Goal: Task Accomplishment & Management: Manage account settings

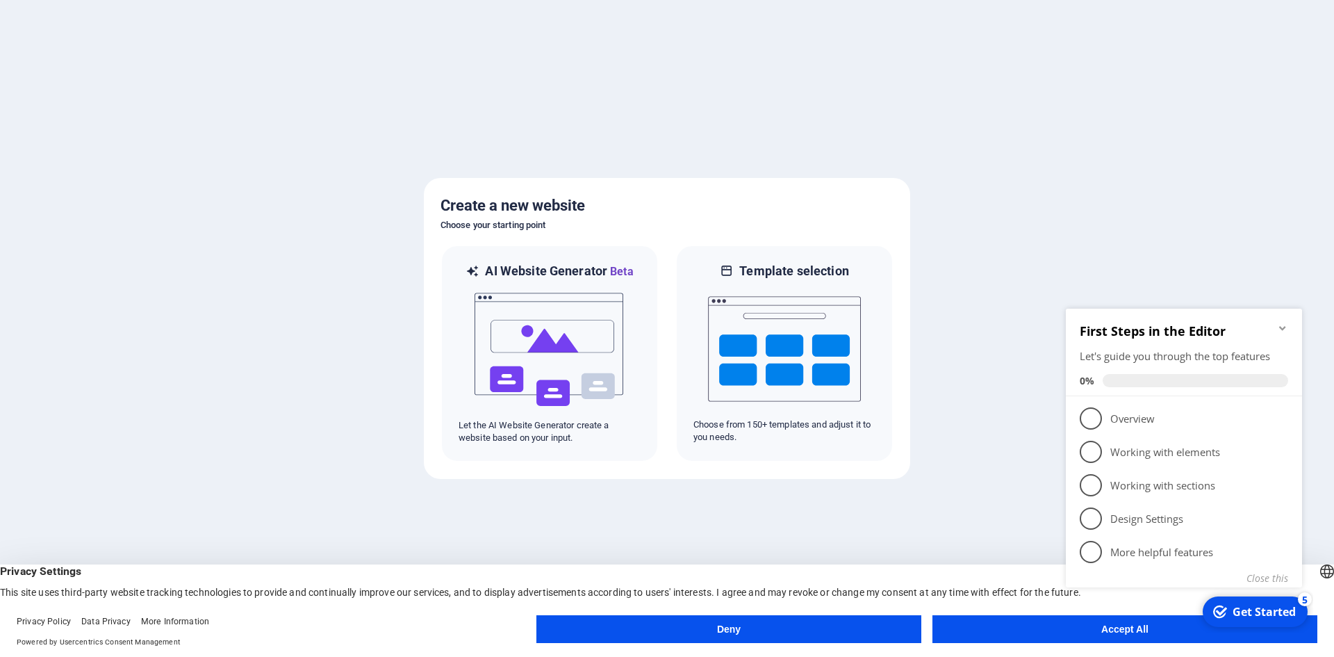
click at [1048, 625] on button "Accept All" at bounding box center [1124, 629] width 385 height 28
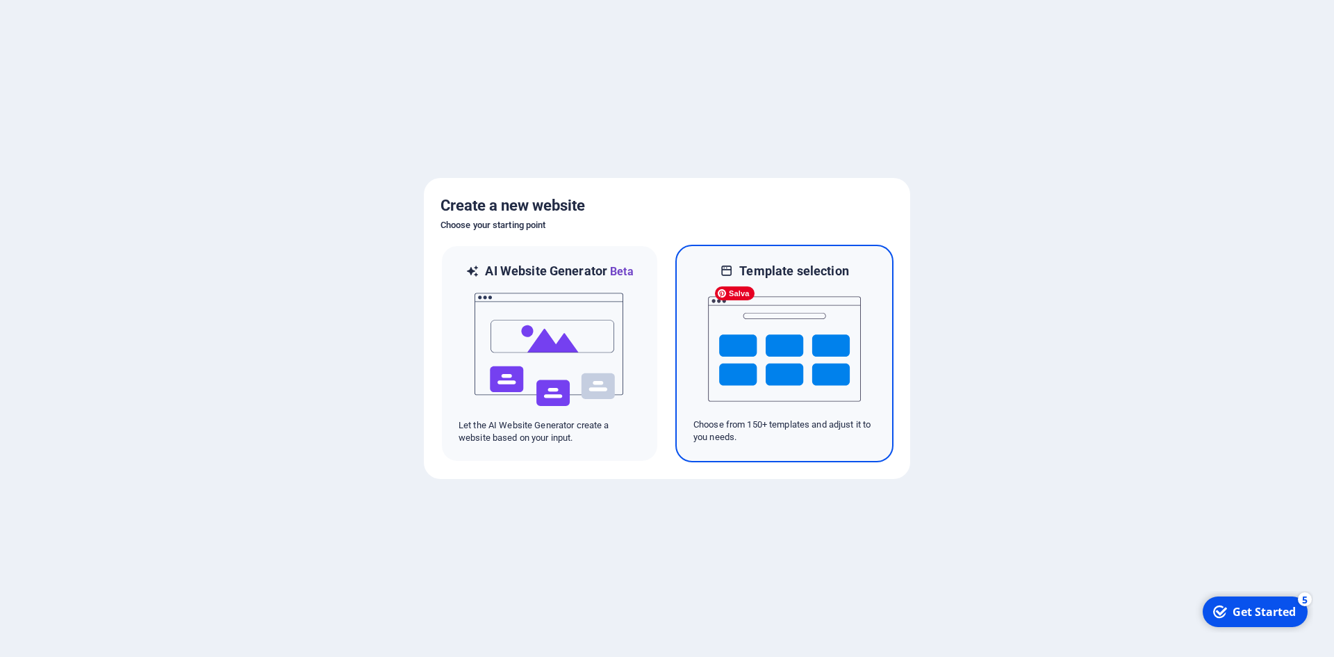
click at [789, 333] on img at bounding box center [784, 348] width 153 height 139
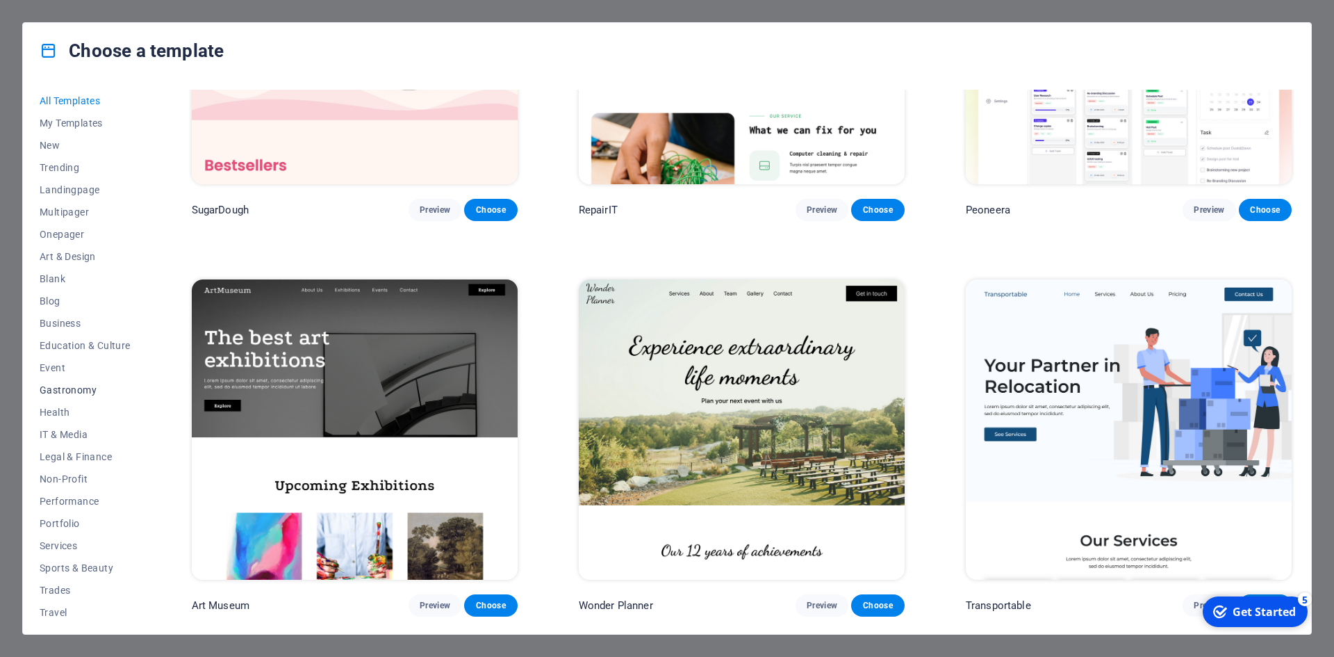
scroll to position [28, 0]
click at [67, 451] on span "Non-Profit" at bounding box center [85, 450] width 91 height 11
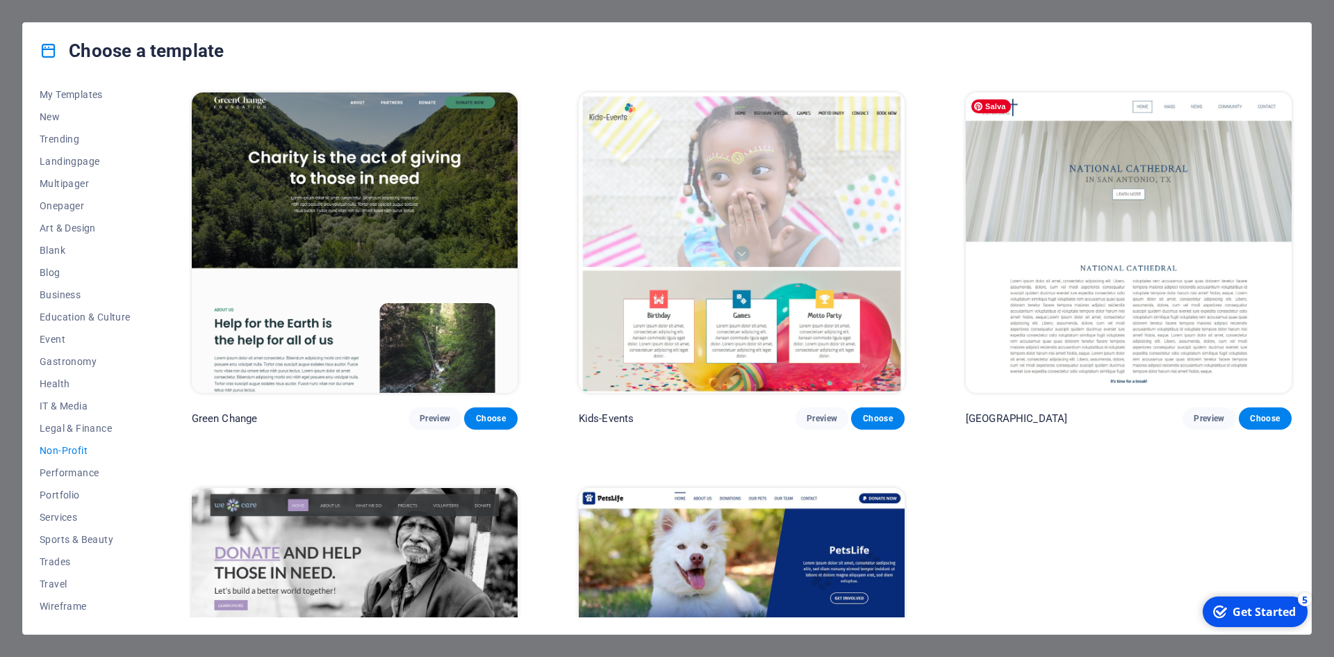
scroll to position [69, 0]
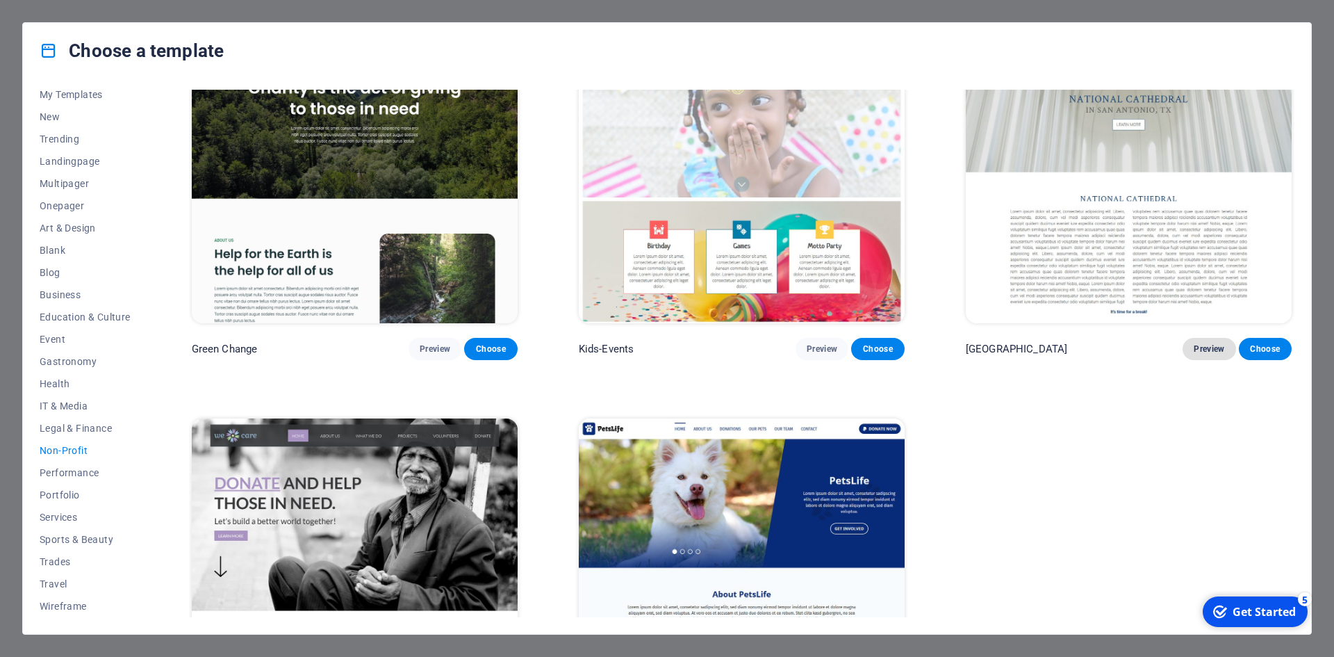
click at [1214, 345] on span "Preview" at bounding box center [1209, 348] width 31 height 11
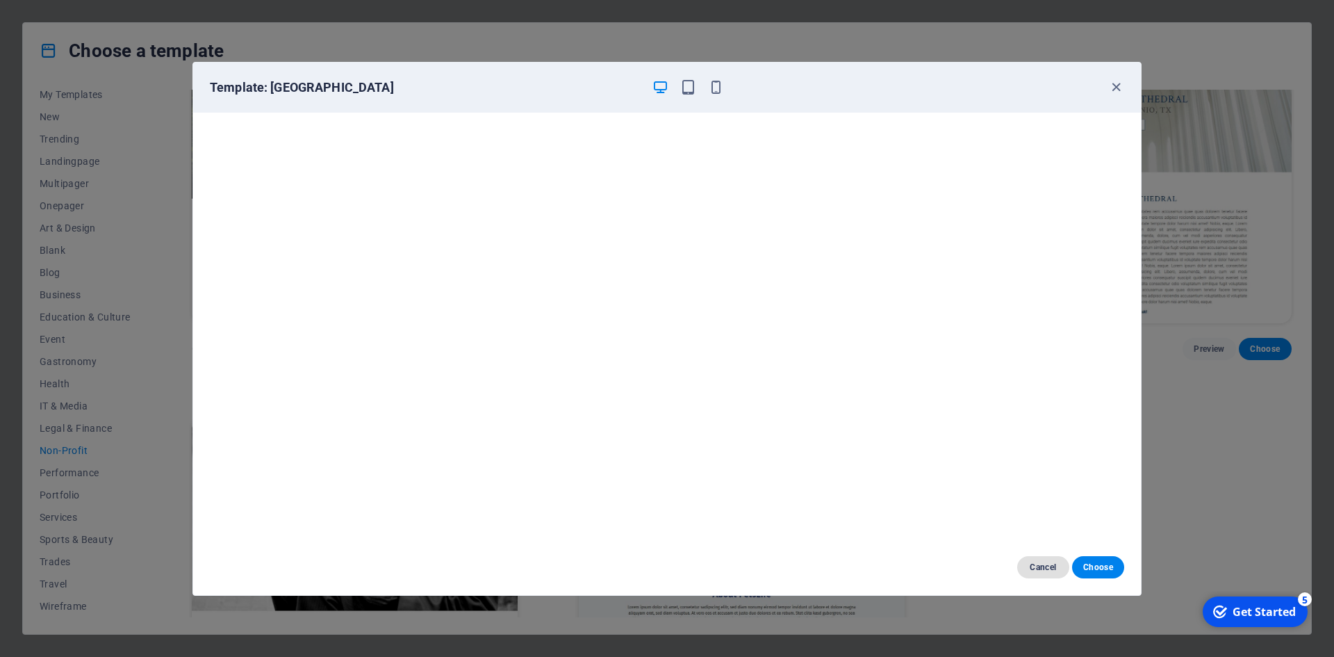
click at [1046, 566] on span "Cancel" at bounding box center [1043, 566] width 30 height 11
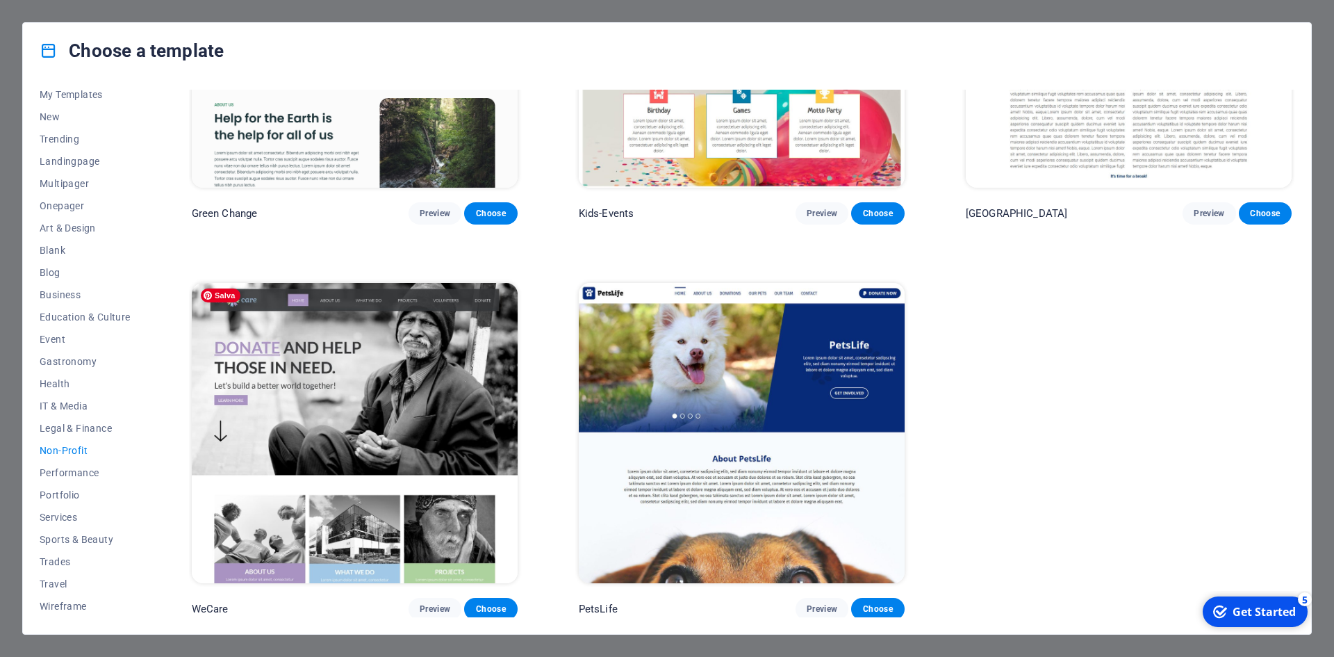
scroll to position [0, 0]
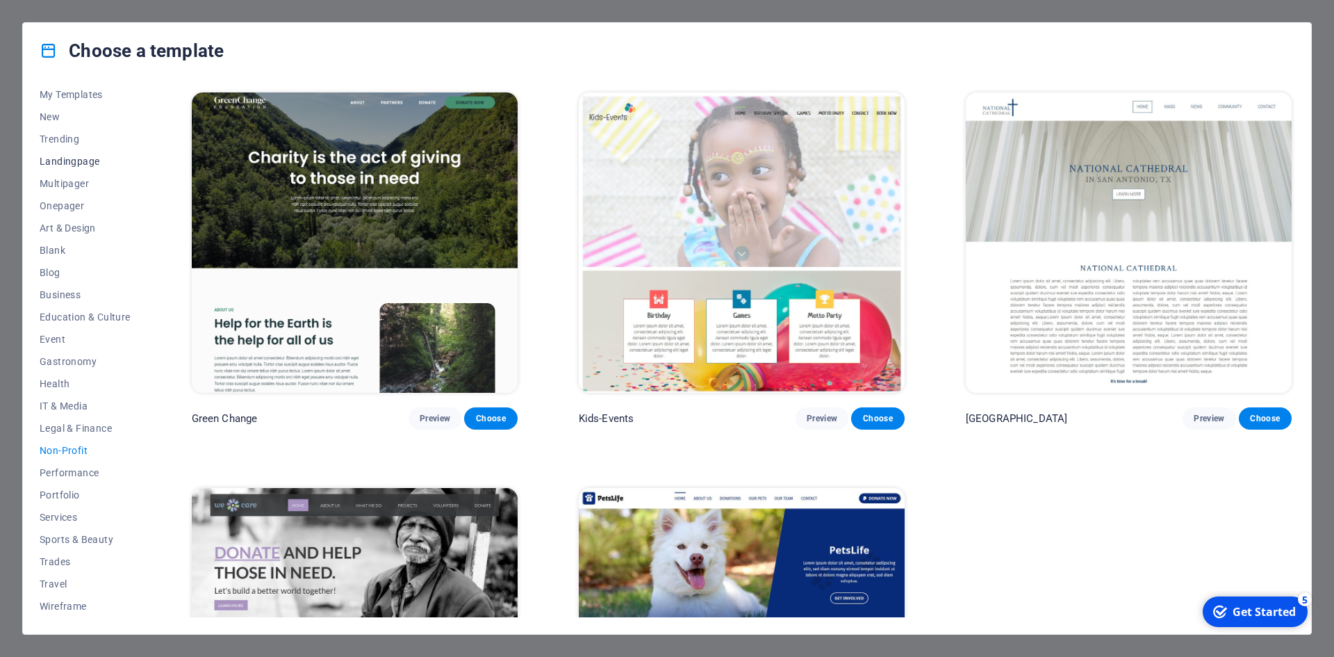
click at [65, 158] on span "Landingpage" at bounding box center [85, 161] width 91 height 11
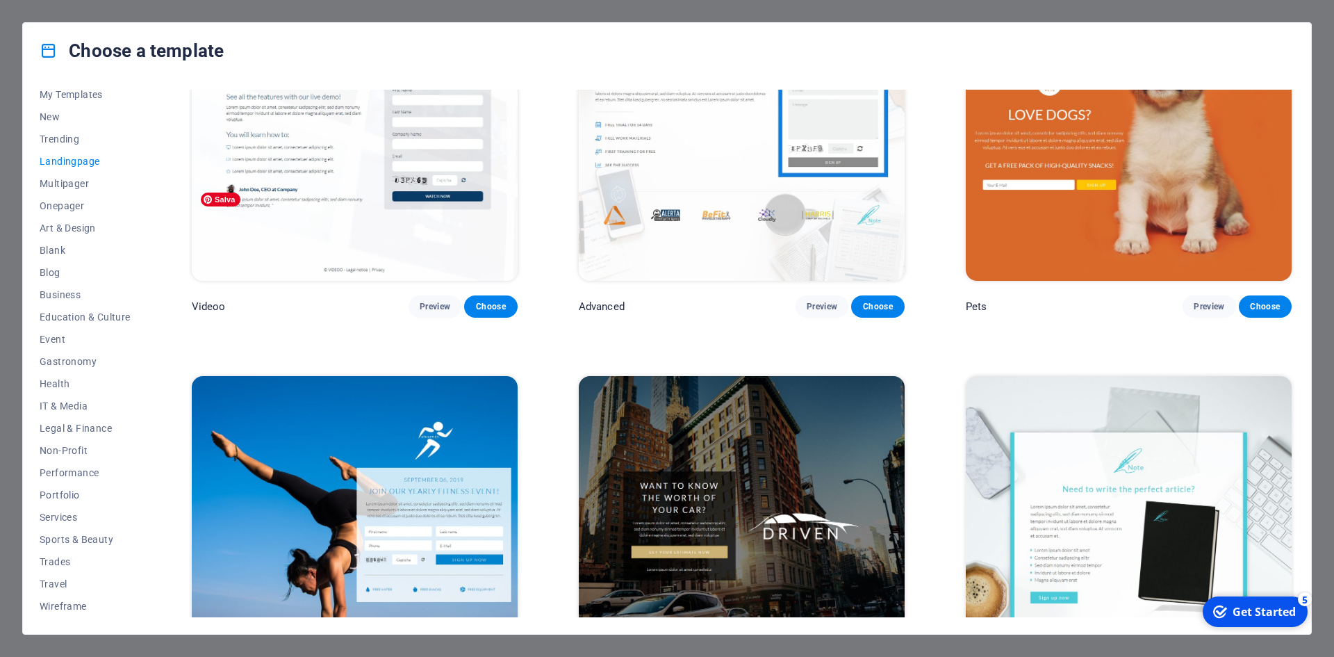
scroll to position [834, 0]
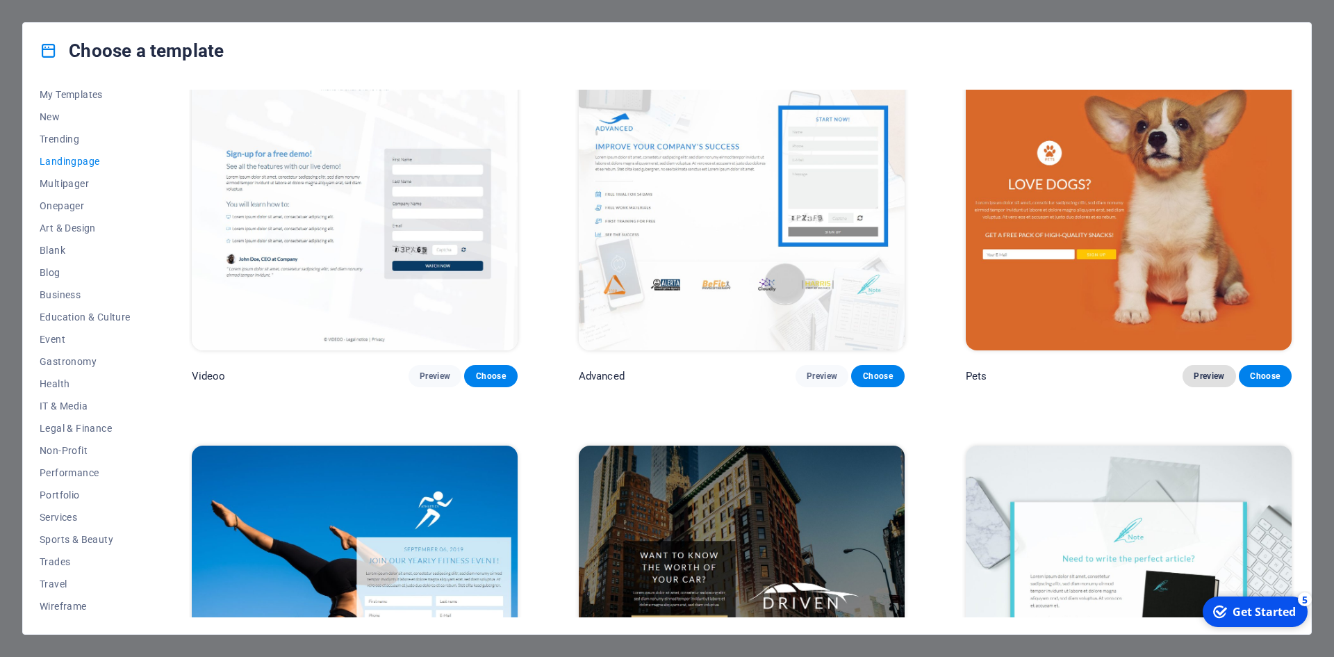
click at [1208, 376] on span "Preview" at bounding box center [1209, 375] width 31 height 11
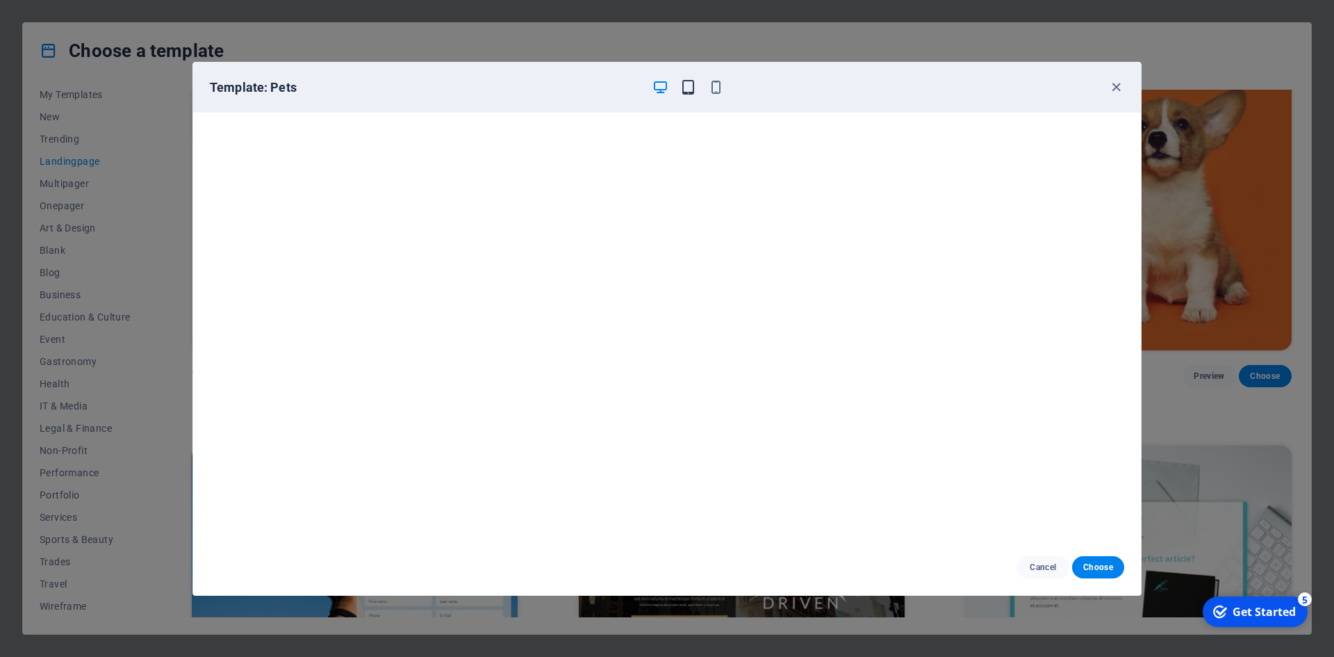
click at [685, 85] on icon "button" at bounding box center [688, 87] width 16 height 16
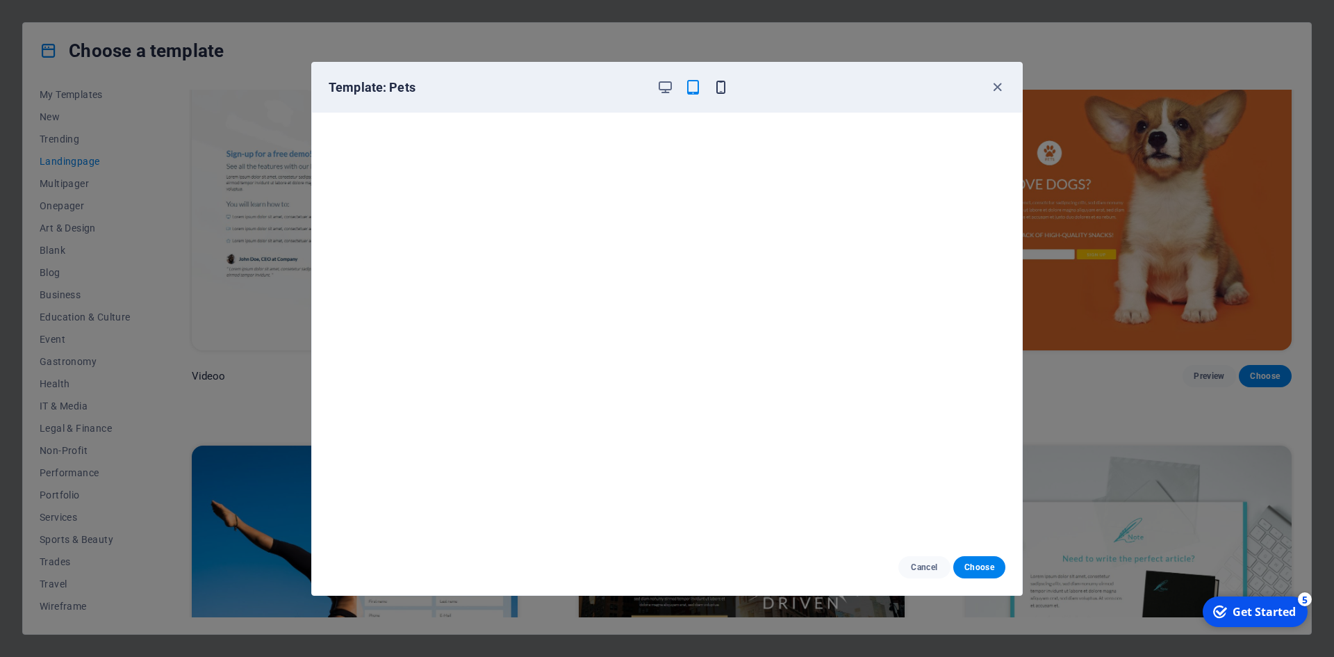
click at [720, 91] on icon "button" at bounding box center [721, 87] width 16 height 16
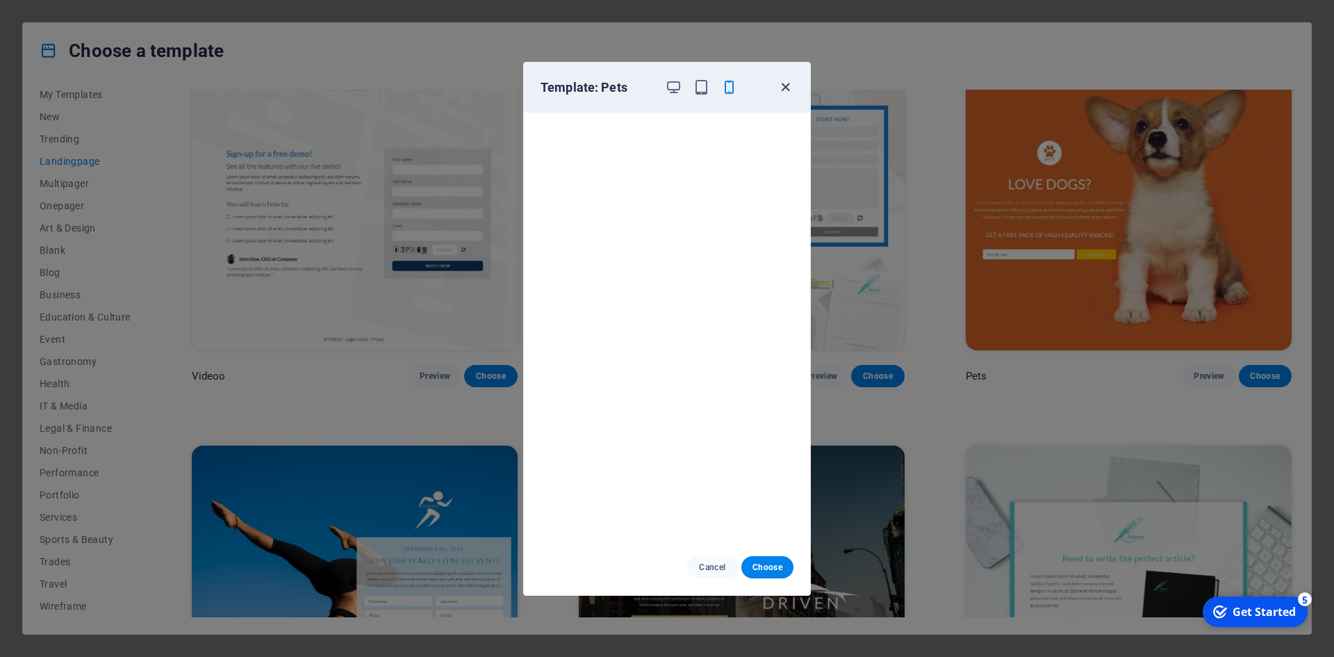
click at [782, 89] on icon "button" at bounding box center [786, 87] width 16 height 16
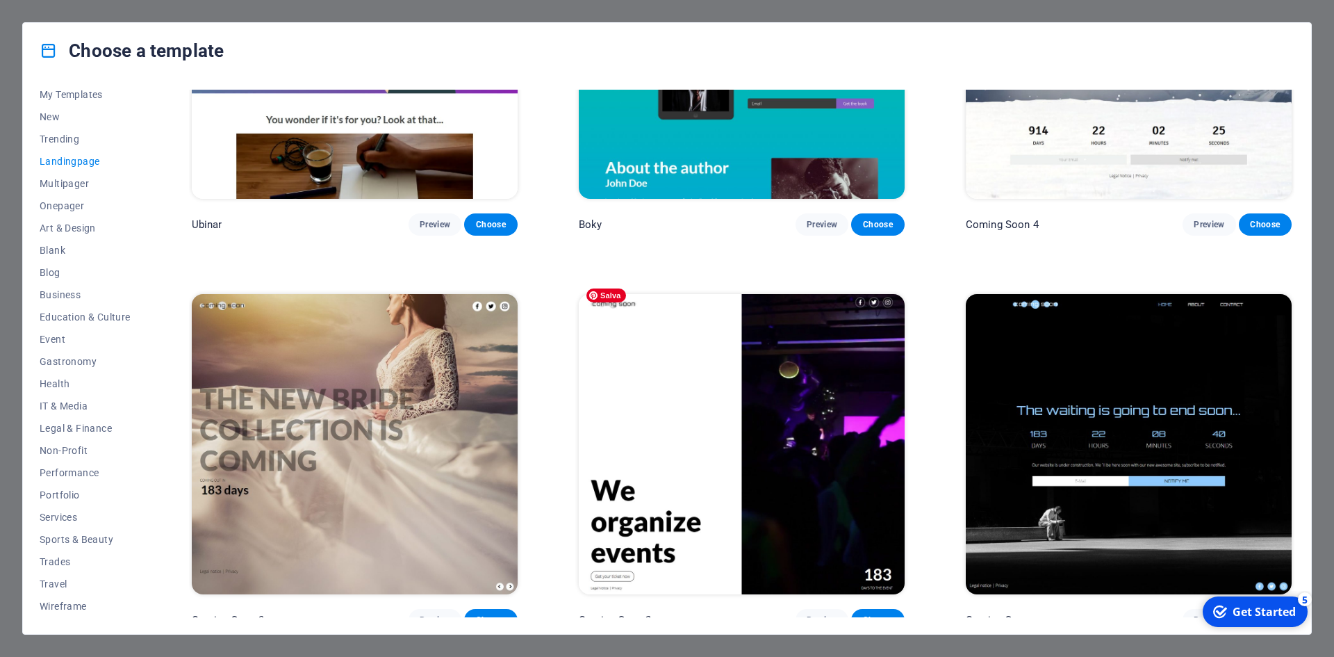
scroll to position [2893, 0]
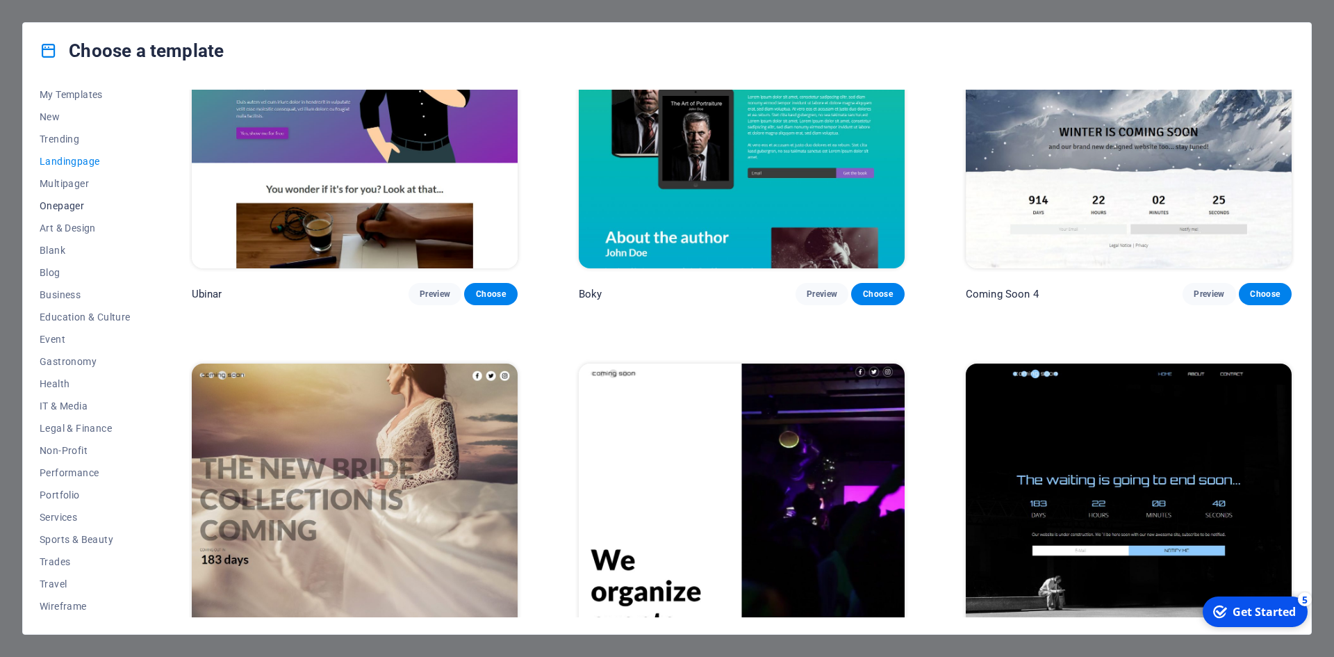
click at [68, 204] on span "Onepager" at bounding box center [85, 205] width 91 height 11
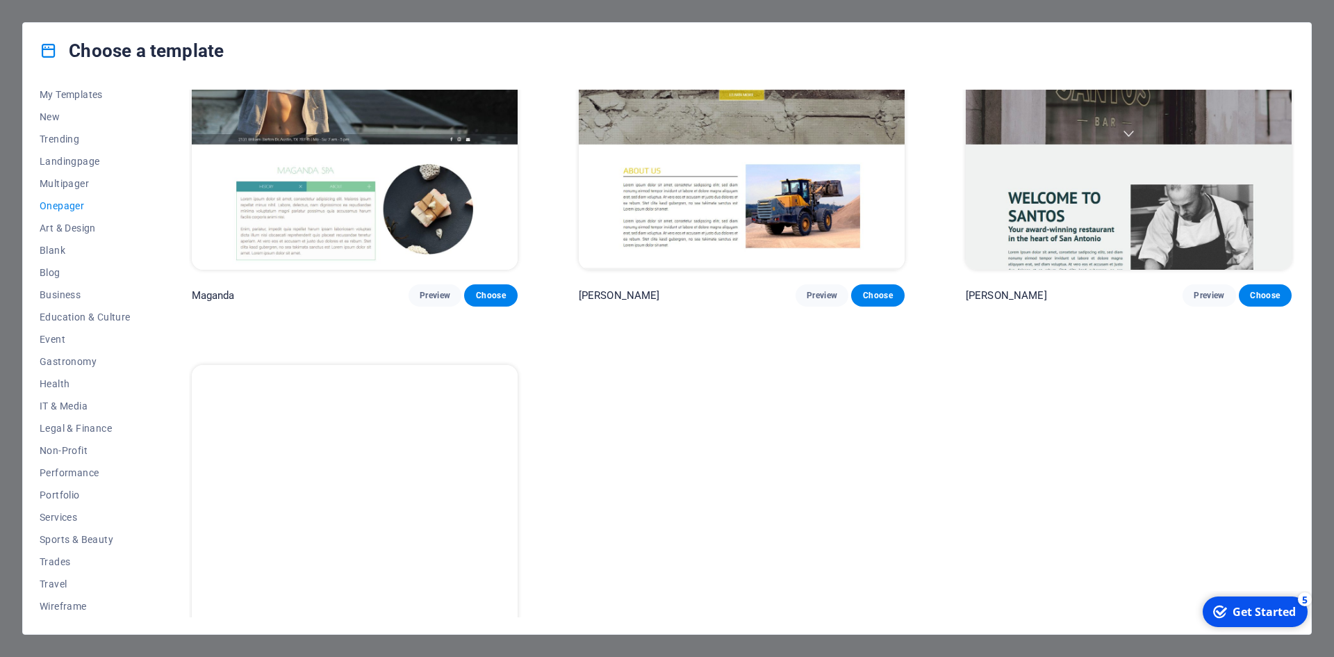
scroll to position [8872, 0]
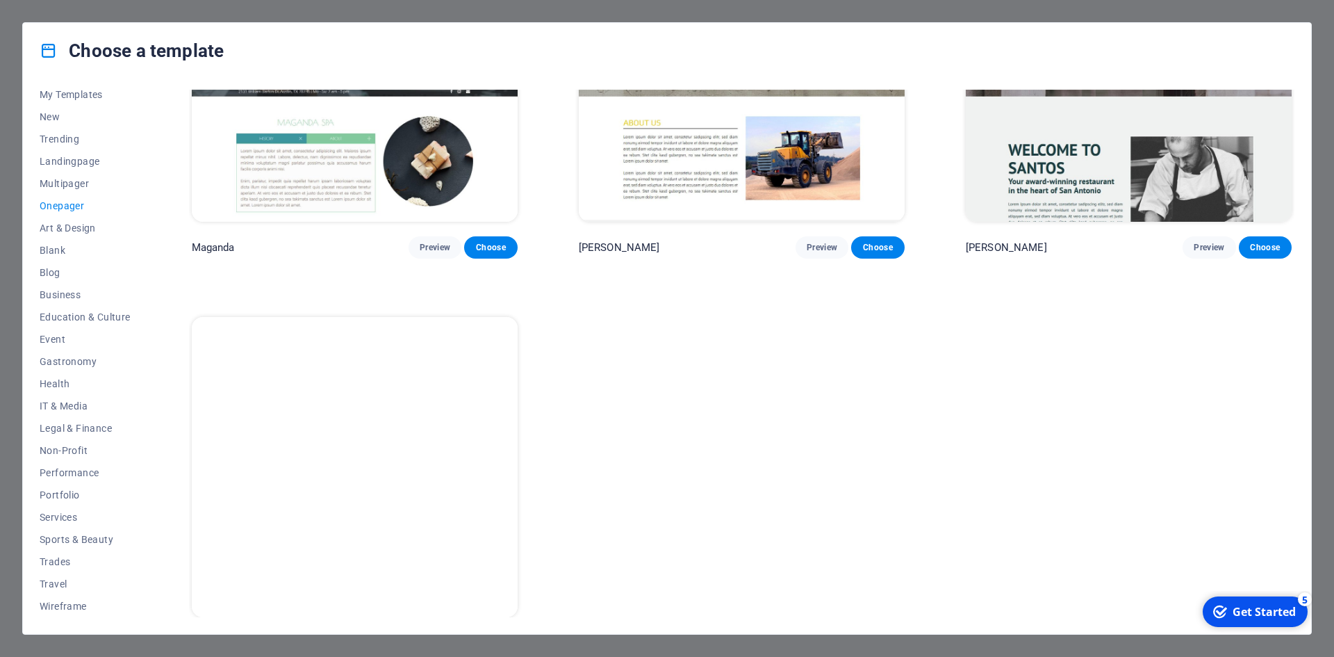
click at [438, 632] on button "Preview" at bounding box center [435, 643] width 53 height 22
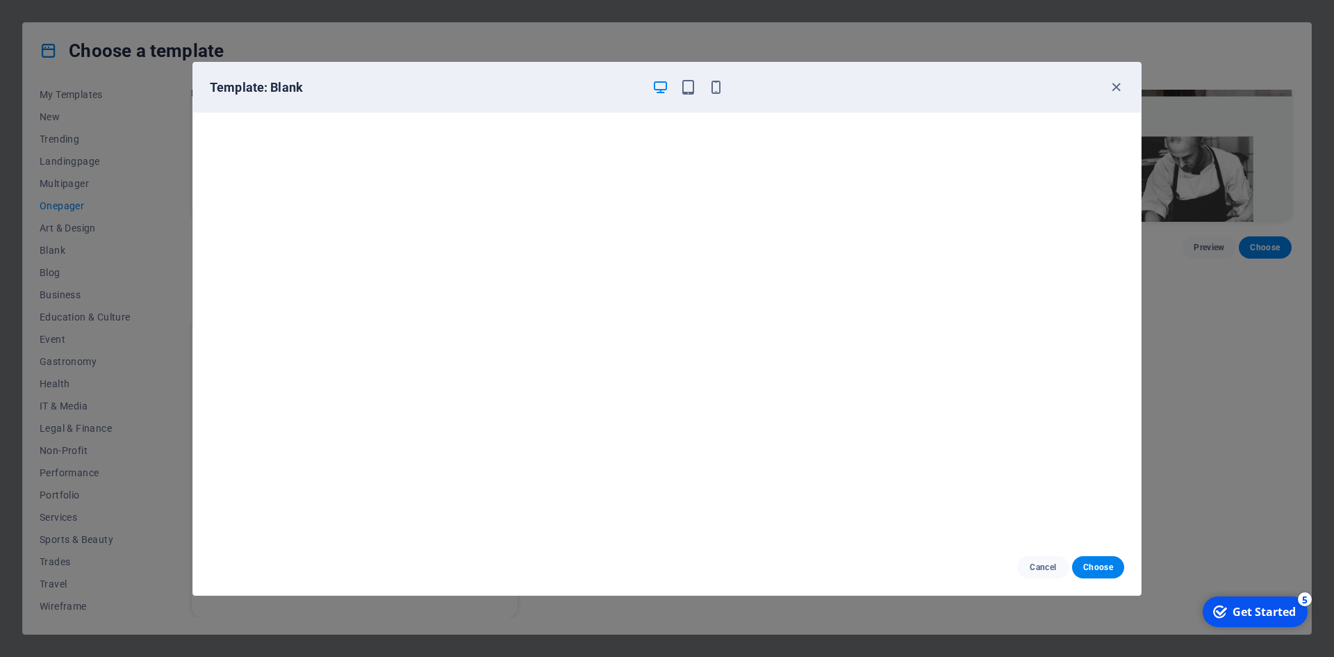
scroll to position [0, 0]
click at [1052, 565] on span "Cancel" at bounding box center [1043, 566] width 30 height 11
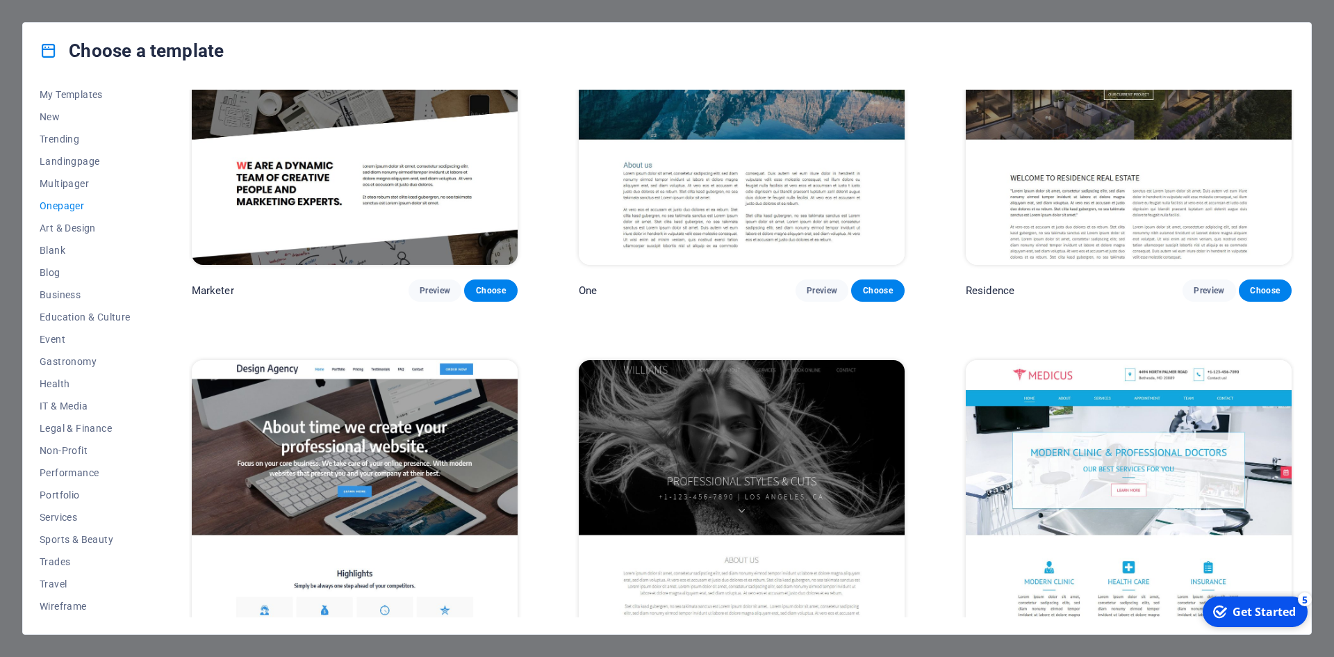
scroll to position [7830, 0]
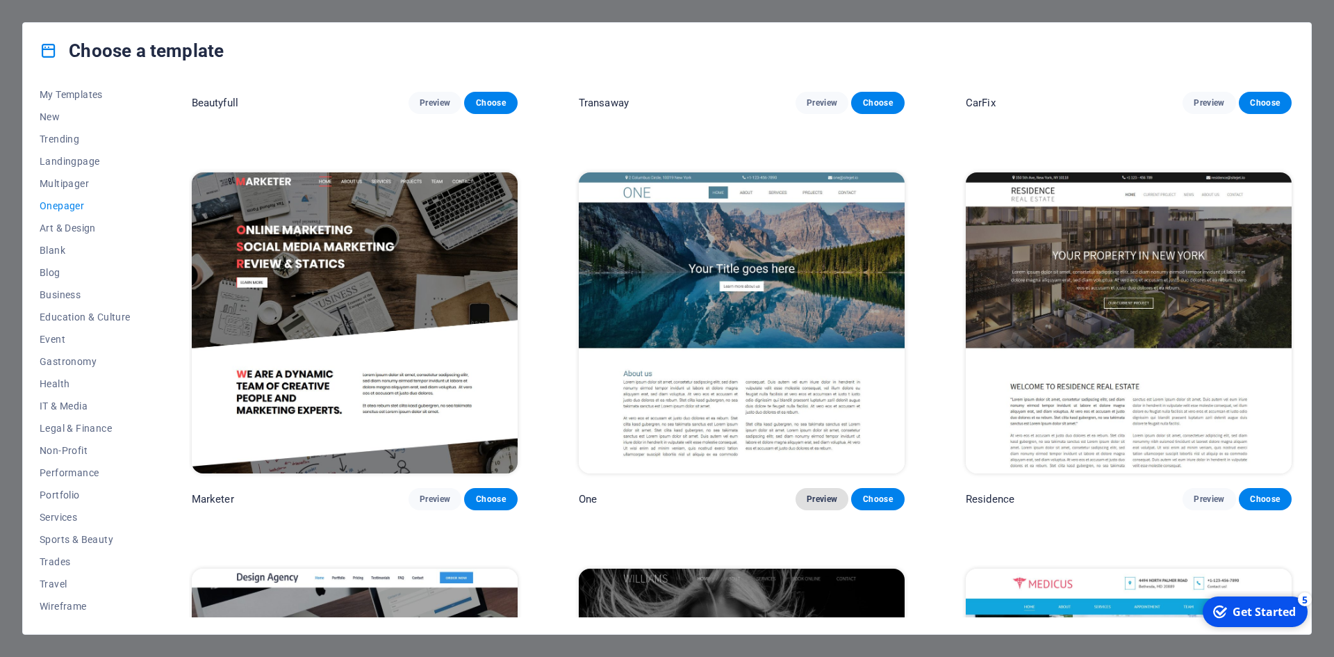
click at [823, 493] on span "Preview" at bounding box center [822, 498] width 31 height 11
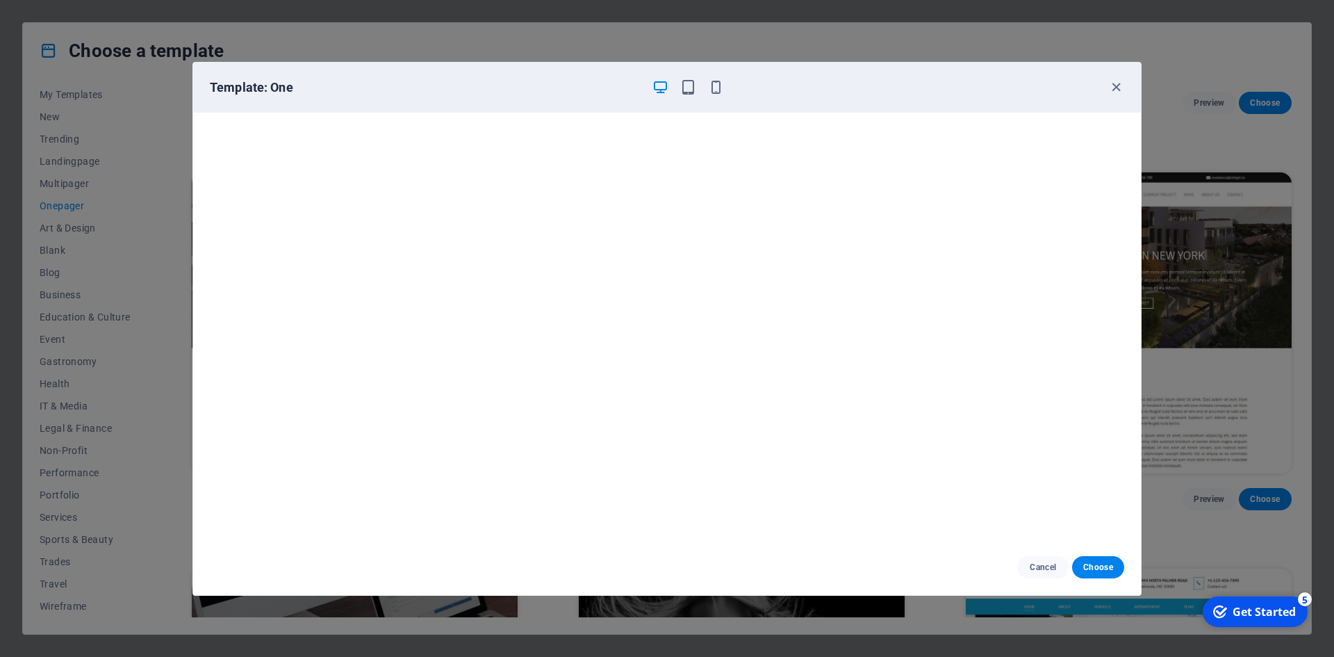
scroll to position [3, 0]
click at [1051, 567] on span "Cancel" at bounding box center [1043, 566] width 30 height 11
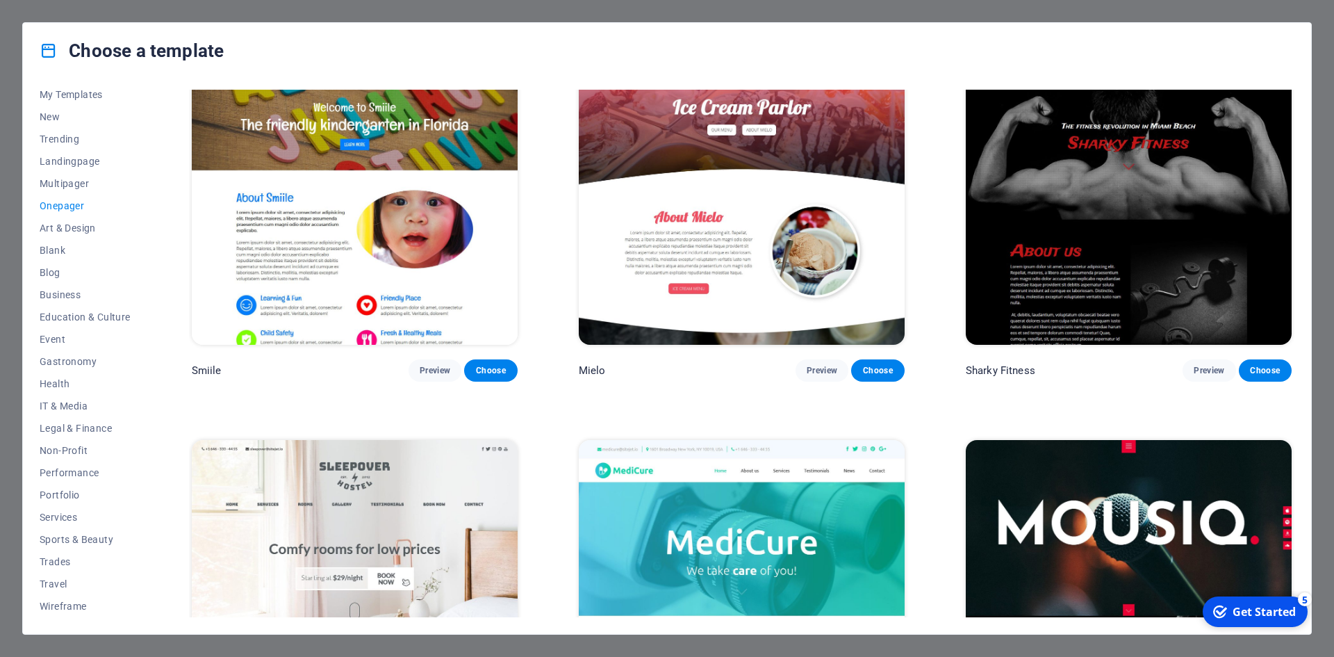
scroll to position [5120, 0]
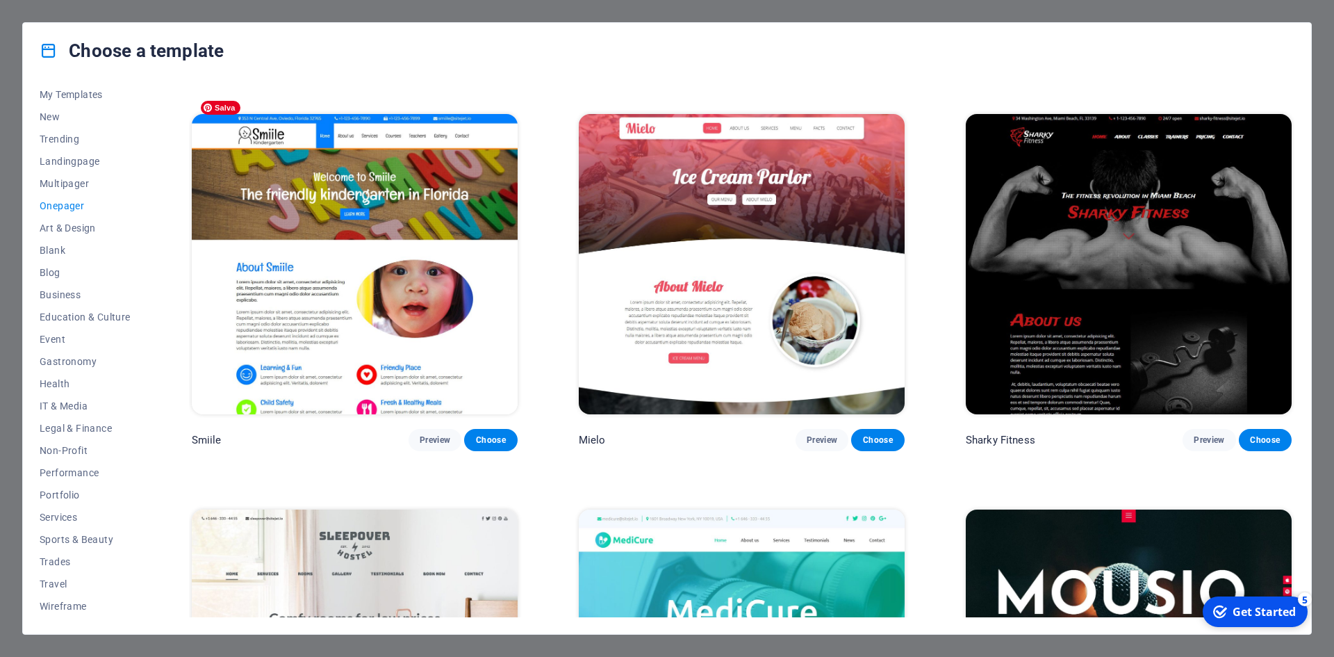
click at [458, 259] on img at bounding box center [355, 264] width 326 height 300
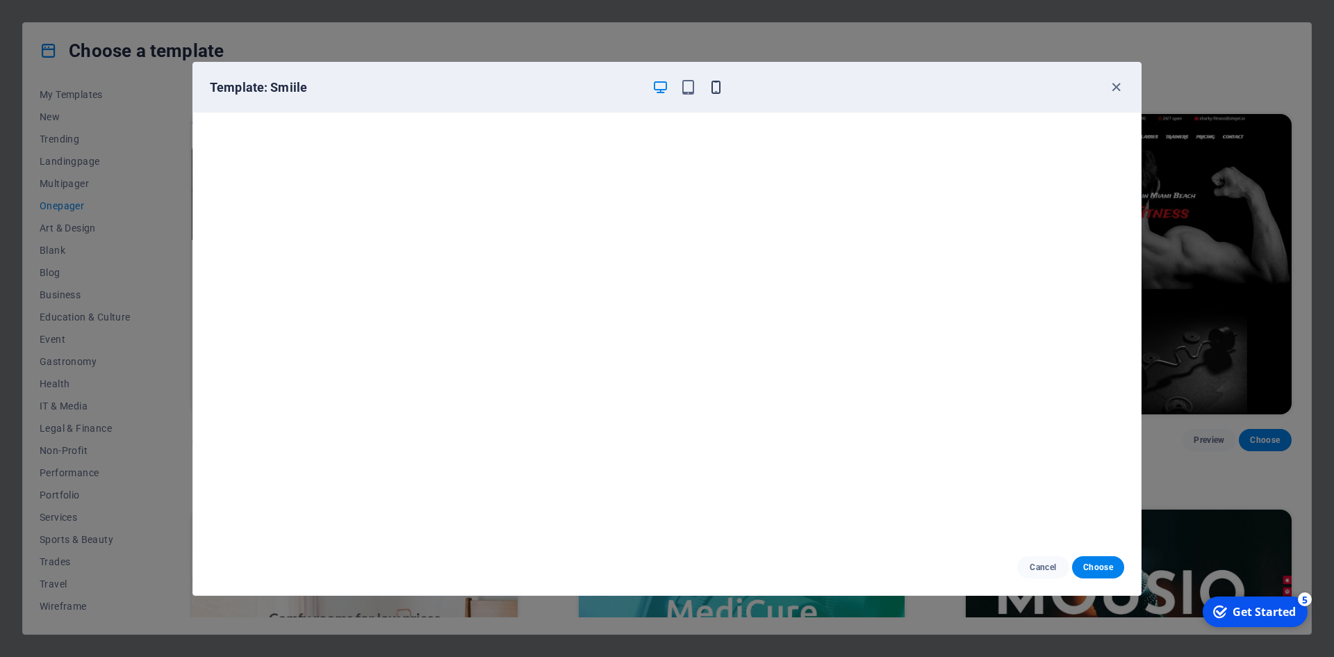
click at [723, 88] on span "button" at bounding box center [715, 87] width 17 height 16
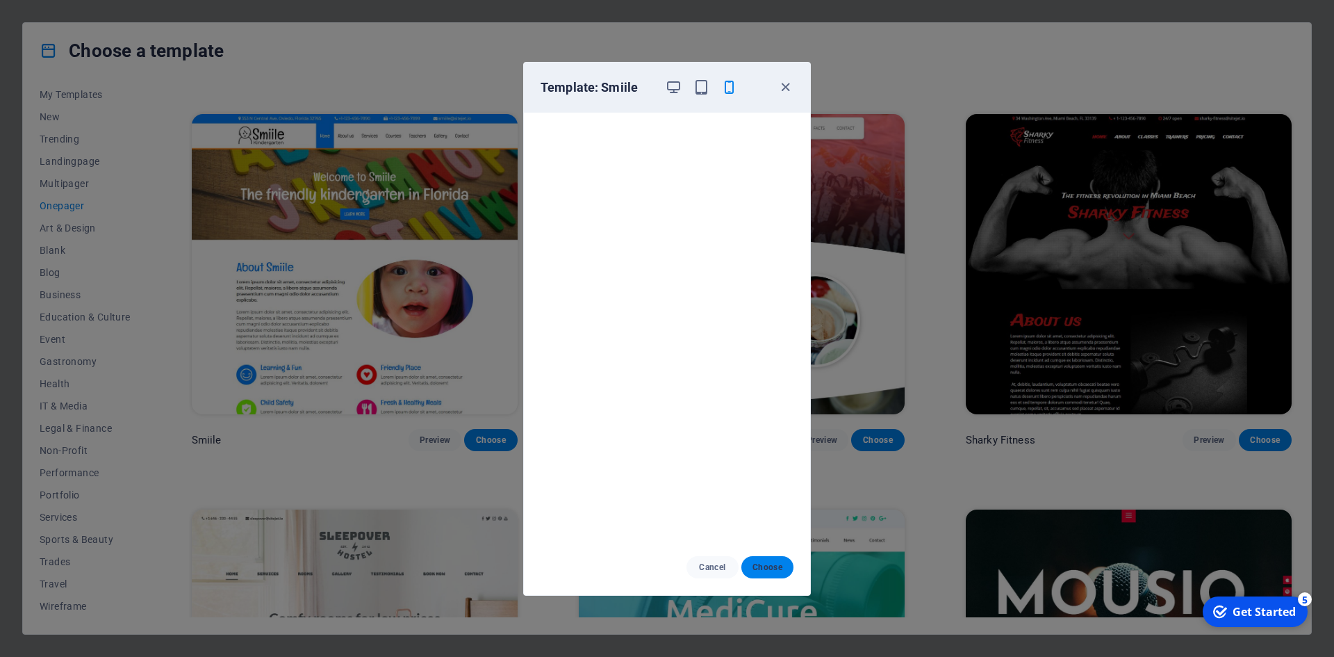
click at [768, 568] on span "Choose" at bounding box center [768, 566] width 30 height 11
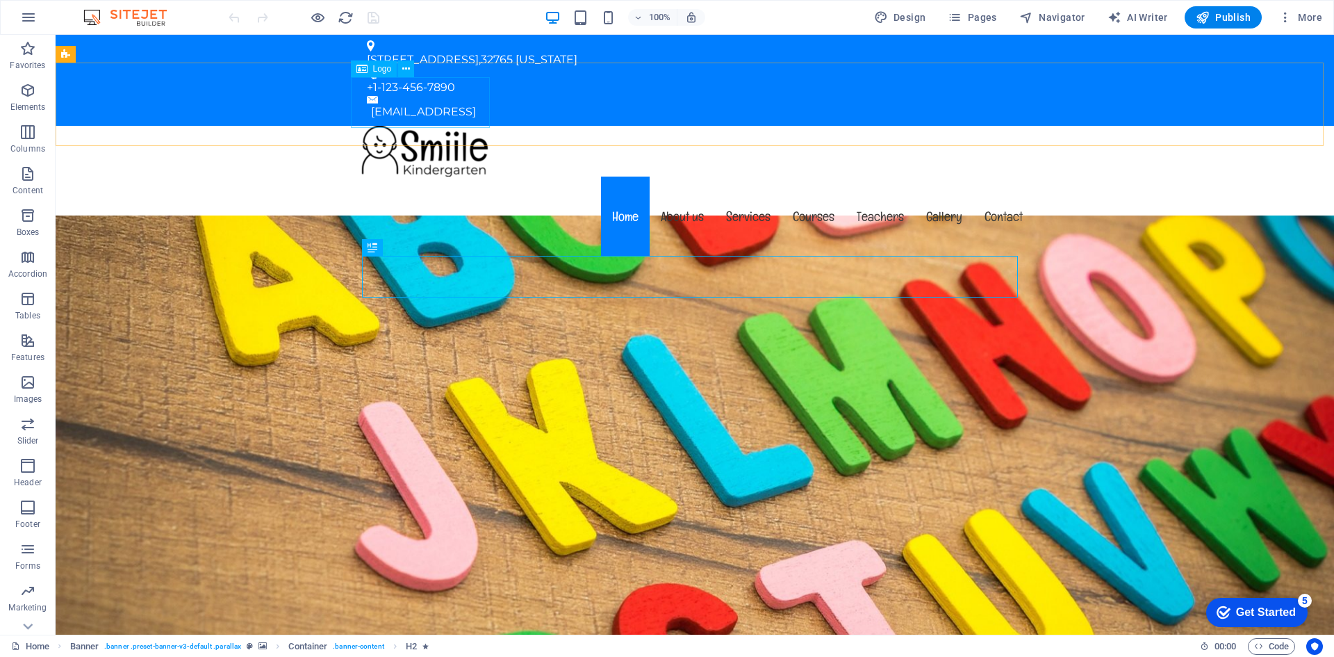
click at [375, 68] on span "Logo" at bounding box center [382, 69] width 19 height 8
click at [404, 69] on icon at bounding box center [406, 69] width 8 height 15
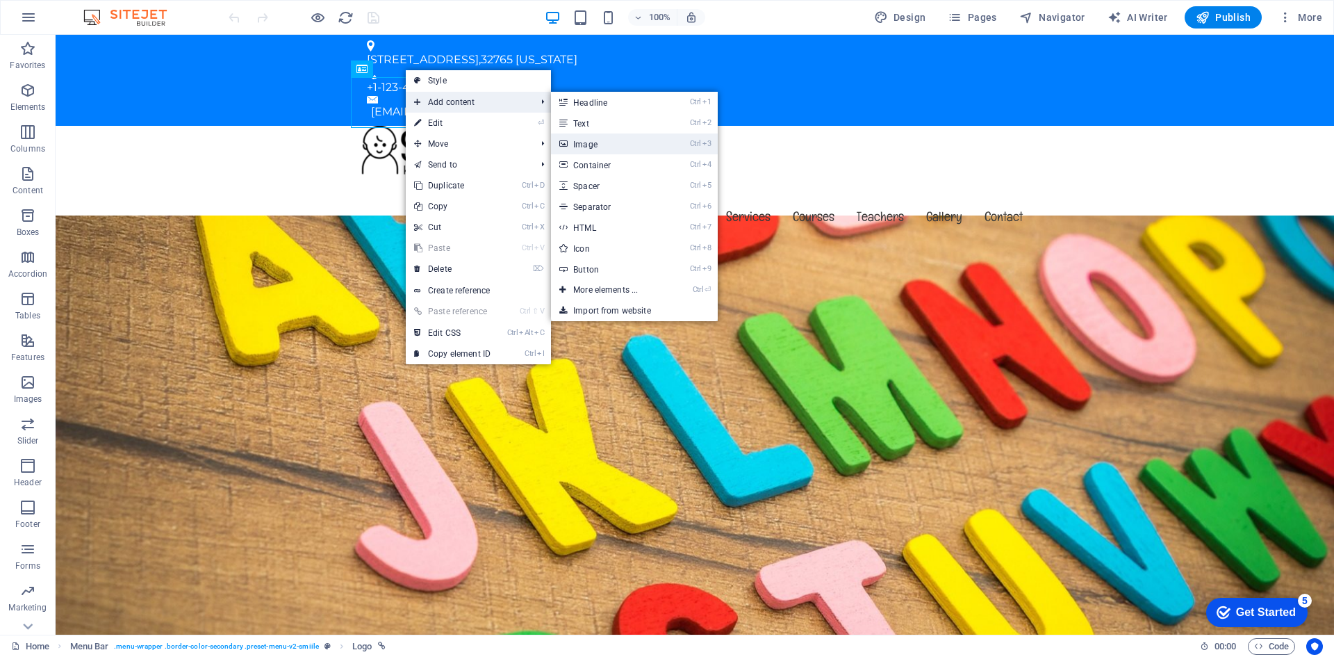
click at [627, 141] on link "Ctrl 3 Image" at bounding box center [608, 143] width 115 height 21
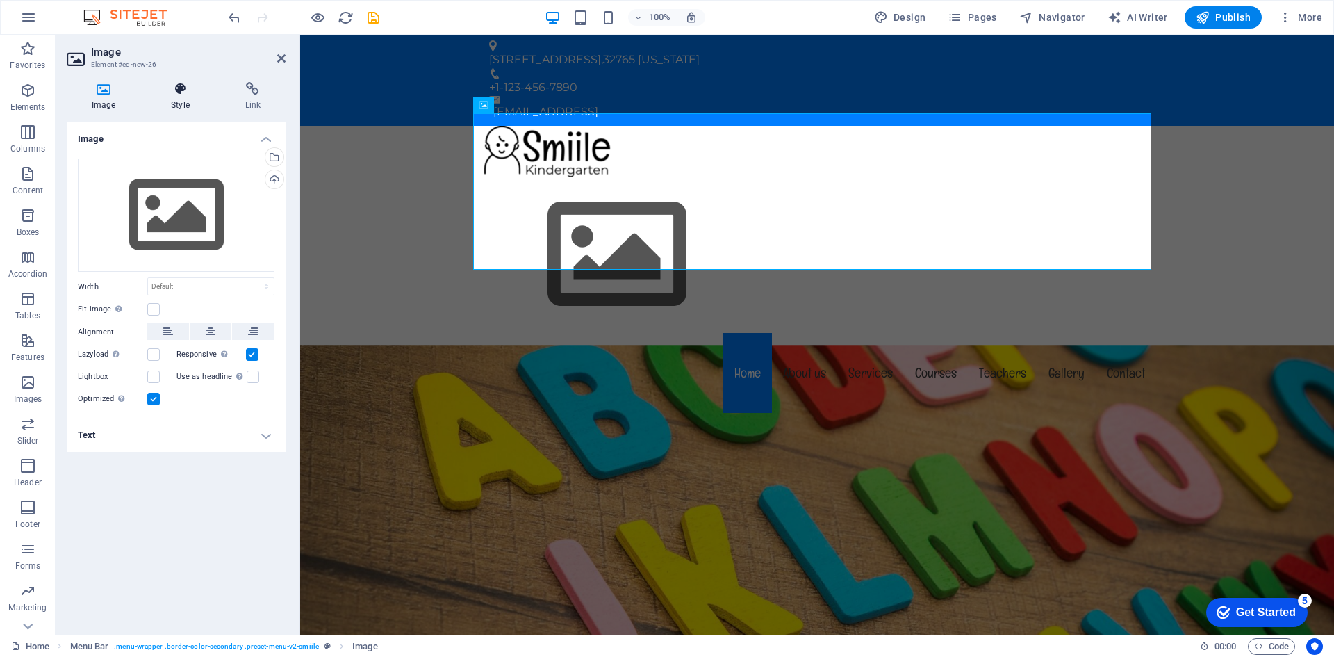
click at [186, 105] on h4 "Style" at bounding box center [183, 96] width 74 height 29
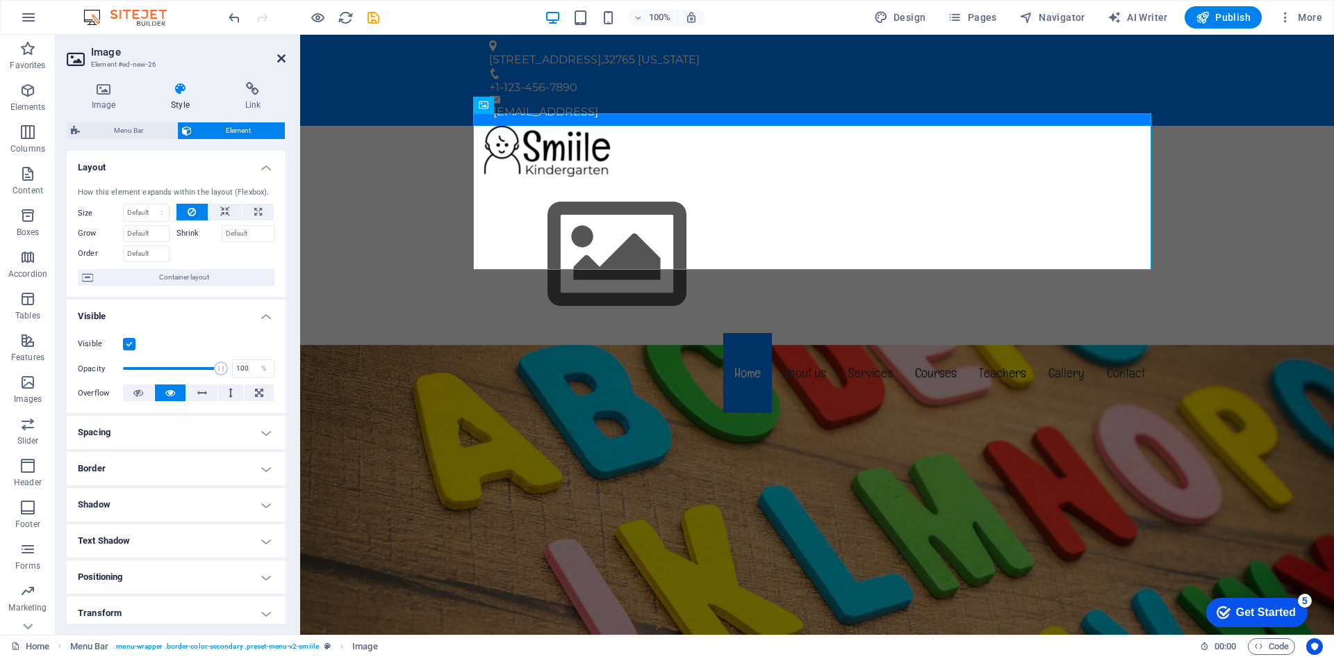
click at [281, 61] on icon at bounding box center [281, 58] width 8 height 11
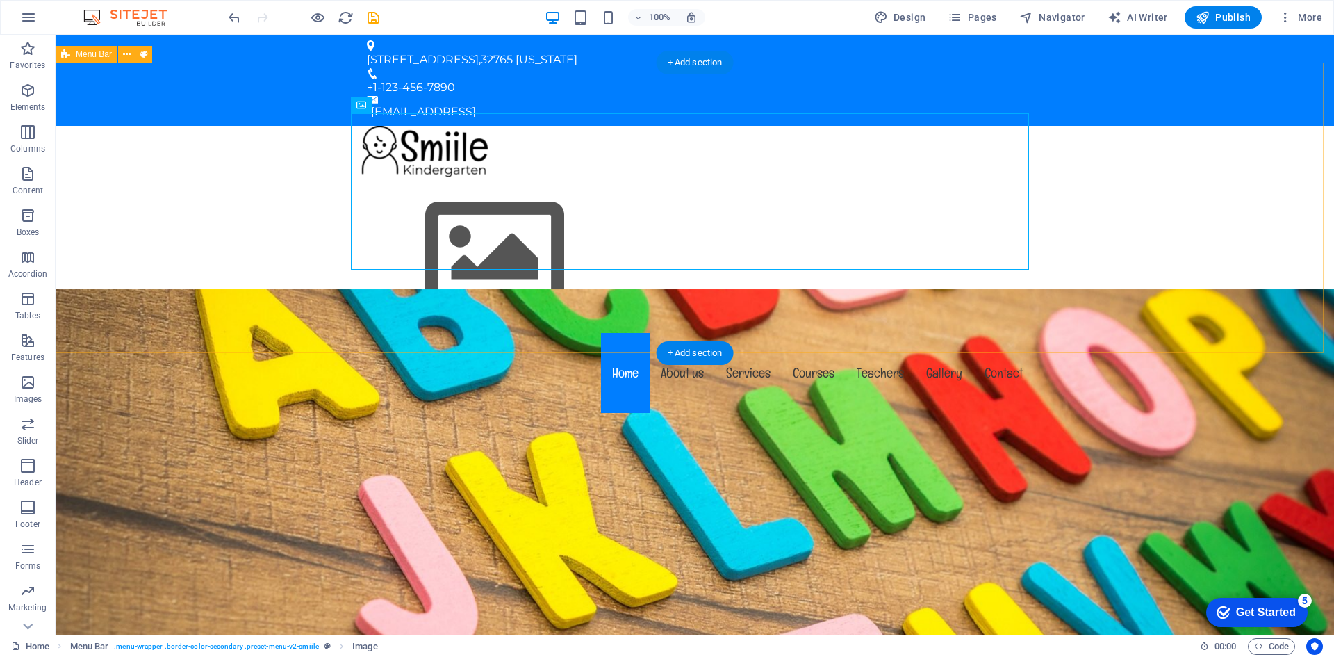
click at [295, 179] on div "Menu Home About us Services Courses Teachers Gallery Contact" at bounding box center [695, 271] width 1278 height 290
click at [457, 176] on figure at bounding box center [695, 254] width 678 height 156
click at [368, 106] on div "Image" at bounding box center [375, 105] width 49 height 17
click at [427, 333] on nav "Home About us Services Courses Teachers Gallery Contact" at bounding box center [695, 373] width 678 height 80
click at [432, 333] on nav "Home About us Services Courses Teachers Gallery Contact" at bounding box center [695, 373] width 678 height 80
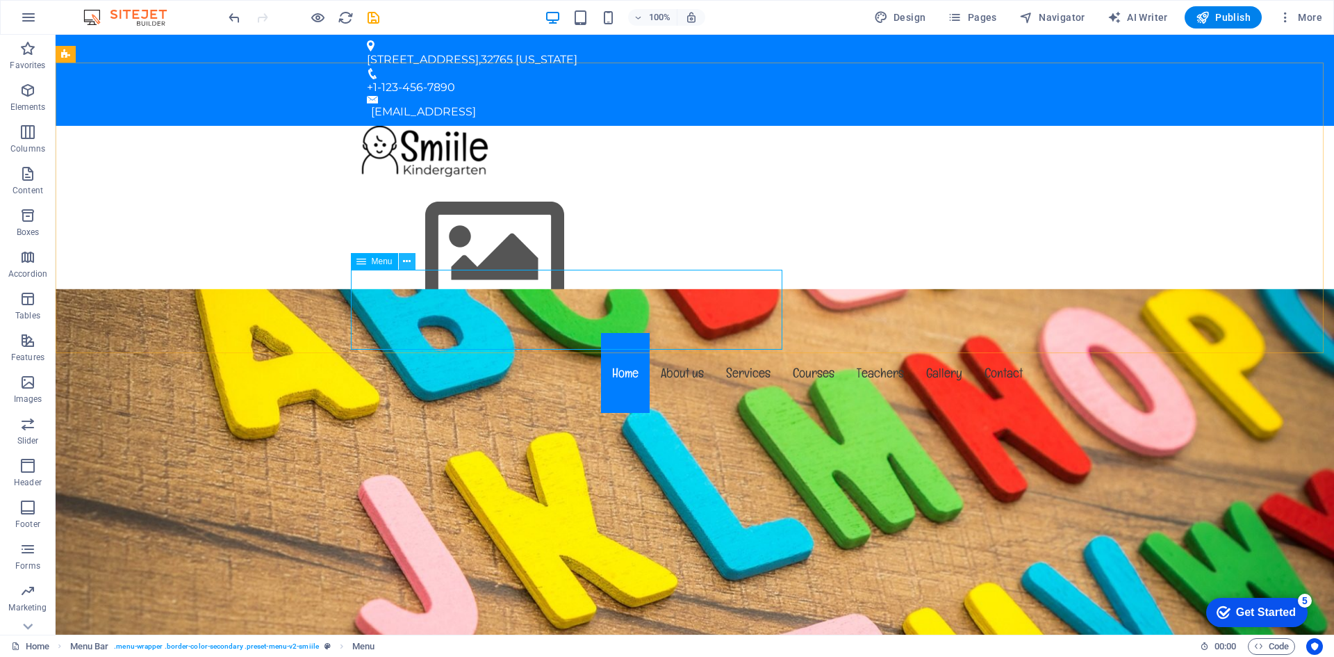
click at [407, 263] on icon at bounding box center [407, 261] width 8 height 15
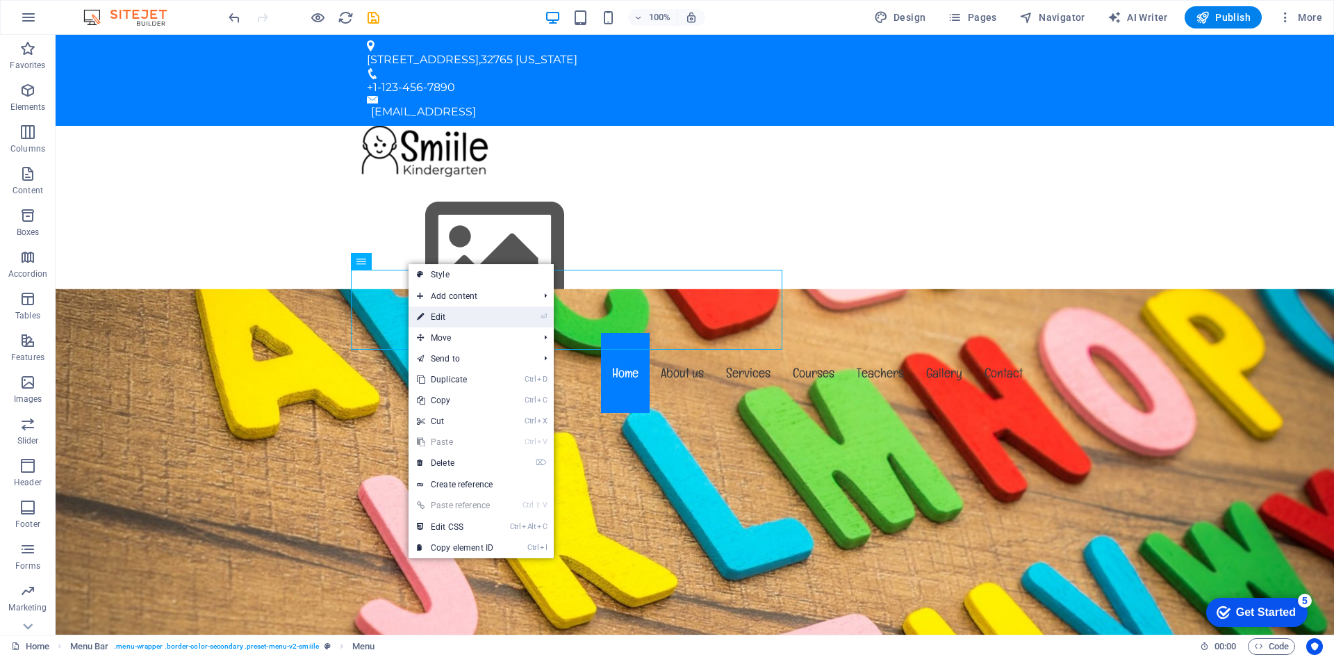
click at [479, 309] on link "⏎ Edit" at bounding box center [455, 316] width 93 height 21
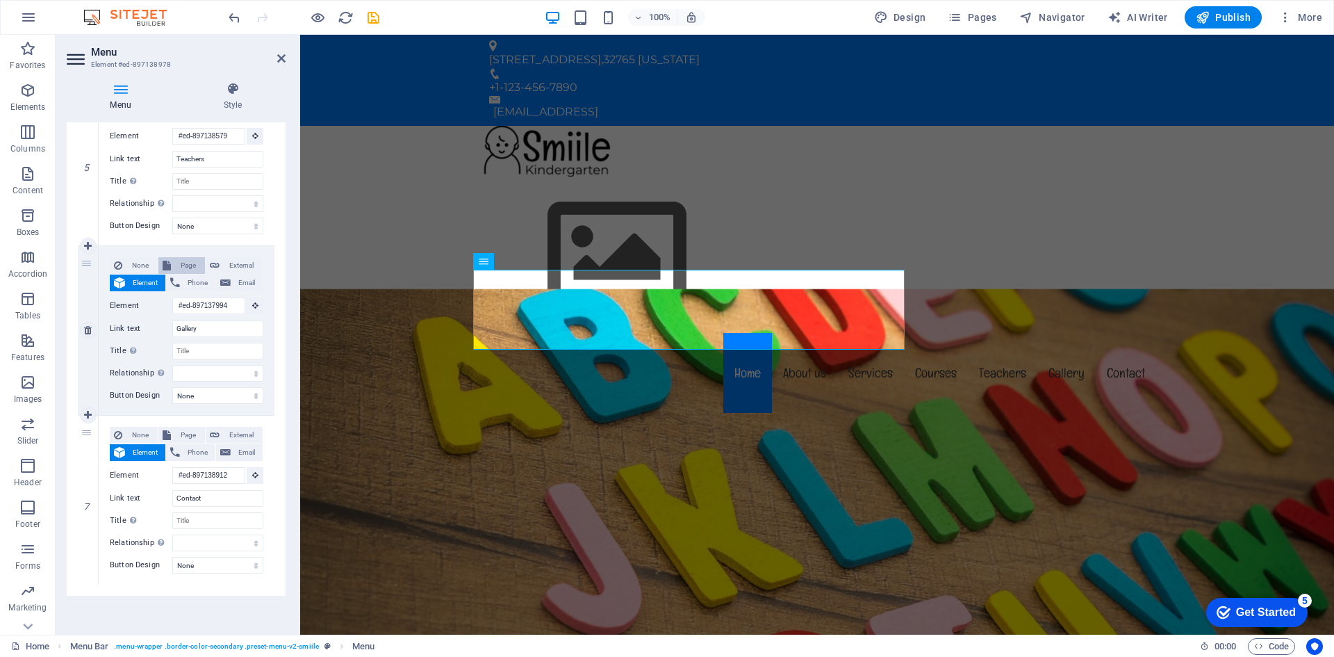
click at [189, 265] on span "Page" at bounding box center [188, 265] width 26 height 17
select select
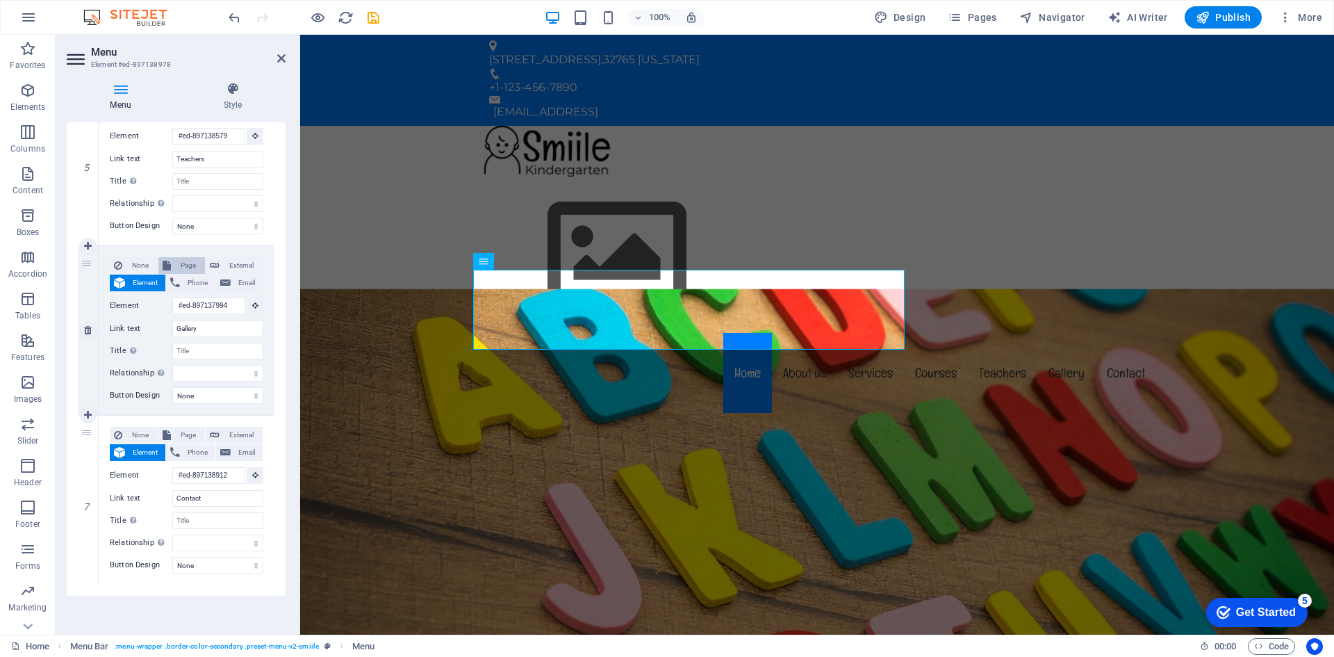
select select
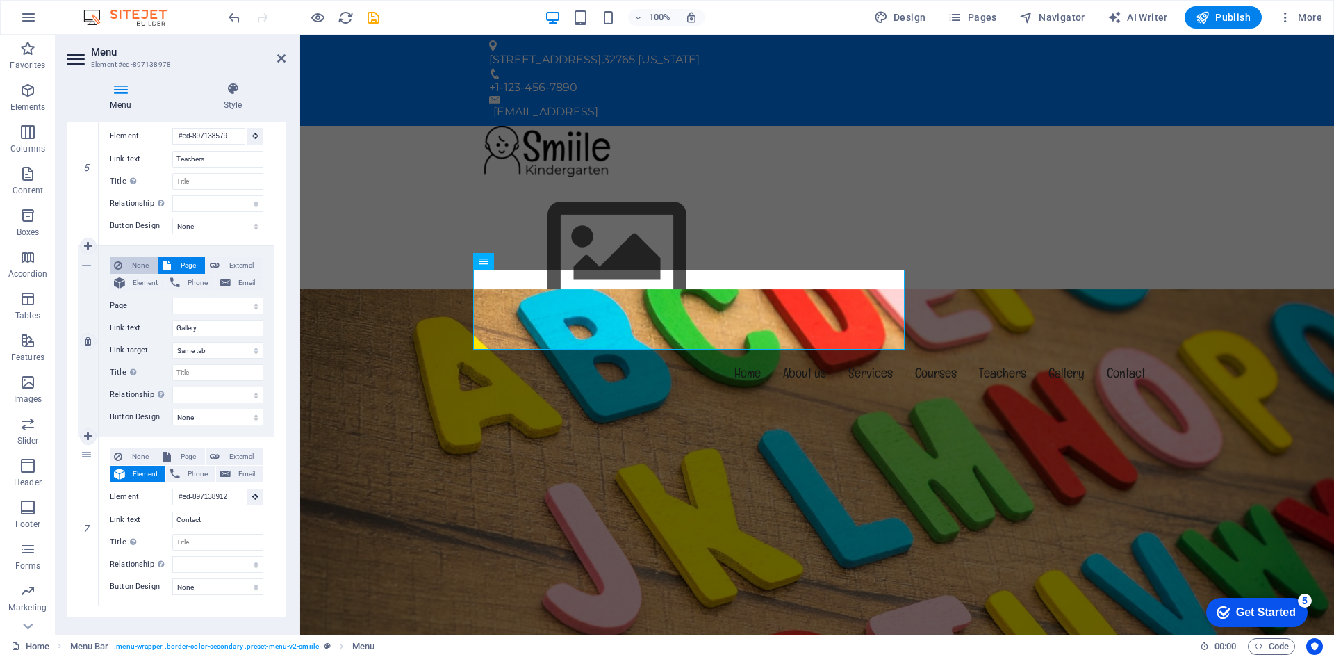
click at [141, 261] on span "None" at bounding box center [139, 265] width 27 height 17
select select
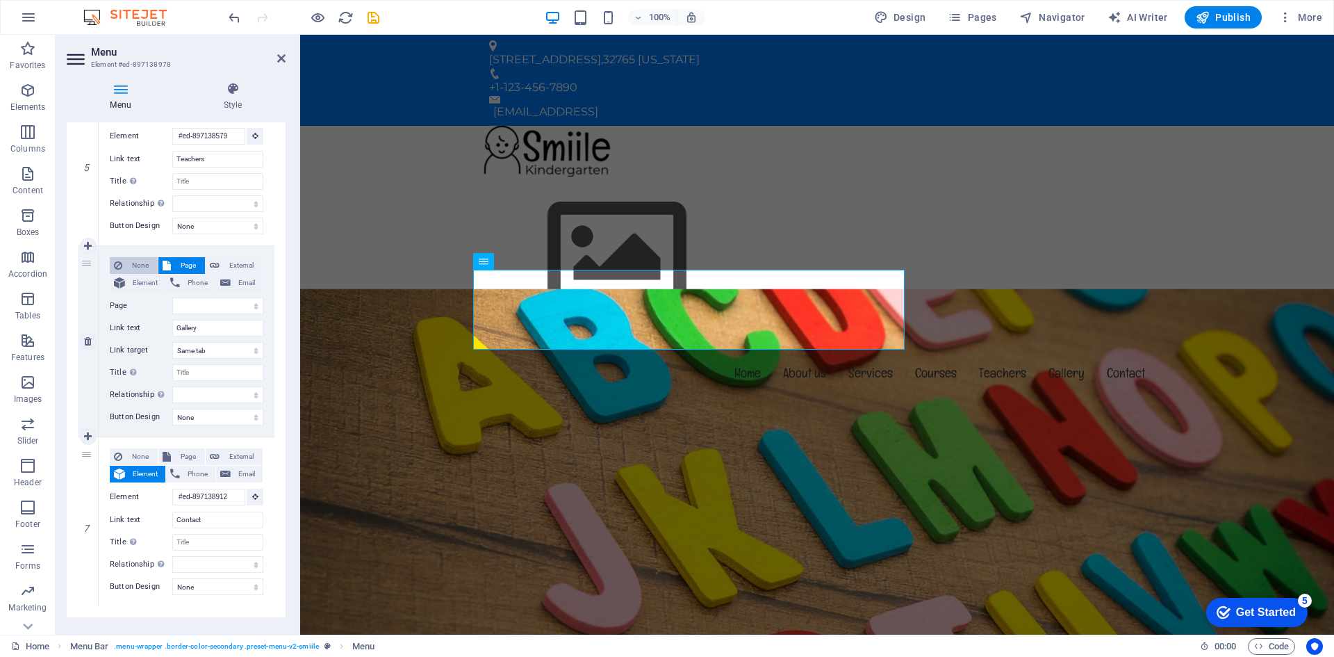
select select
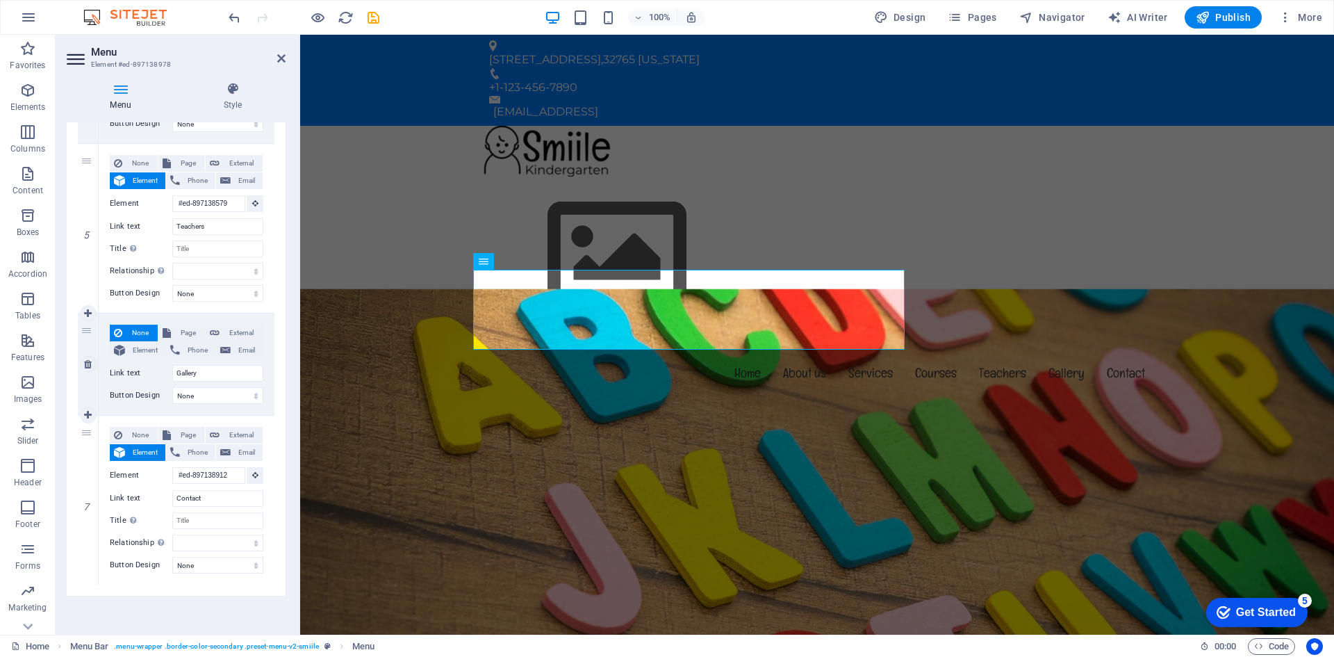
scroll to position [789, 0]
click at [359, 247] on div "Menu Home About us Services Courses Teachers Gallery Contact" at bounding box center [817, 271] width 1034 height 290
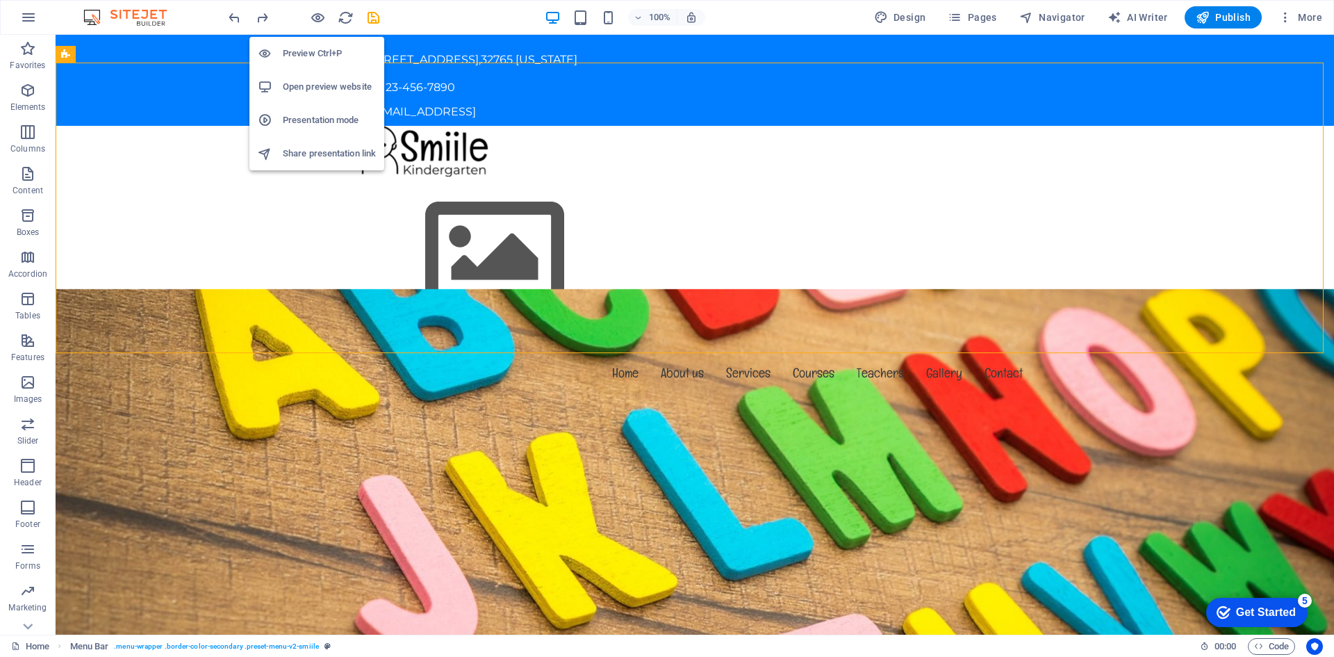
click at [317, 51] on h6 "Preview Ctrl+P" at bounding box center [329, 53] width 93 height 17
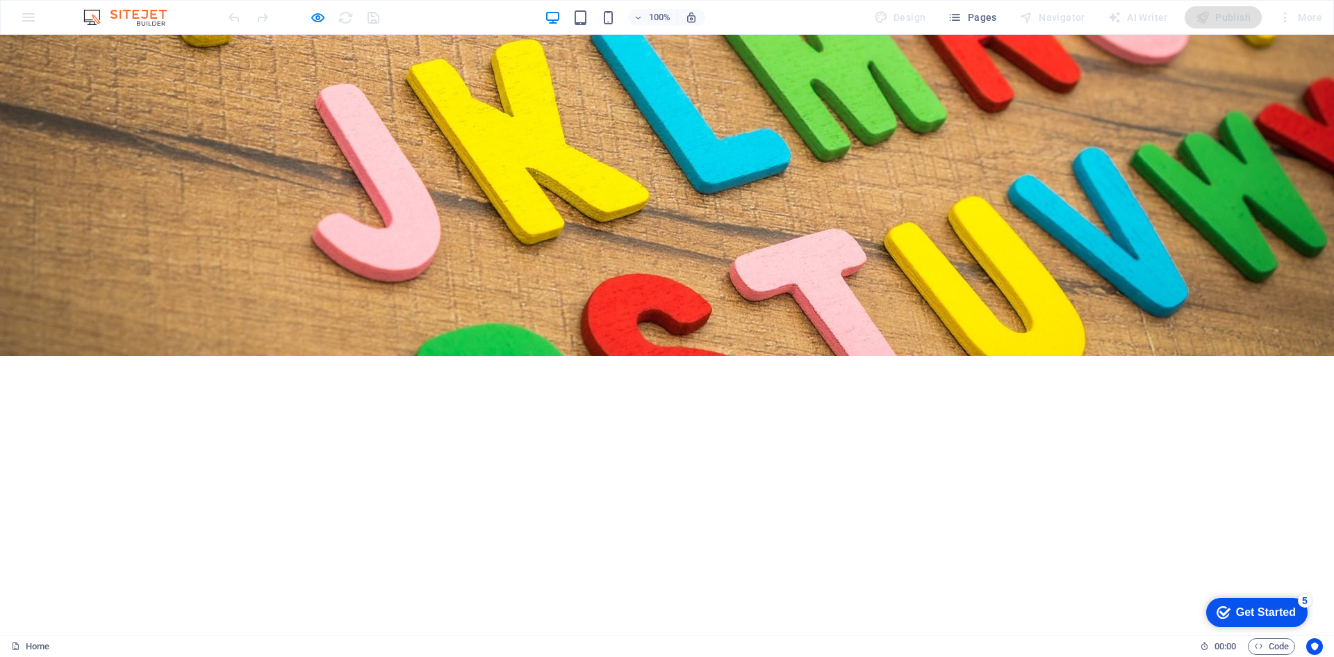
scroll to position [0, 0]
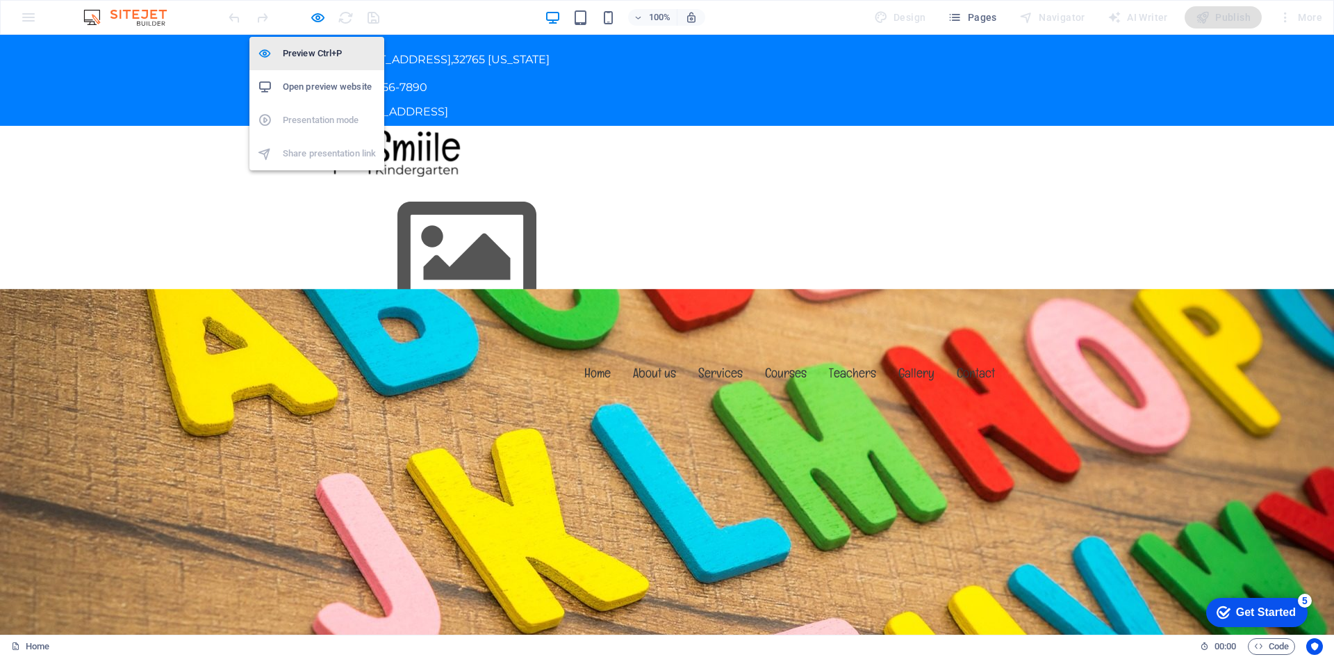
click at [315, 40] on li "Preview Ctrl+P" at bounding box center [316, 53] width 135 height 33
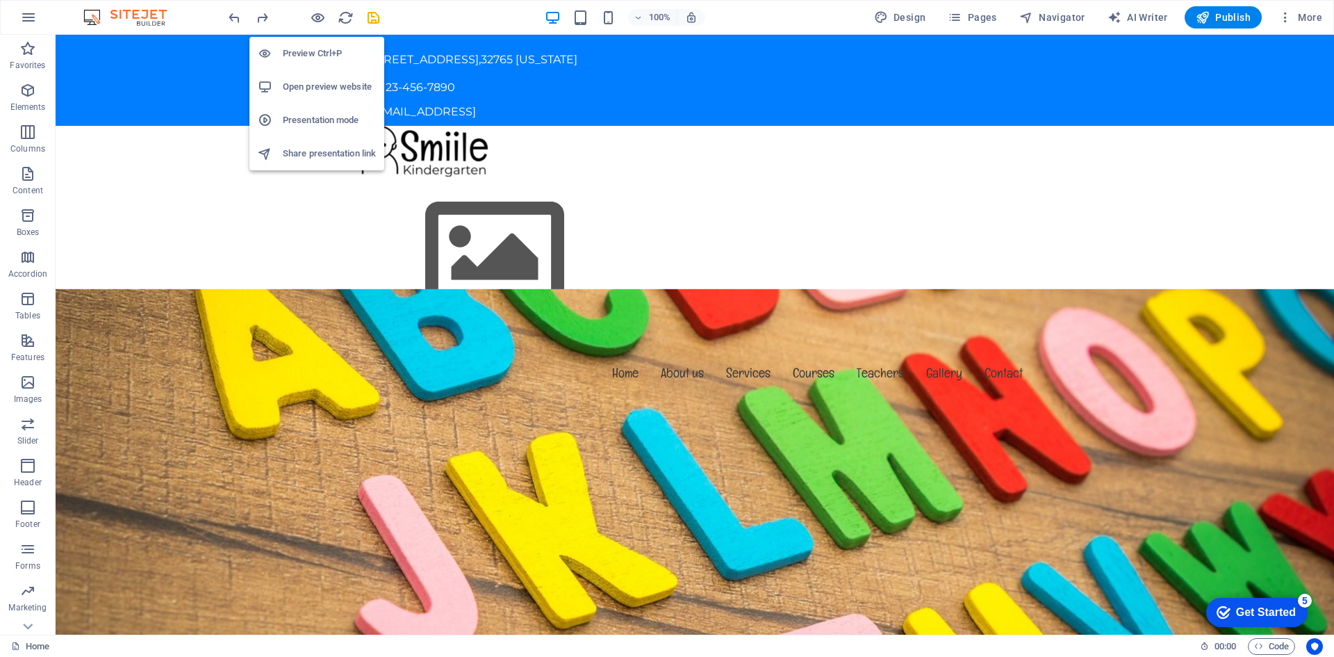
click at [315, 51] on h6 "Preview Ctrl+P" at bounding box center [329, 53] width 93 height 17
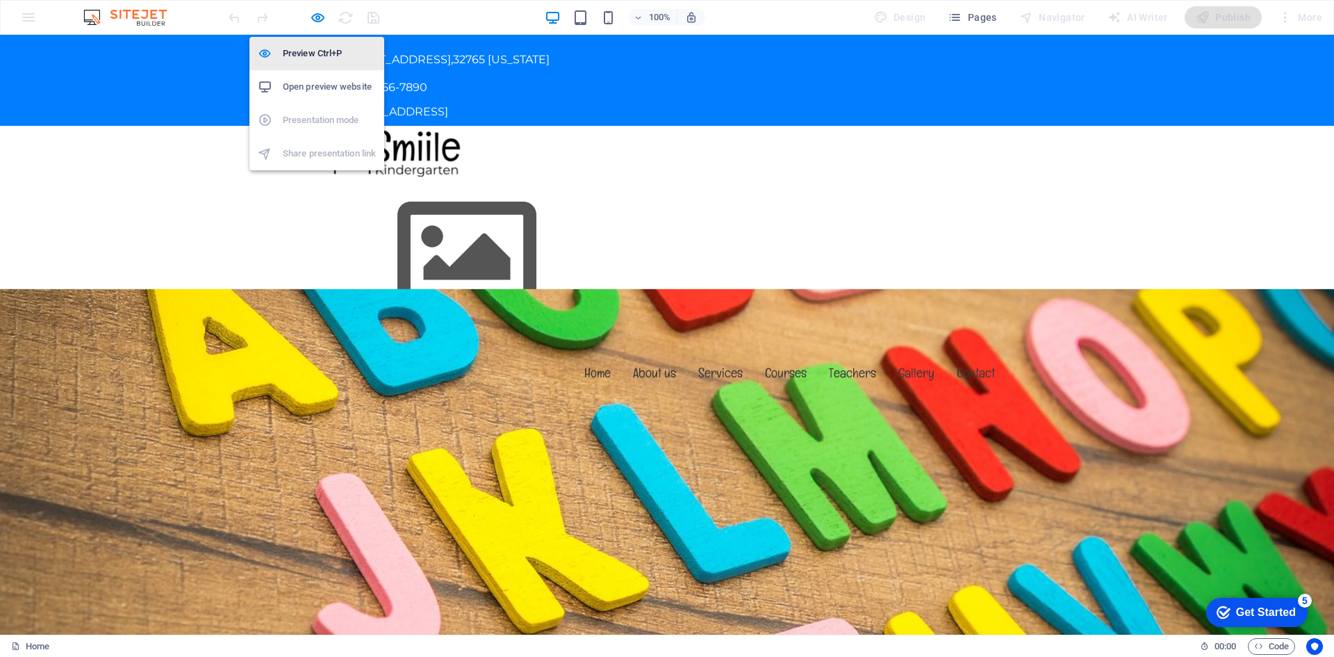
click at [315, 51] on h6 "Preview Ctrl+P" at bounding box center [329, 53] width 93 height 17
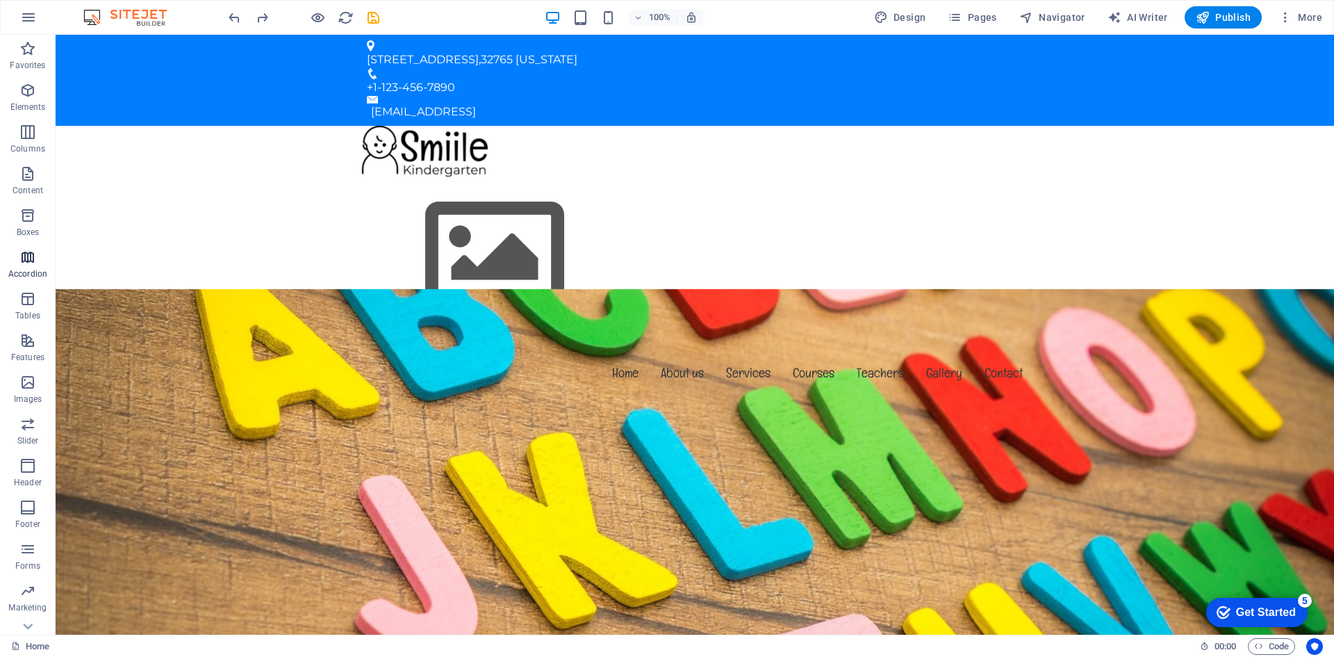
click at [32, 268] on span "Accordion" at bounding box center [28, 265] width 56 height 33
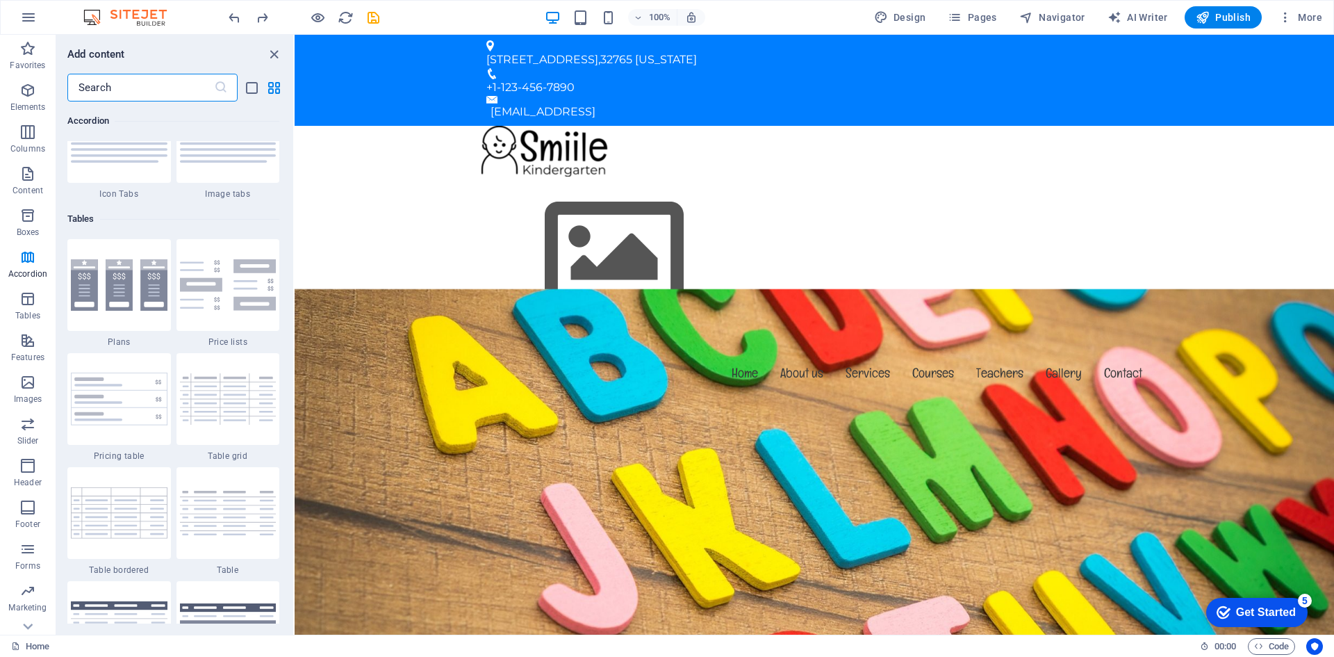
scroll to position [4853, 0]
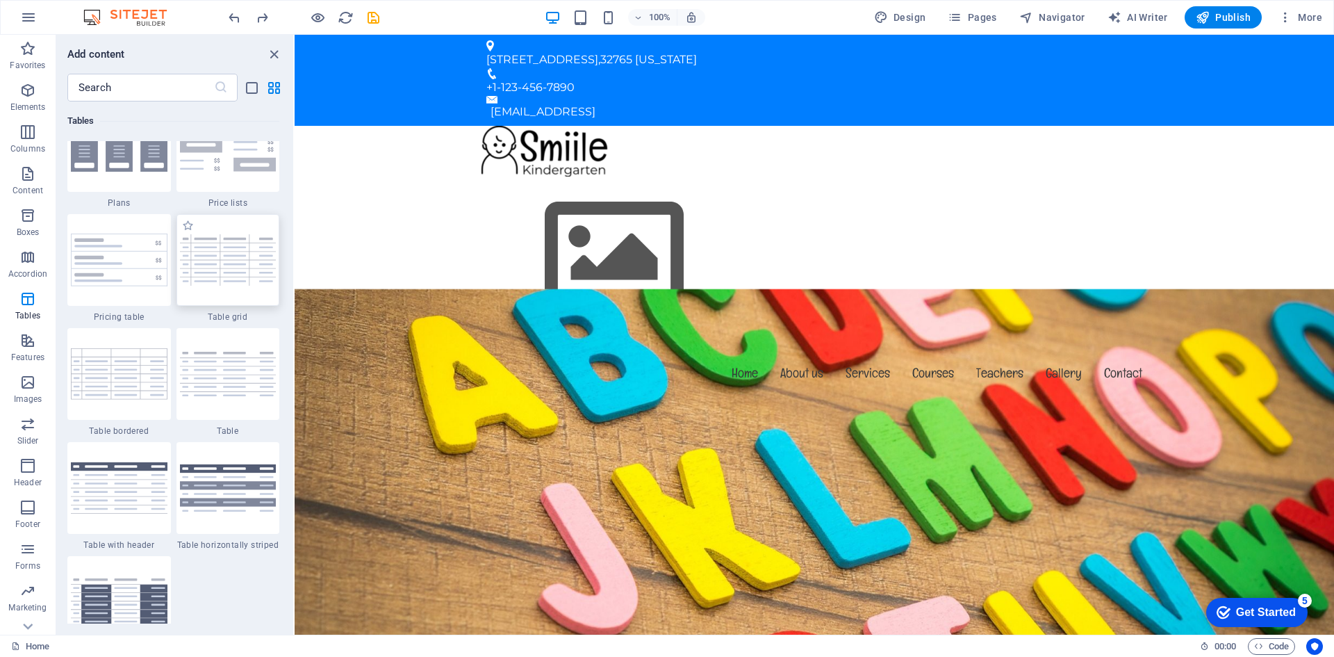
click at [217, 251] on img at bounding box center [228, 259] width 97 height 51
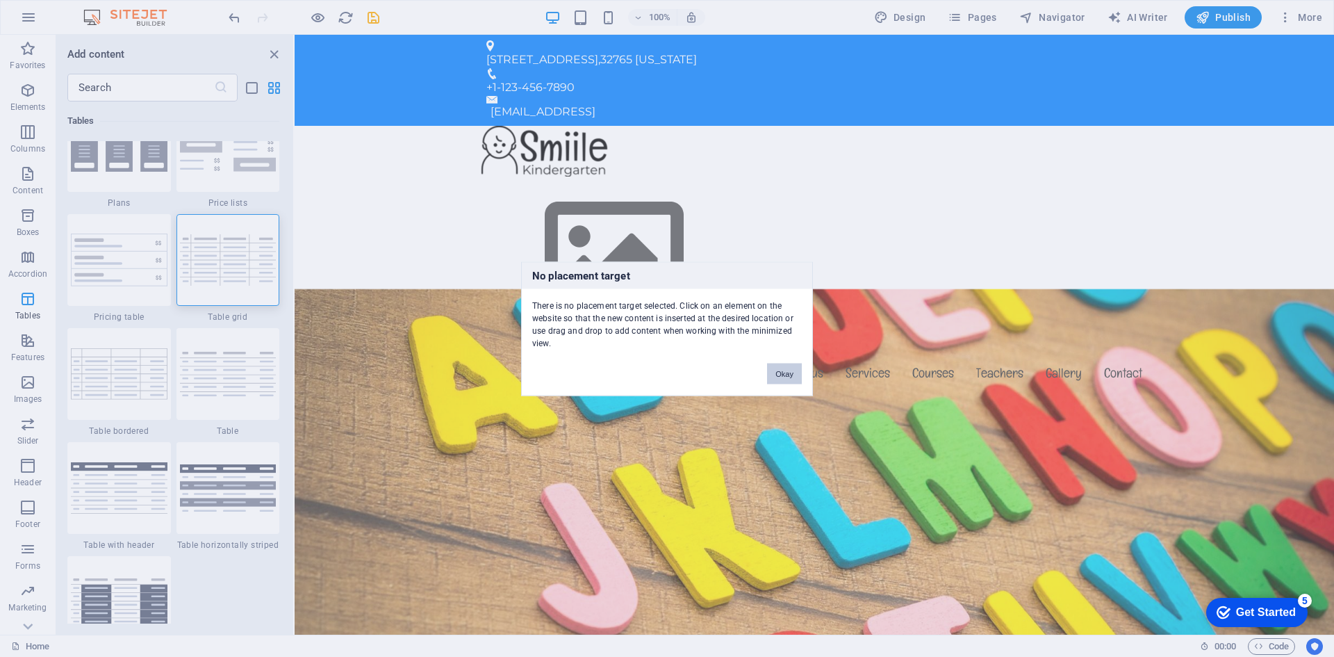
click at [795, 380] on button "Okay" at bounding box center [784, 373] width 35 height 21
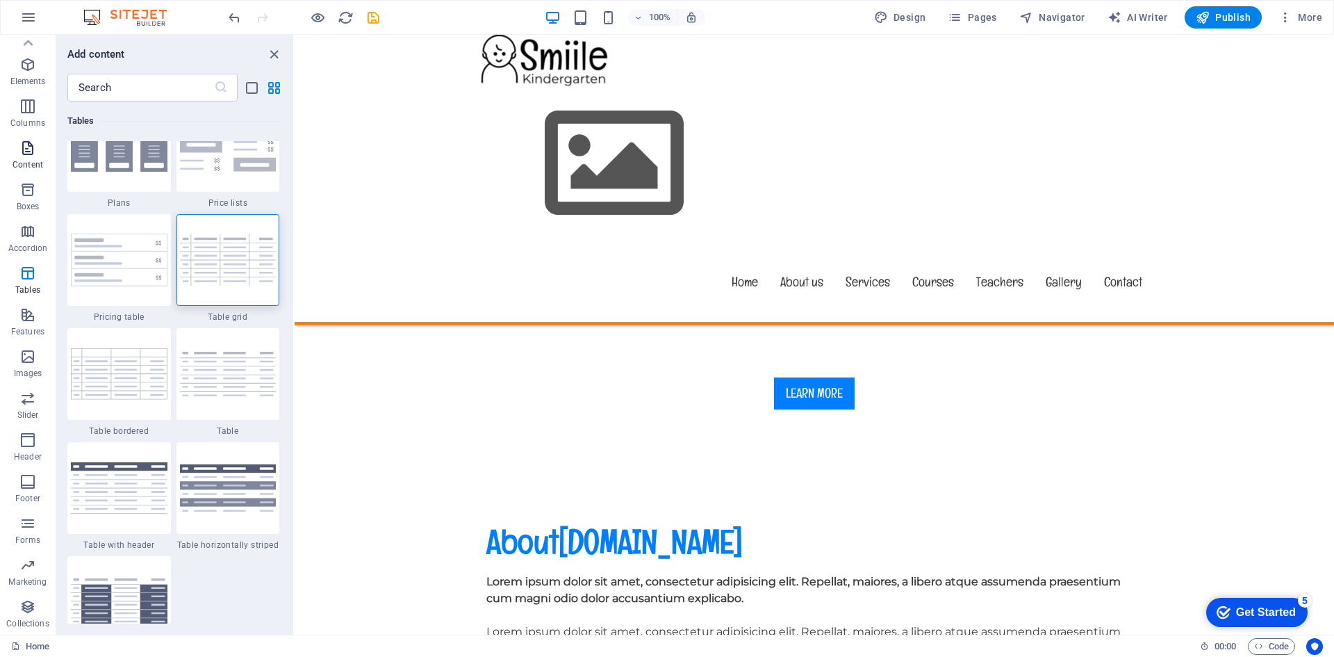
scroll to position [0, 0]
click at [31, 12] on icon "button" at bounding box center [28, 17] width 17 height 17
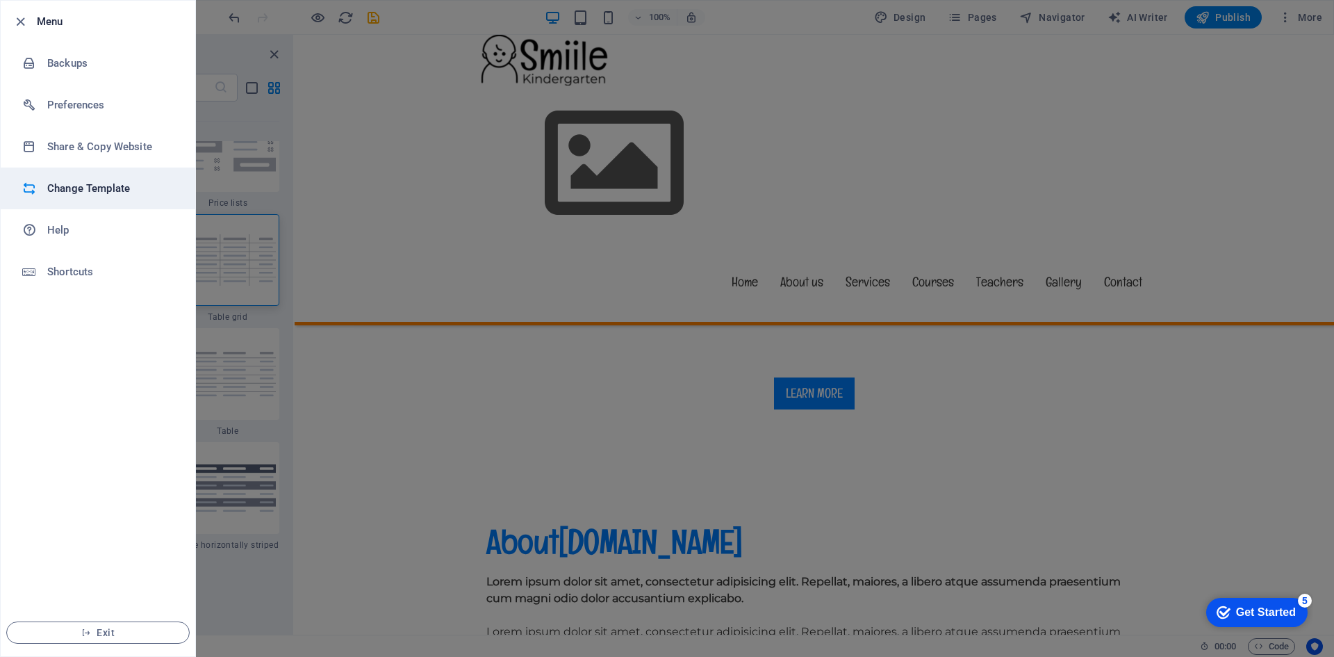
click at [117, 189] on h6 "Change Template" at bounding box center [111, 188] width 129 height 17
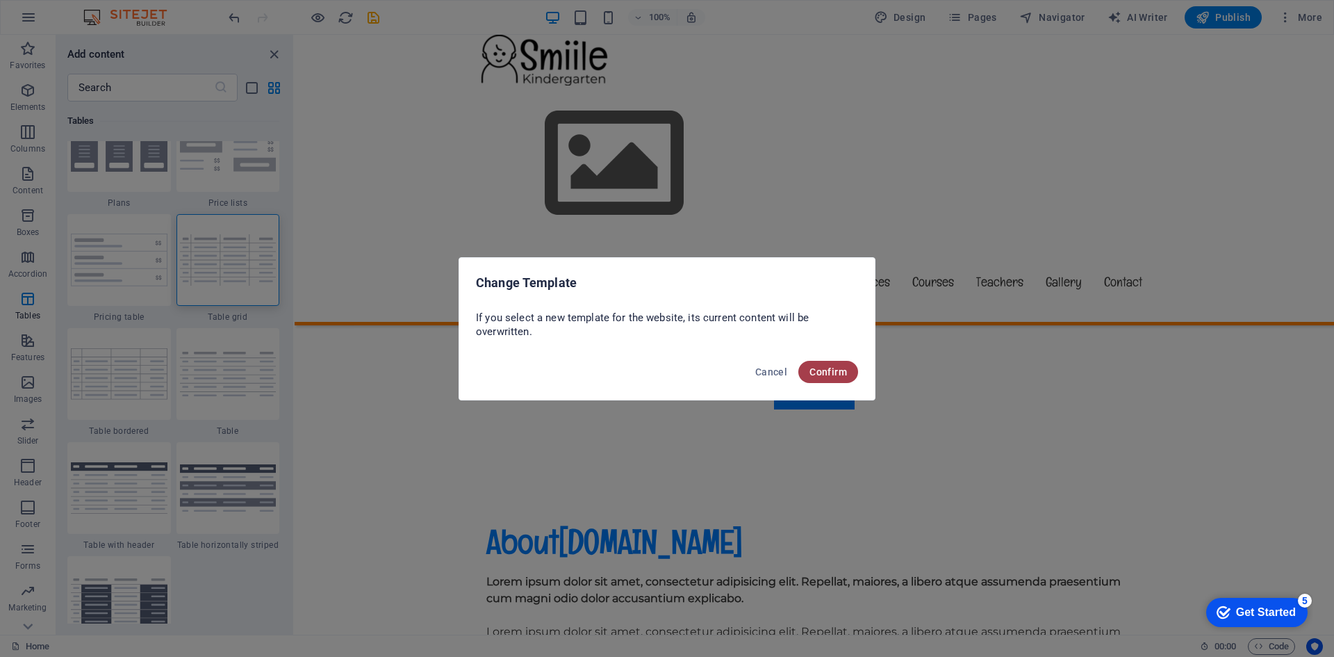
click at [828, 373] on span "Confirm" at bounding box center [828, 371] width 38 height 11
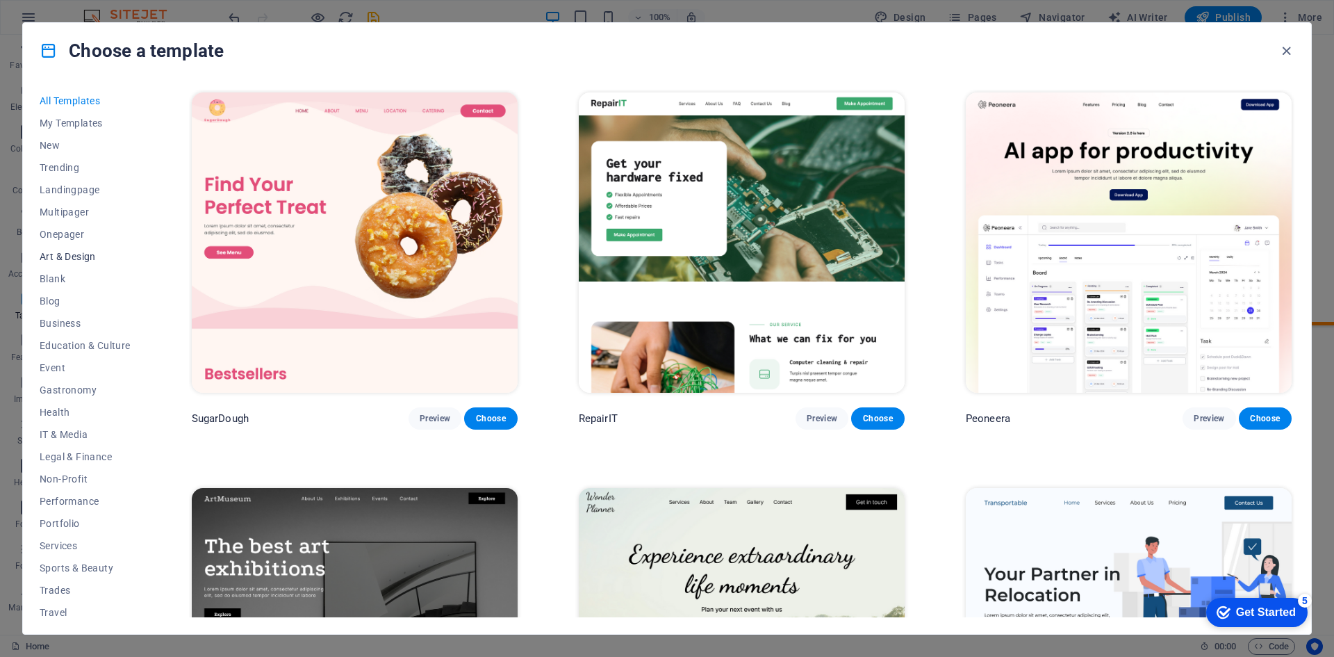
click at [78, 253] on span "Art & Design" at bounding box center [85, 256] width 91 height 11
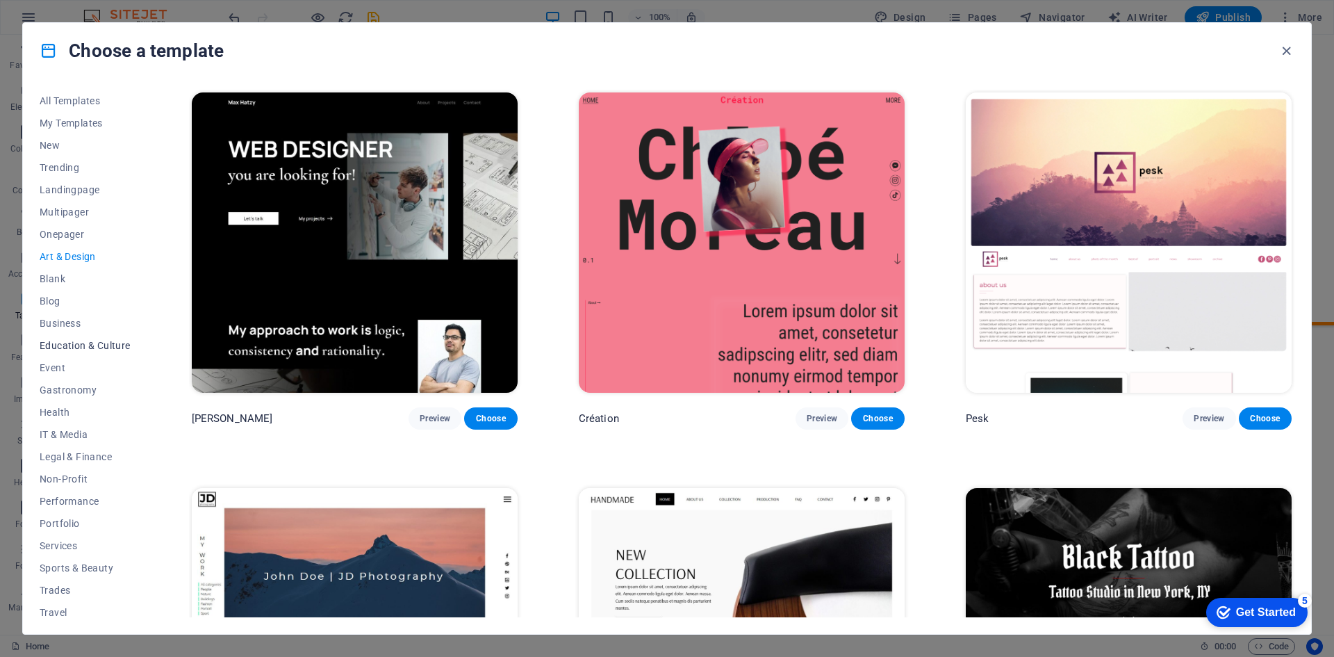
click at [112, 351] on button "Education & Culture" at bounding box center [85, 345] width 91 height 22
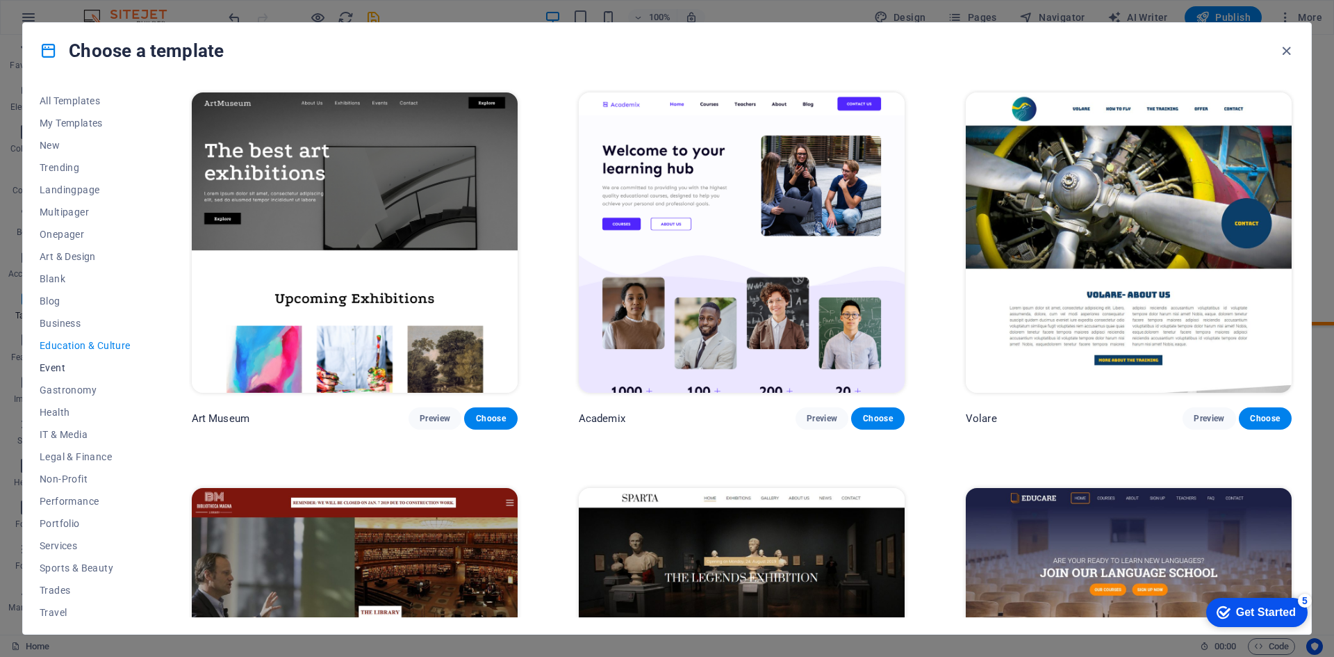
scroll to position [28, 0]
click at [76, 609] on span "Wireframe" at bounding box center [85, 605] width 91 height 11
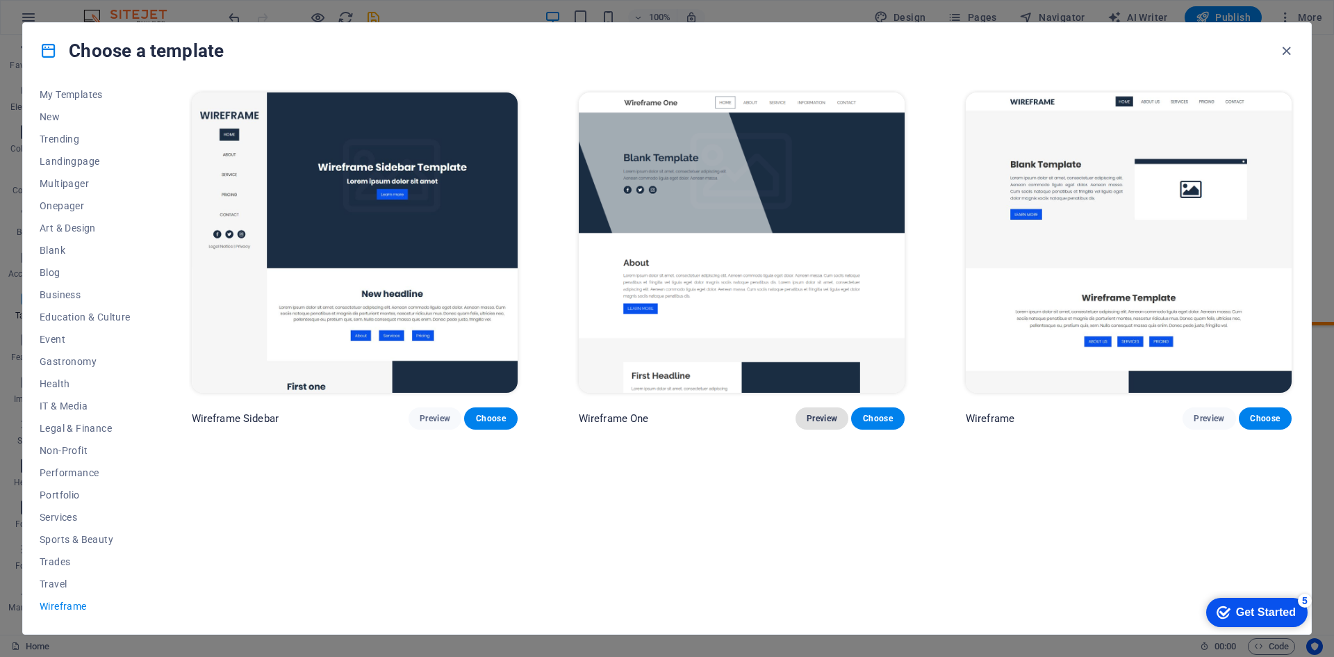
click at [817, 420] on span "Preview" at bounding box center [822, 418] width 31 height 11
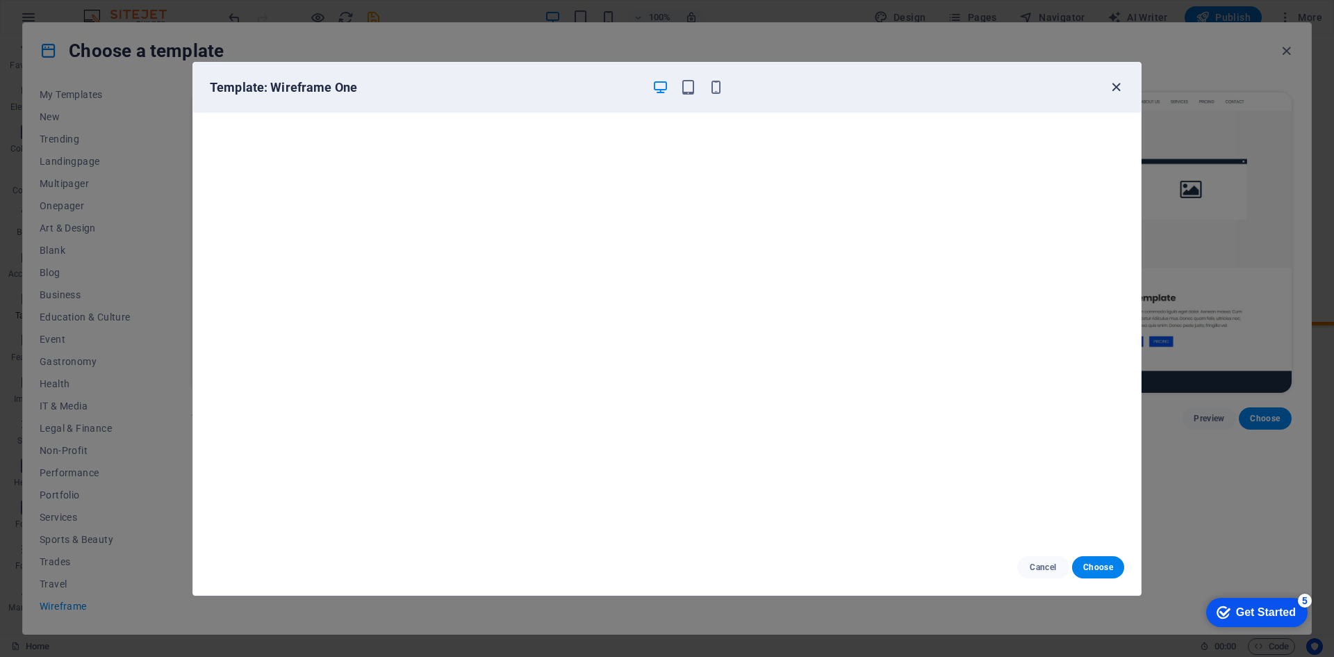
click at [1124, 88] on icon "button" at bounding box center [1116, 87] width 16 height 16
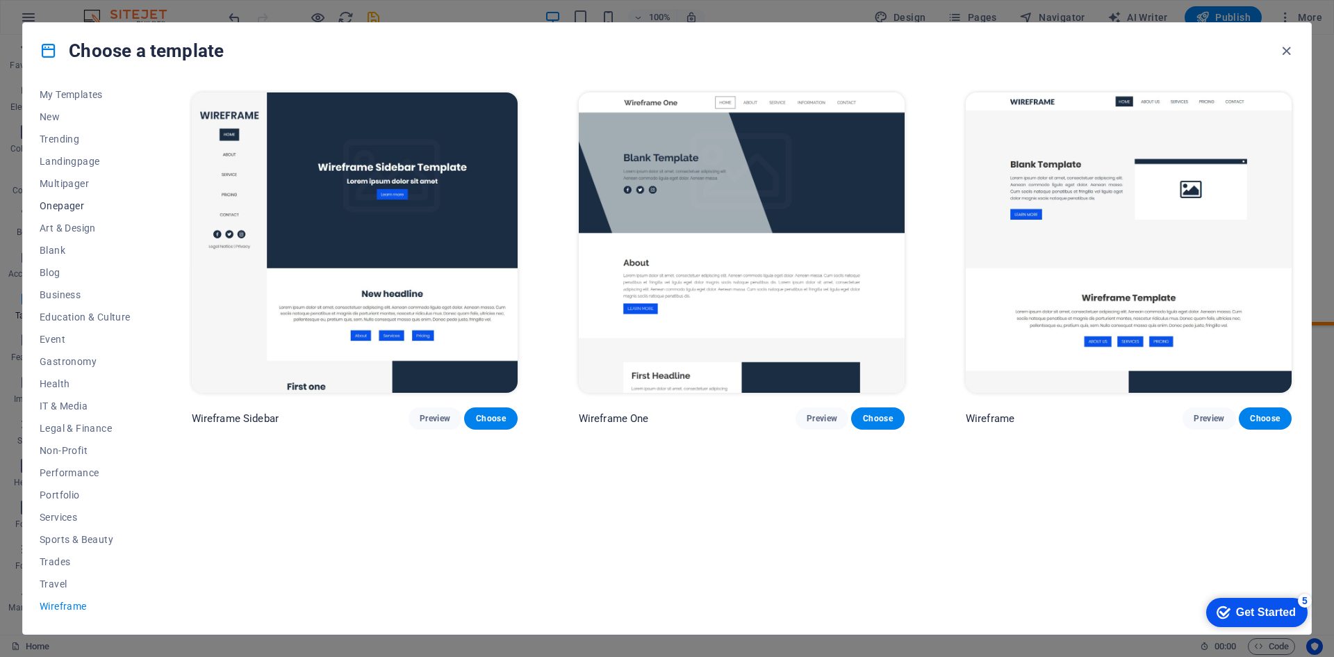
click at [69, 208] on span "Onepager" at bounding box center [85, 205] width 91 height 11
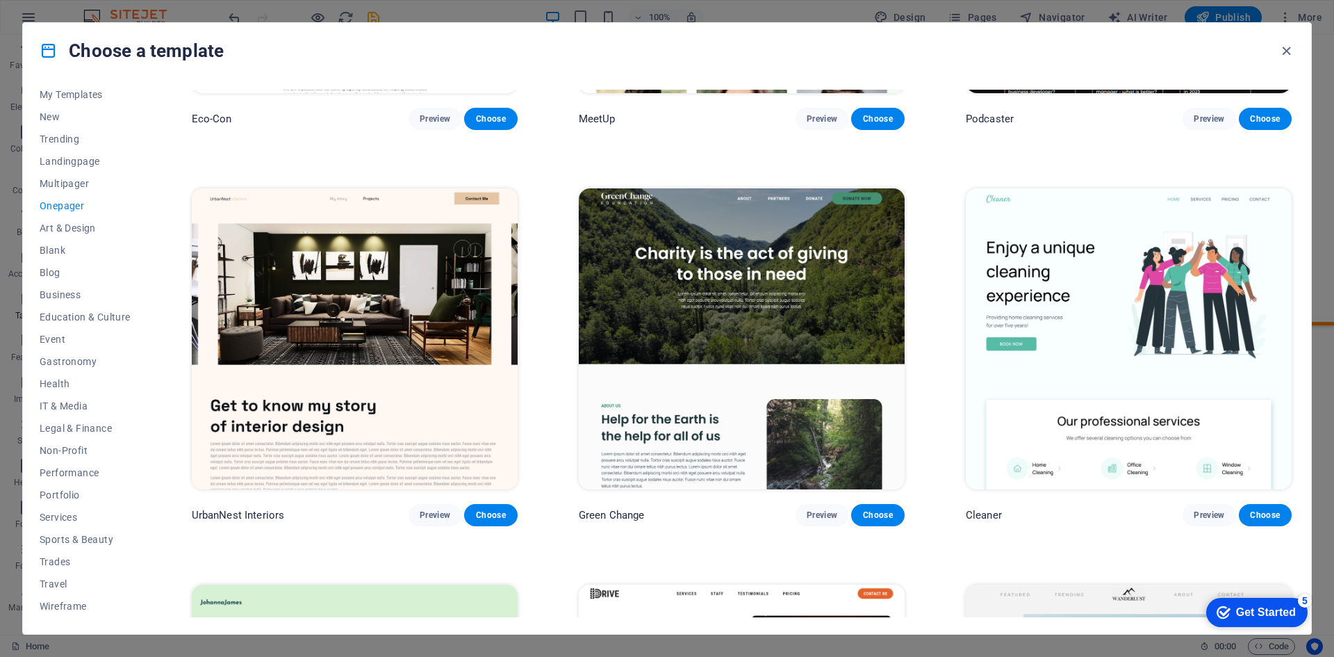
scroll to position [834, 0]
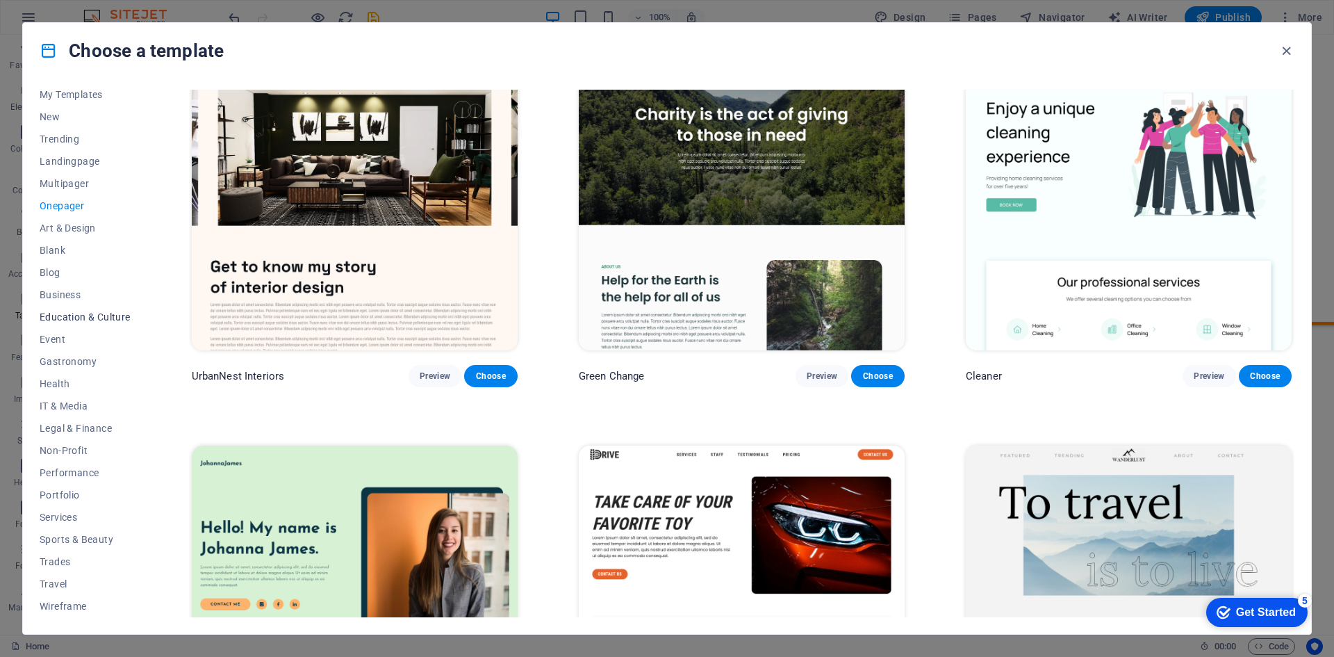
click at [65, 315] on span "Education & Culture" at bounding box center [85, 316] width 91 height 11
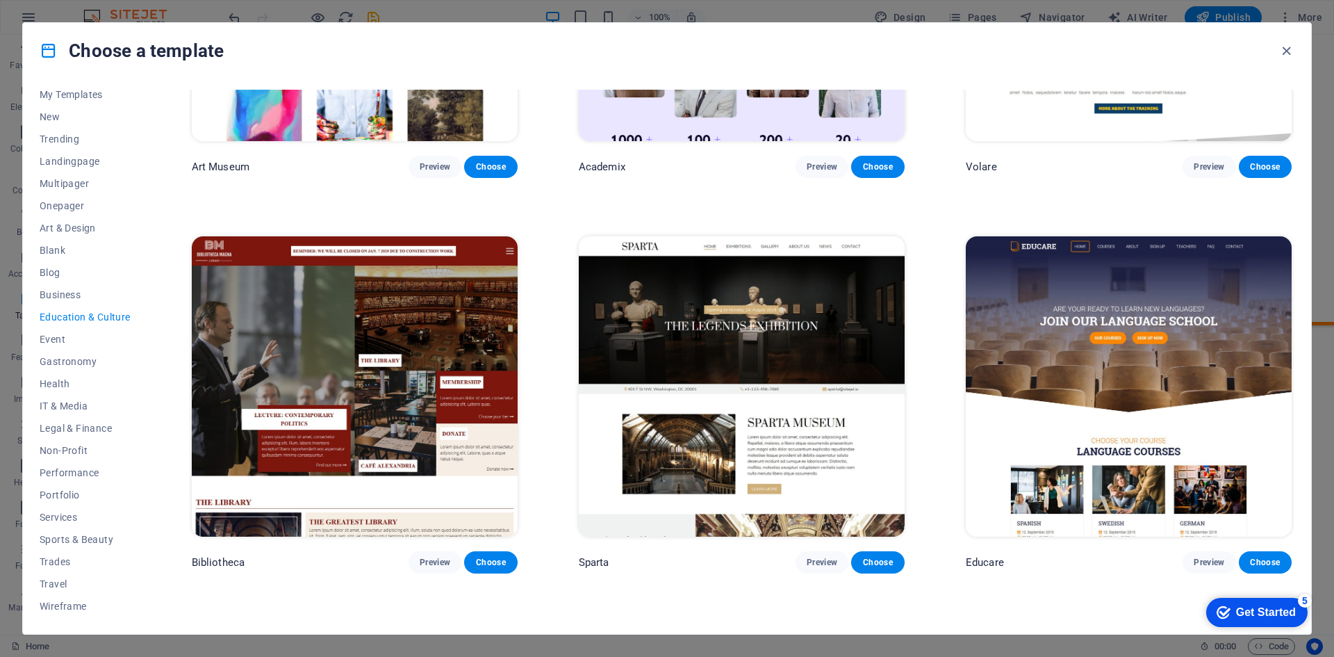
scroll to position [0, 0]
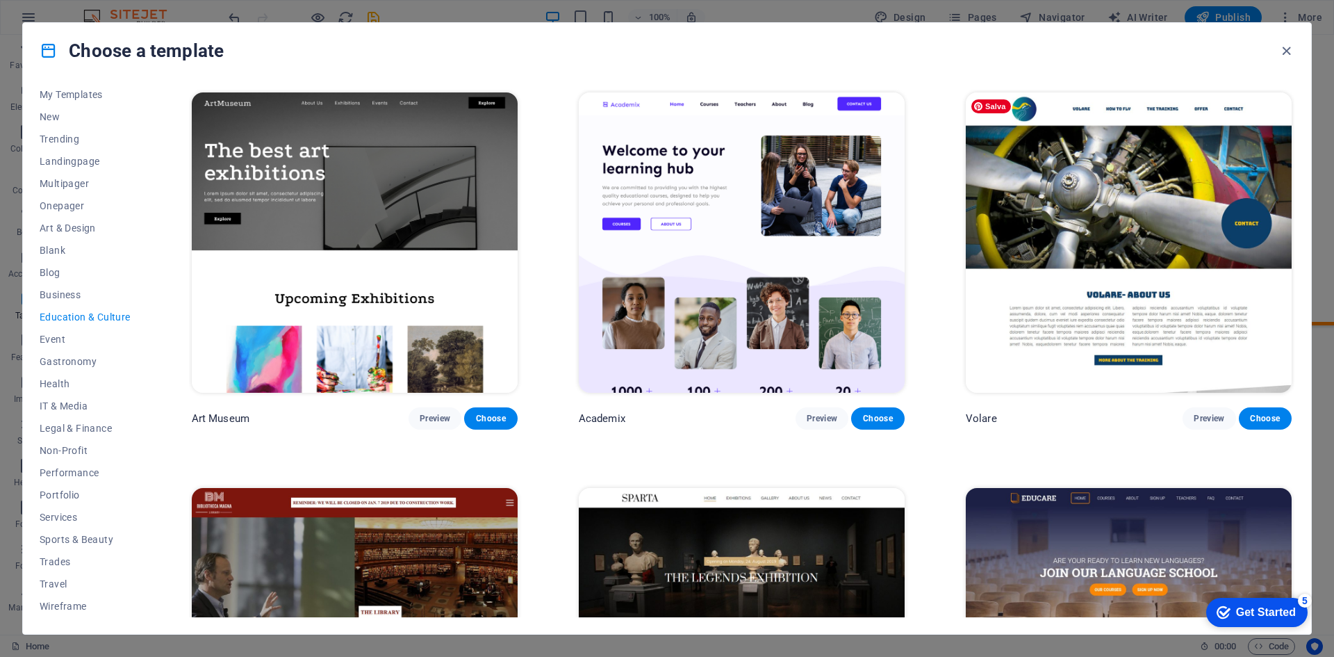
click at [1183, 262] on img at bounding box center [1129, 242] width 326 height 300
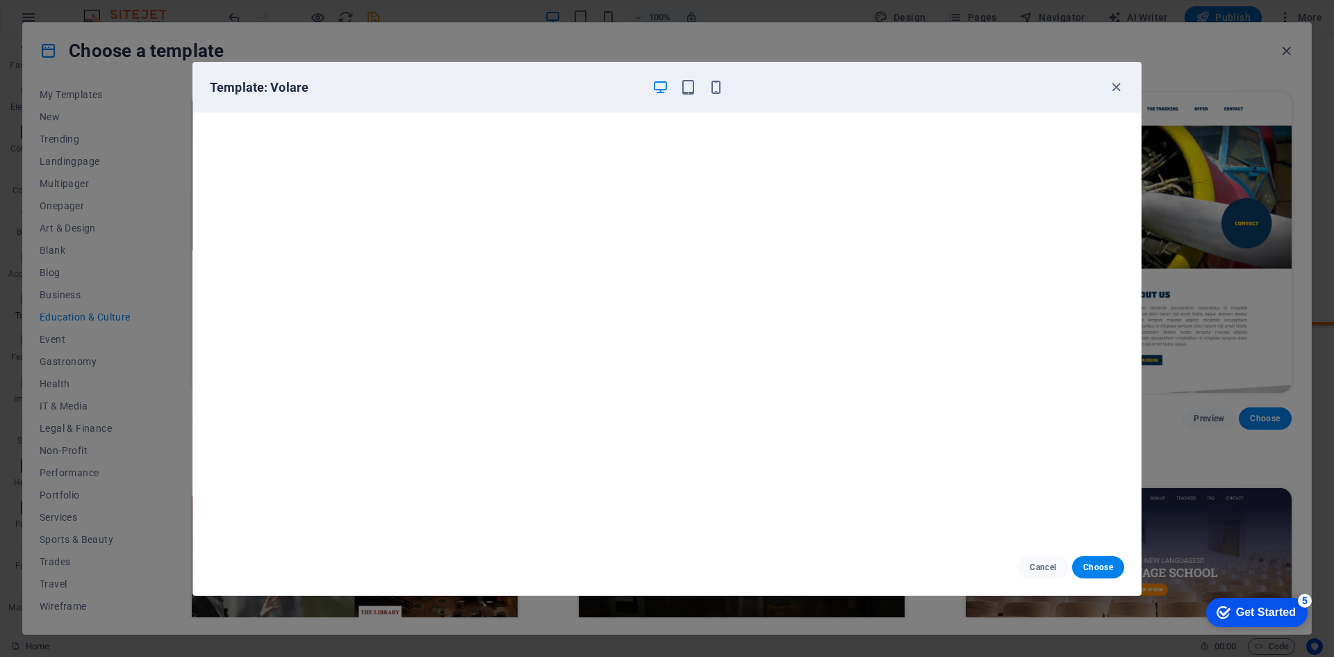
scroll to position [3, 0]
click at [1092, 562] on span "Choose" at bounding box center [1098, 566] width 30 height 11
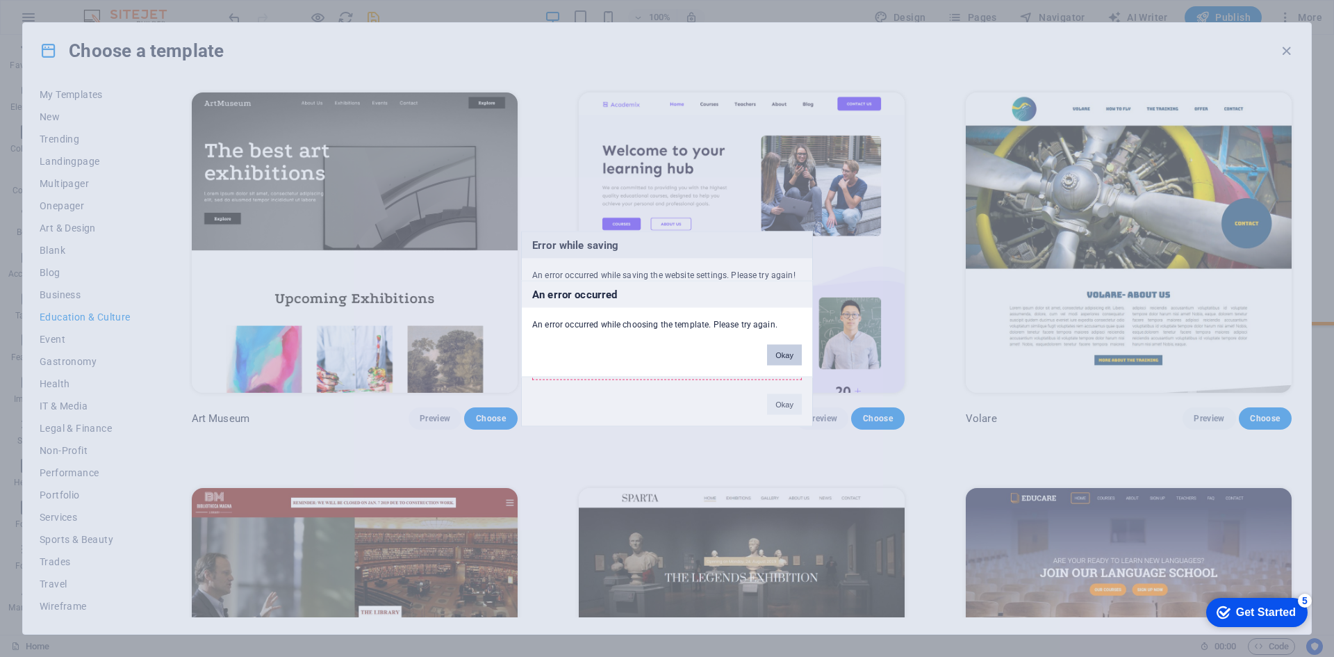
click at [789, 355] on button "Okay" at bounding box center [784, 354] width 35 height 21
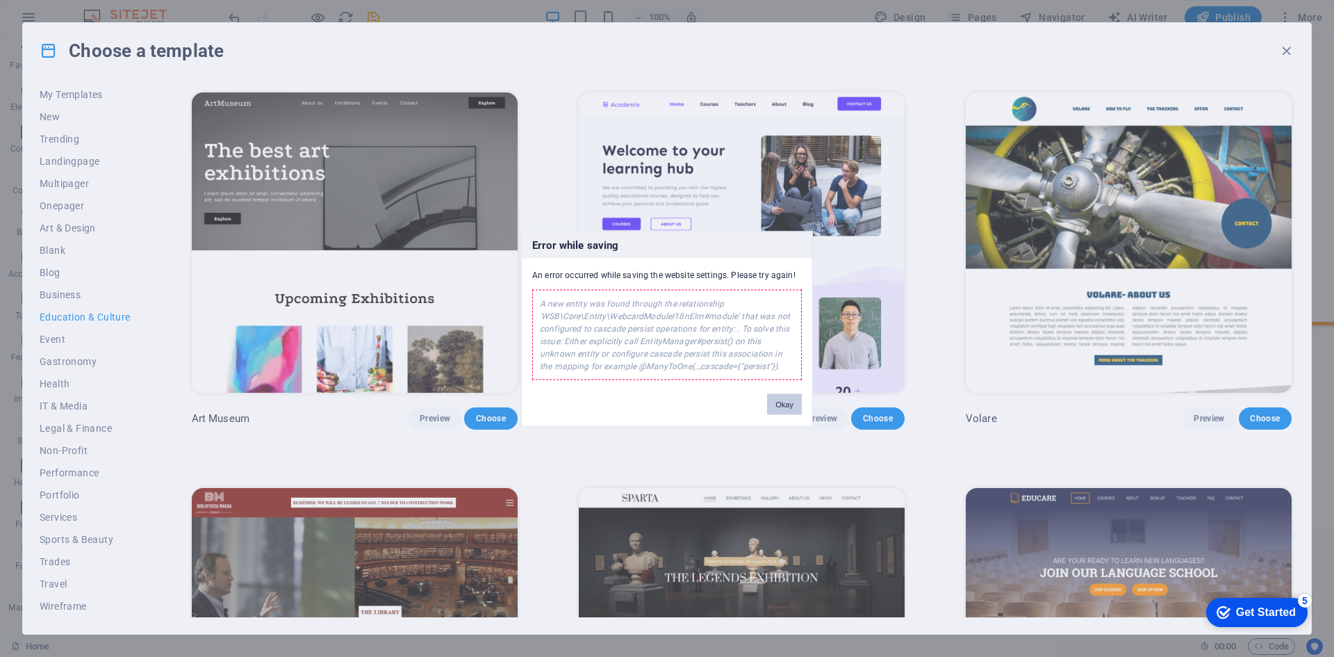
click at [790, 404] on button "Okay" at bounding box center [784, 403] width 35 height 21
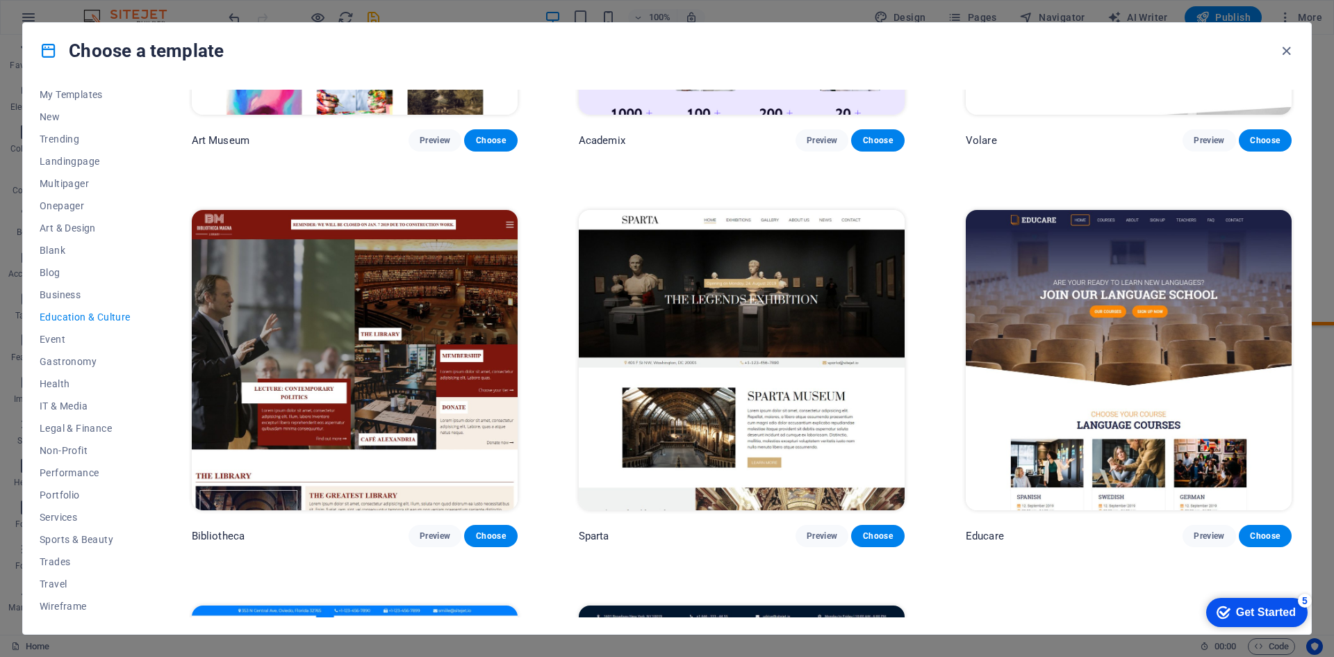
scroll to position [139, 0]
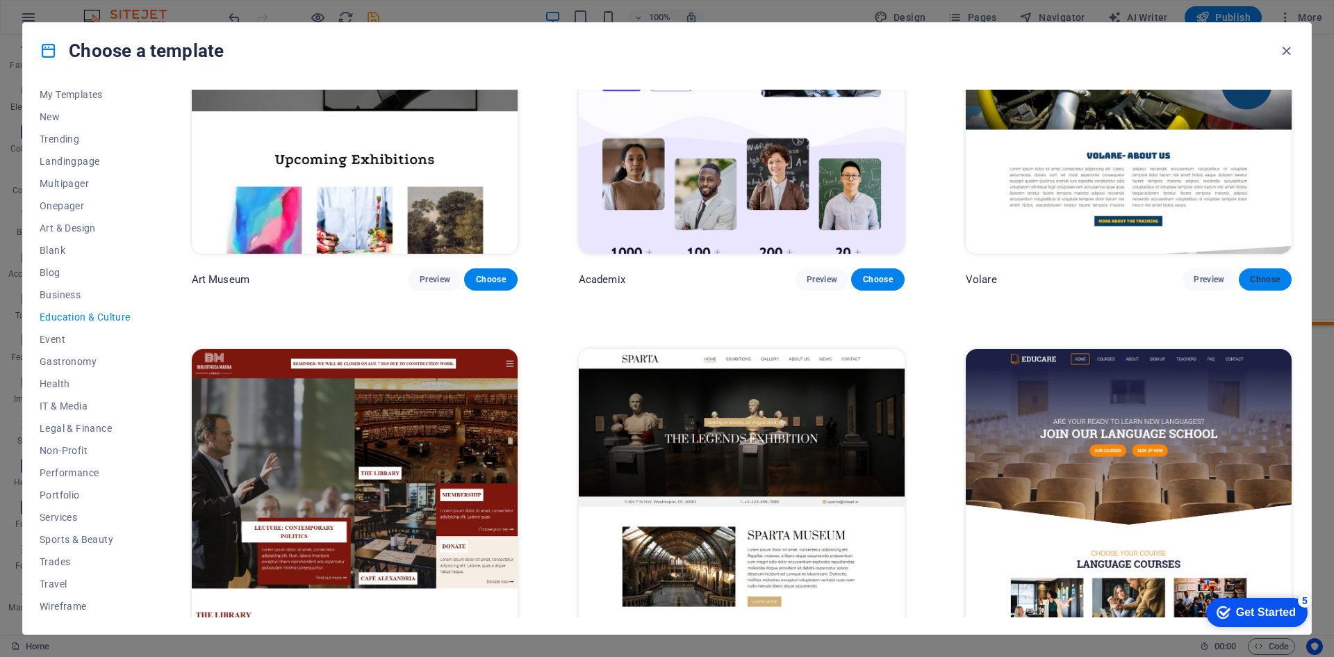
click at [1253, 274] on span "Choose" at bounding box center [1265, 279] width 31 height 11
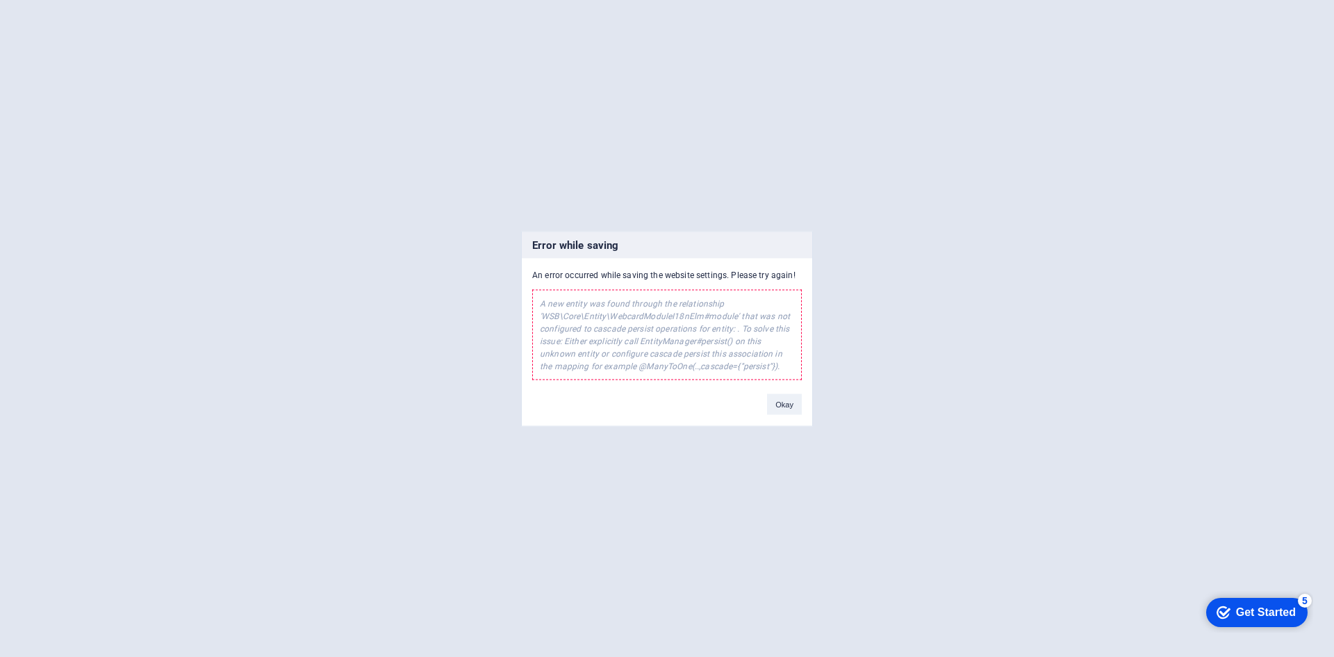
click at [786, 397] on button "Okay" at bounding box center [784, 403] width 35 height 21
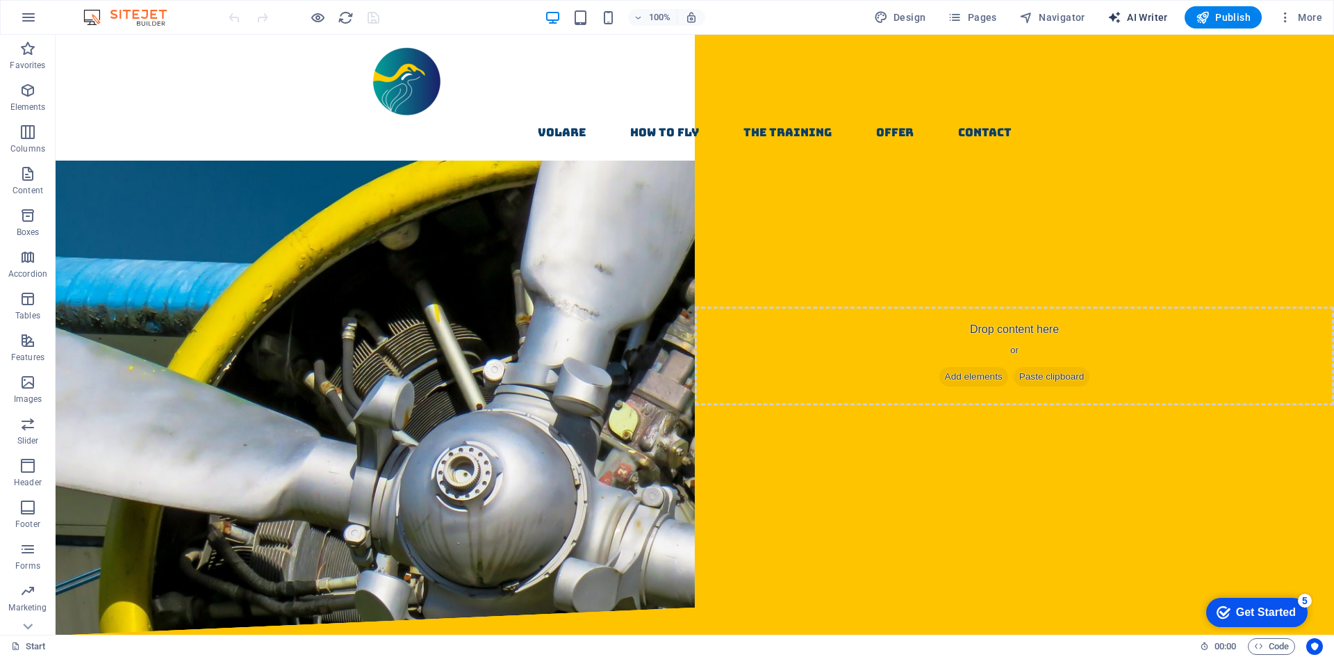
click at [1146, 18] on span "AI Writer" at bounding box center [1138, 17] width 60 height 14
select select "English"
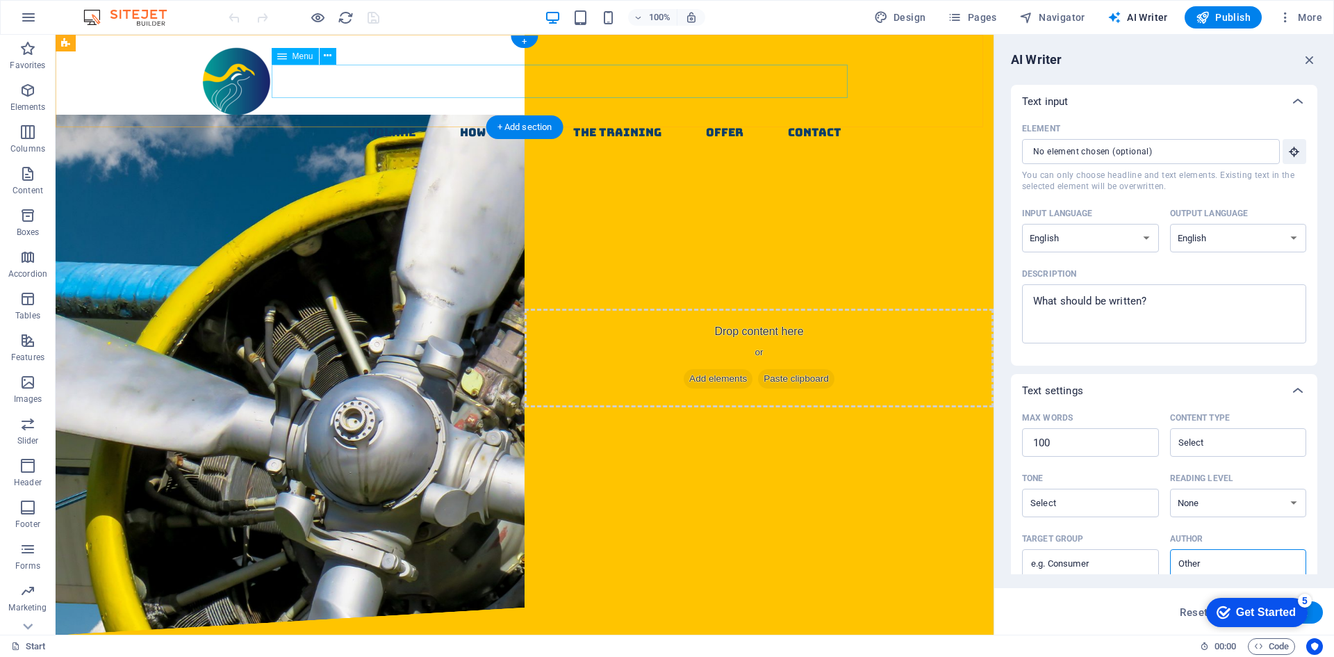
click at [398, 116] on nav "Volare How to fly The Training Offer contact" at bounding box center [525, 132] width 656 height 33
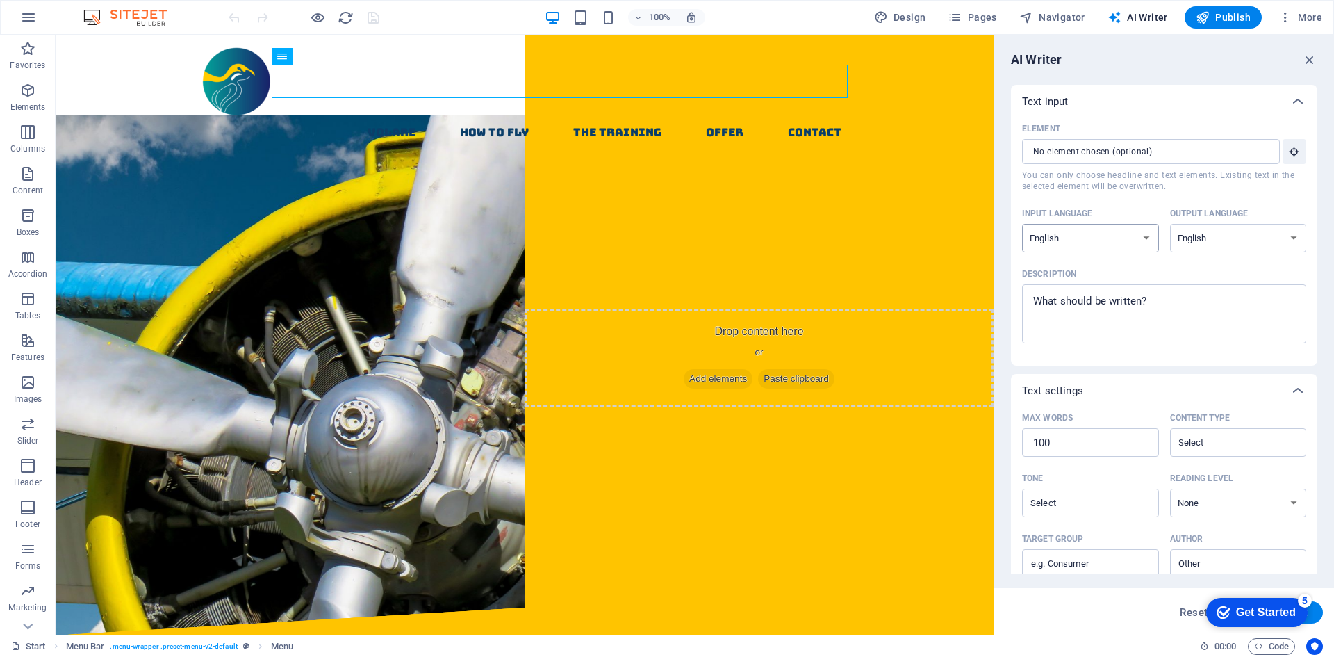
click at [1122, 238] on select "Albanian Arabic Armenian Awadhi Azerbaijani Bashkir Basque Belarusian Bengali B…" at bounding box center [1090, 238] width 137 height 28
select select "Italian"
click at [1022, 224] on select "Albanian Arabic Armenian Awadhi Azerbaijani Bashkir Basque Belarusian Bengali B…" at bounding box center [1090, 238] width 137 height 28
click at [1239, 240] on select "Albanian Arabic Armenian Awadhi Azerbaijani Bashkir Basque Belarusian Bengali B…" at bounding box center [1238, 238] width 137 height 28
select select "Italian"
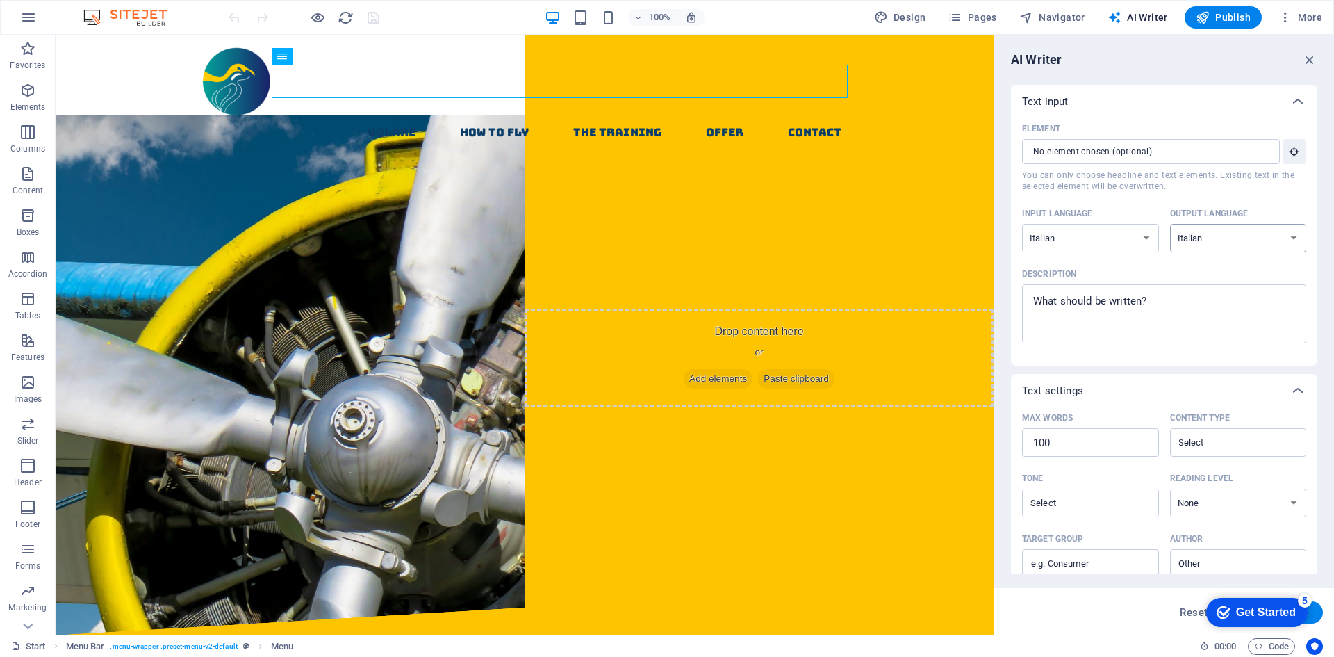
click at [1170, 224] on select "Albanian Arabic Armenian Awadhi Azerbaijani Bashkir Basque Belarusian Bengali B…" at bounding box center [1238, 238] width 137 height 28
click at [1115, 303] on textarea "Description x ​" at bounding box center [1164, 313] width 270 height 45
type textarea "x"
click at [1310, 12] on span "More" at bounding box center [1300, 17] width 44 height 14
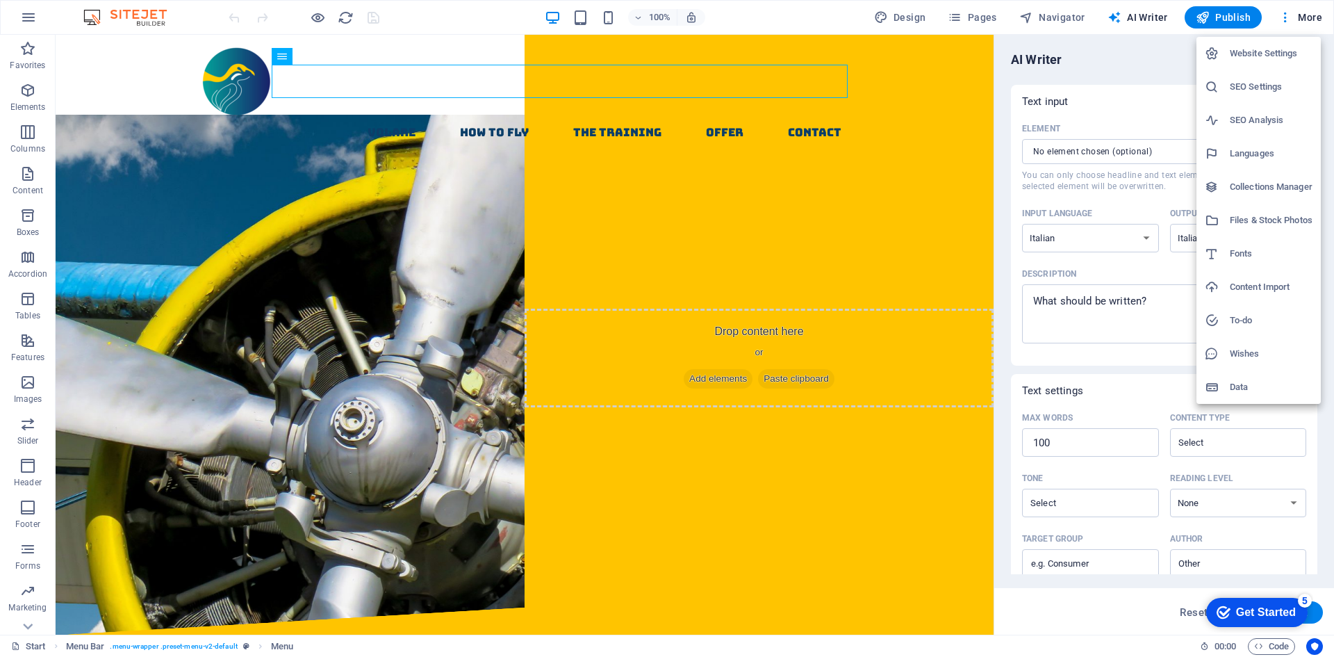
click at [1269, 150] on h6 "Languages" at bounding box center [1271, 153] width 83 height 17
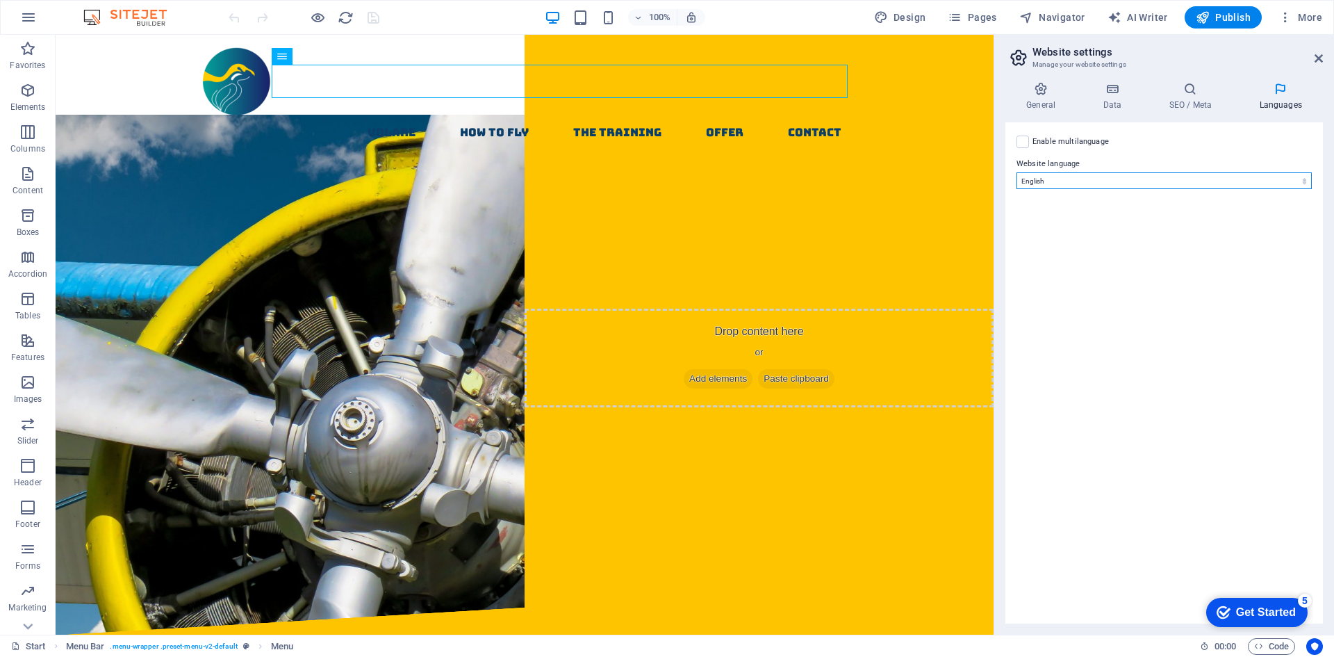
click at [1083, 183] on select "Abkhazian Afar Afrikaans Akan Albanian Amharic Arabic Aragonese Armenian Assame…" at bounding box center [1164, 180] width 295 height 17
select select "76"
click at [1017, 172] on select "Abkhazian Afar Afrikaans Akan Albanian Amharic Arabic Aragonese Armenian Assame…" at bounding box center [1164, 180] width 295 height 17
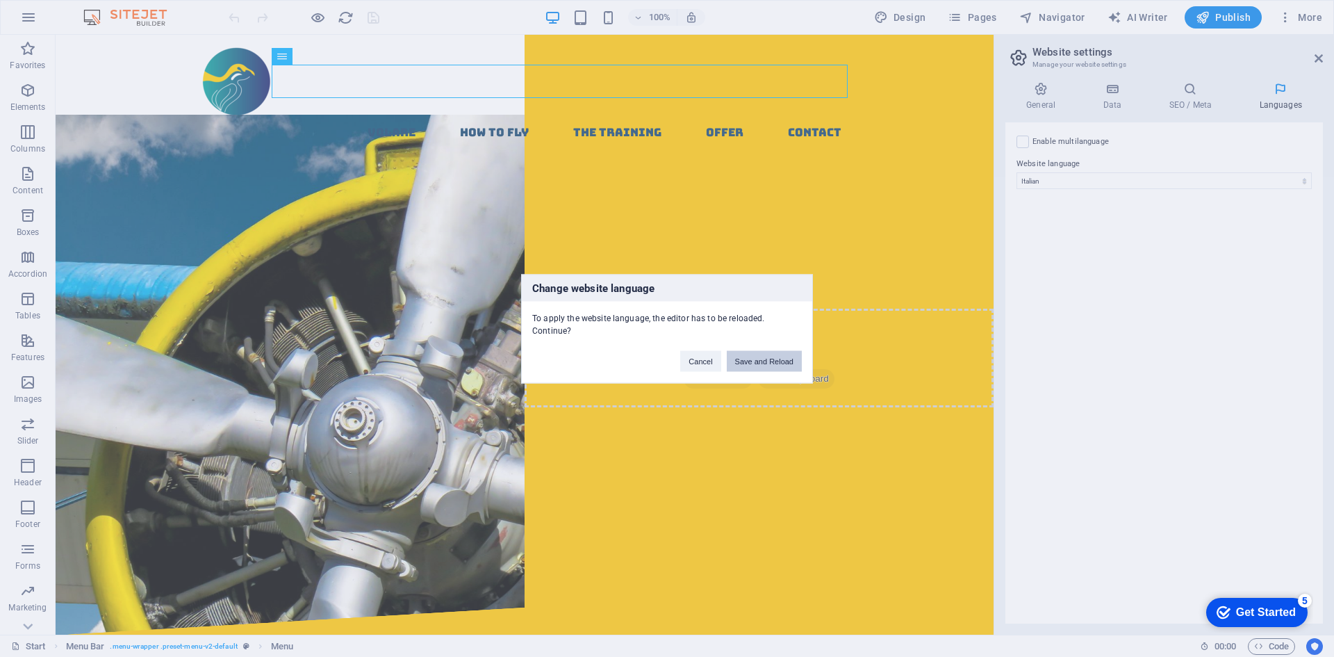
click at [768, 363] on button "Save and Reload" at bounding box center [764, 360] width 75 height 21
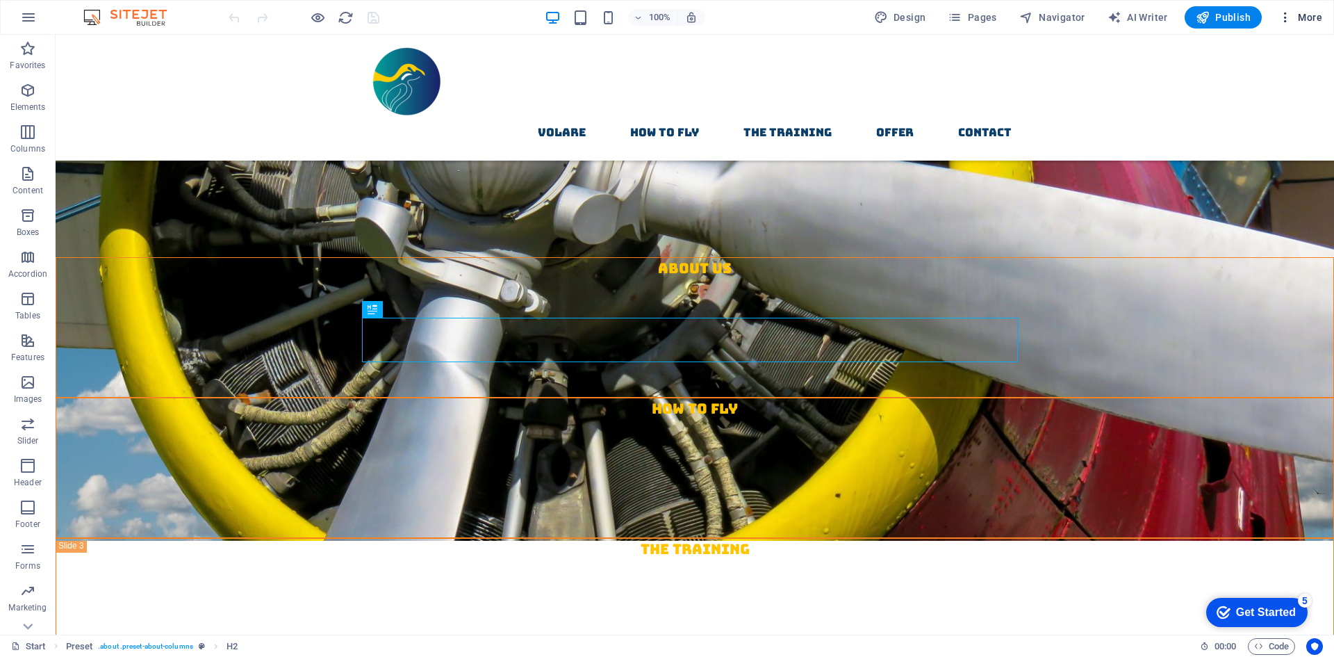
click at [1307, 17] on span "More" at bounding box center [1300, 17] width 44 height 14
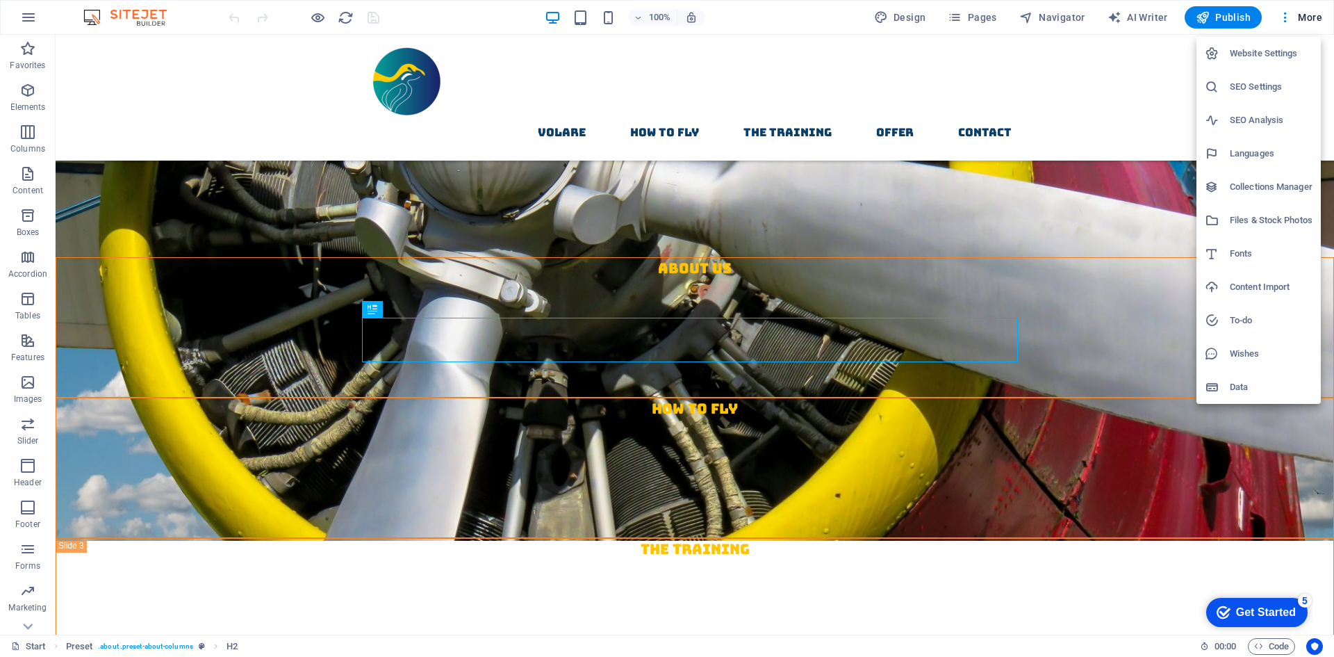
click at [1249, 251] on h6 "Fonts" at bounding box center [1271, 253] width 83 height 17
select select "popularity"
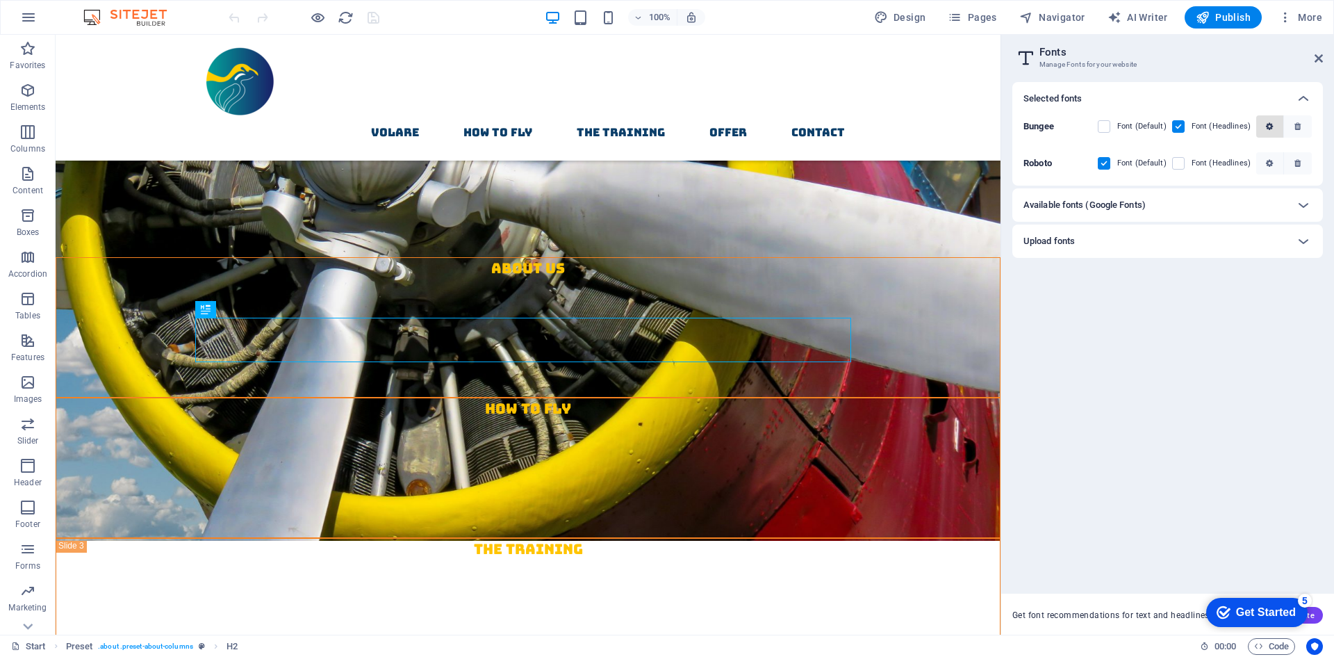
click at [1269, 126] on icon "button" at bounding box center [1269, 126] width 7 height 8
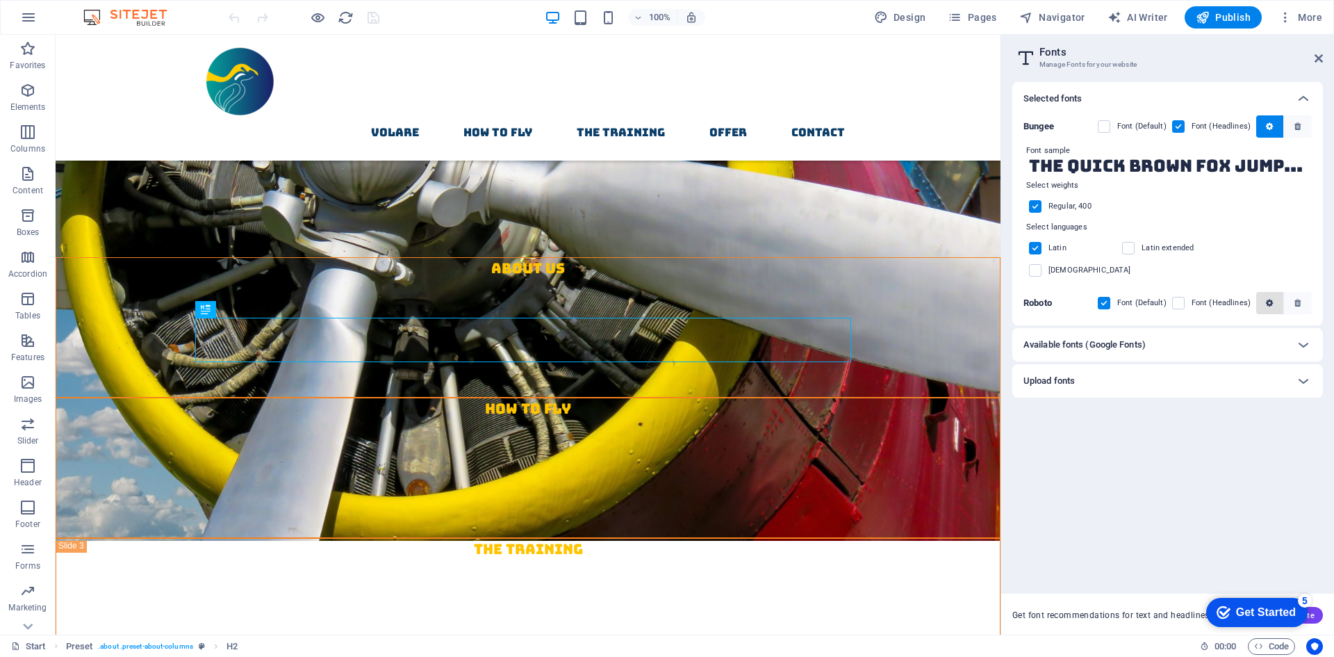
click at [1273, 299] on icon "button" at bounding box center [1269, 303] width 7 height 8
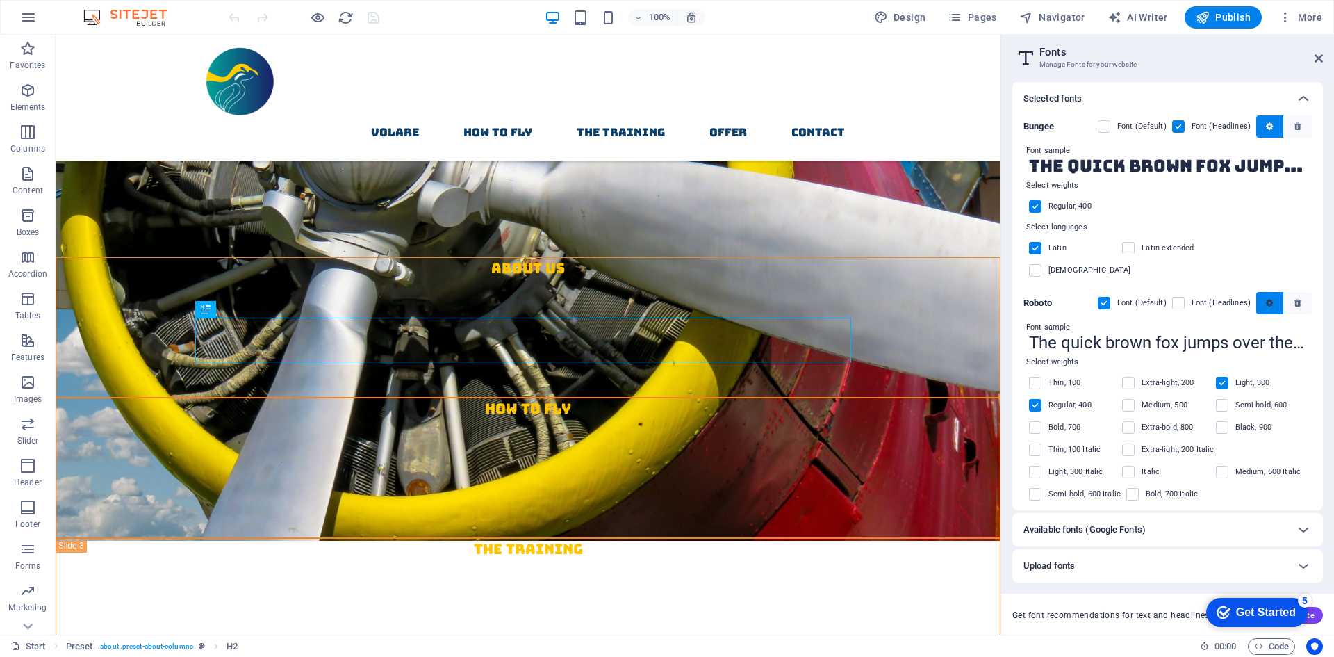
click at [1266, 299] on span "button" at bounding box center [1270, 303] width 8 height 8
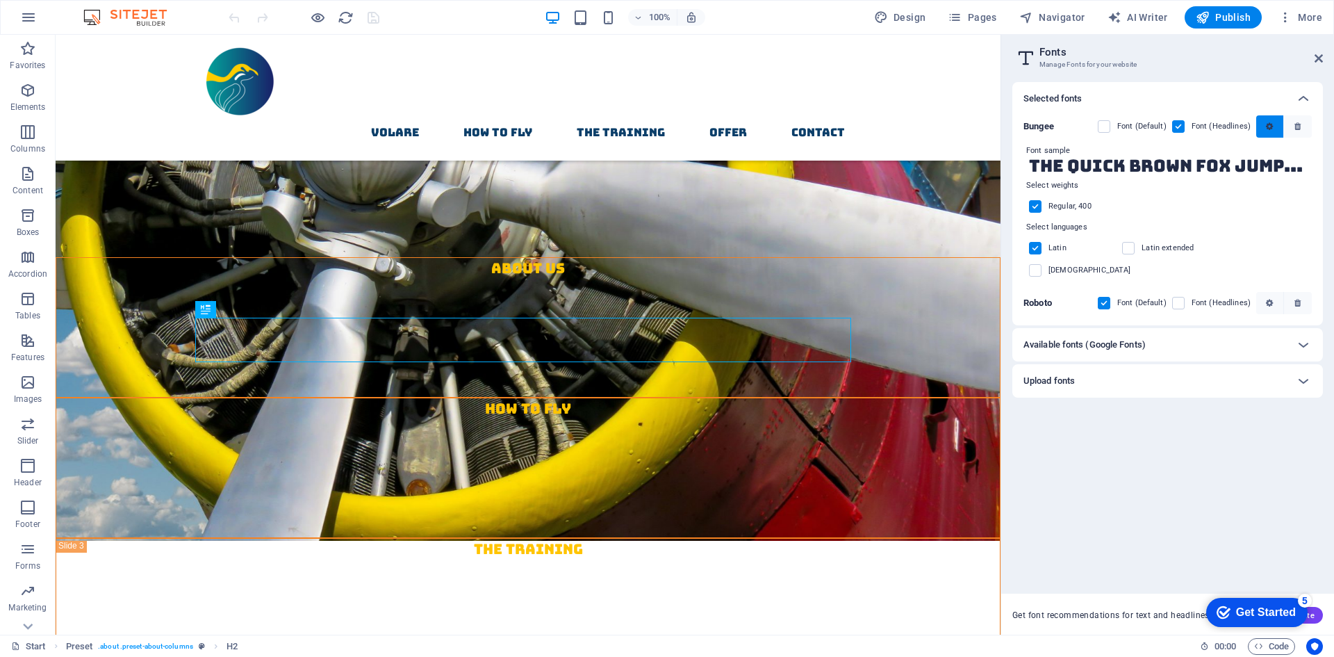
click at [1269, 126] on icon "button" at bounding box center [1269, 126] width 7 height 8
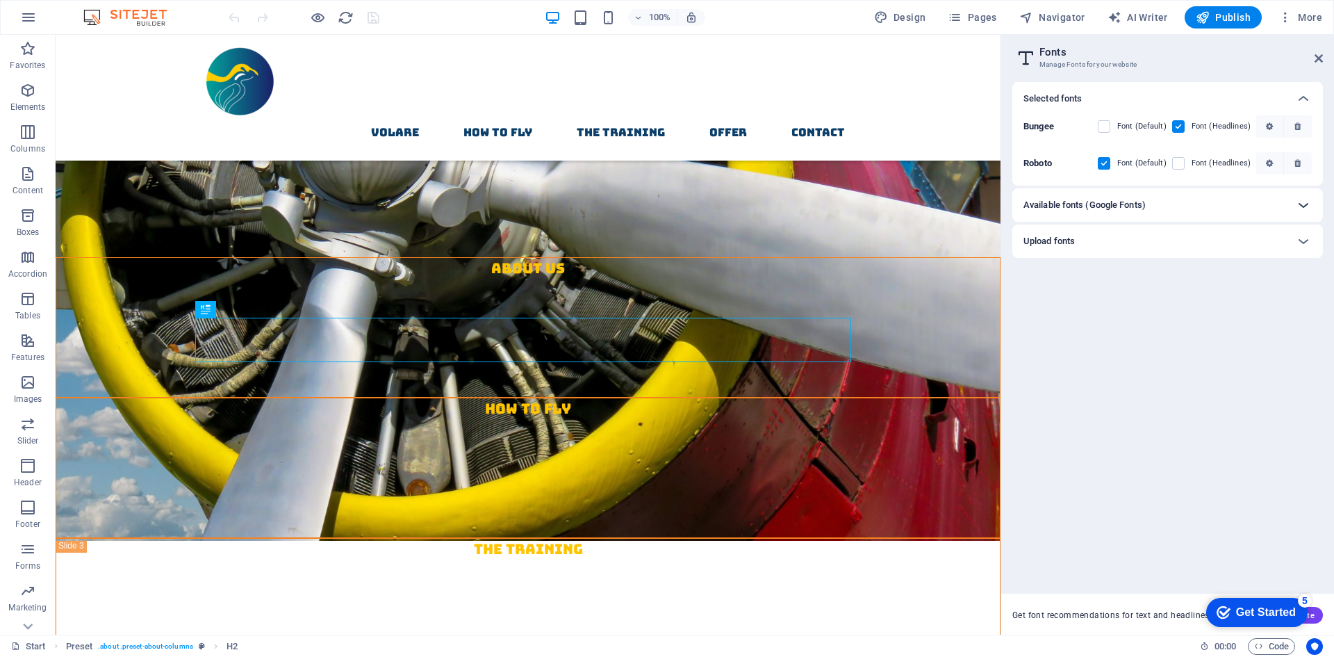
click at [1312, 207] on div at bounding box center [1303, 204] width 33 height 33
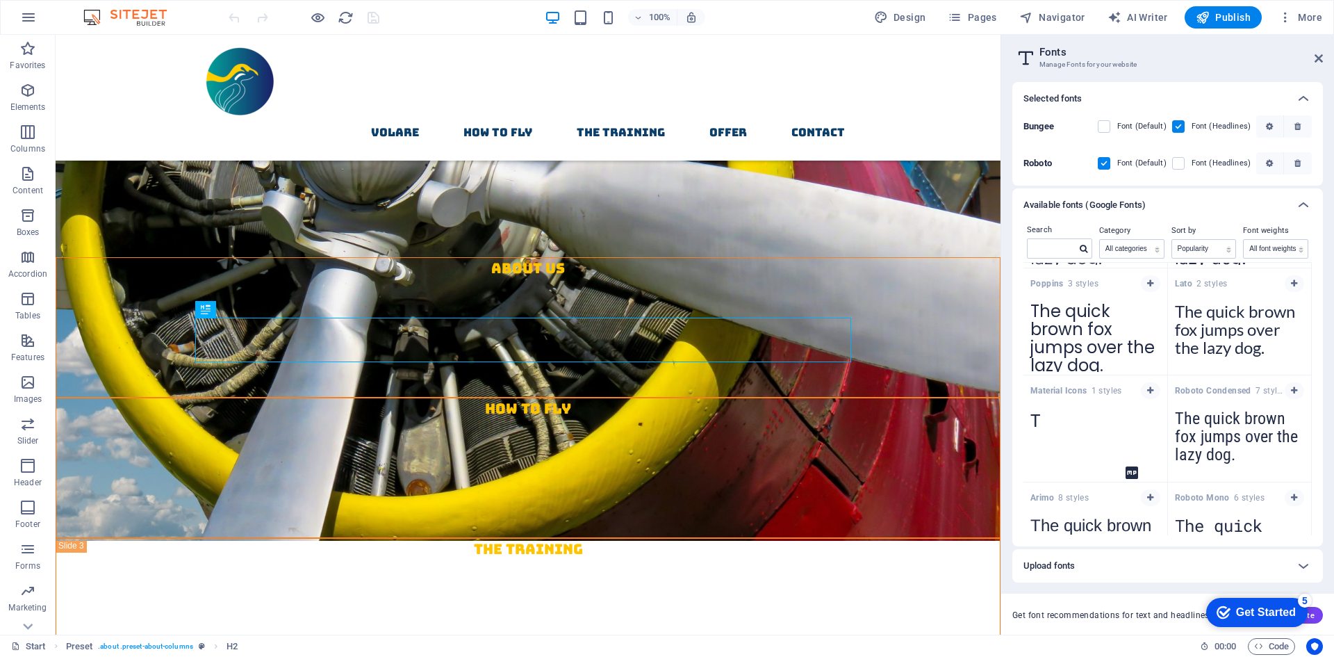
scroll to position [347, 0]
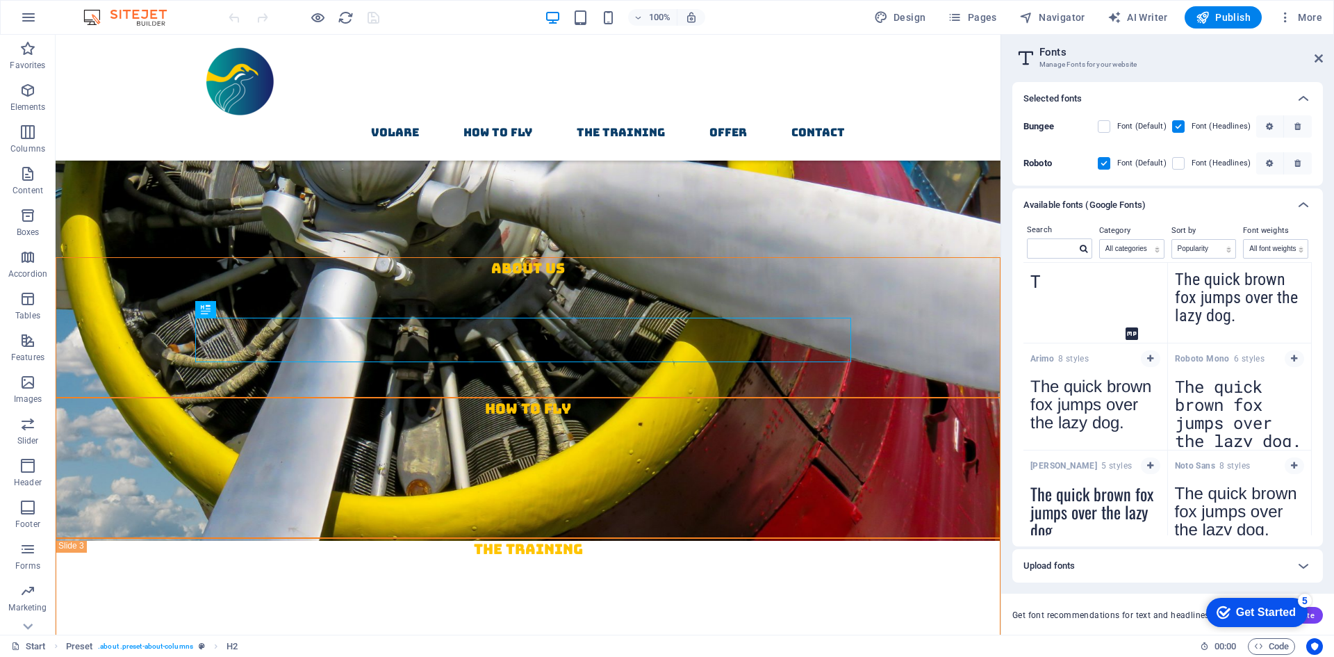
click at [1041, 129] on b "Bungee" at bounding box center [1038, 126] width 31 height 10
click at [1177, 121] on label at bounding box center [1178, 126] width 13 height 13
click at [0, 0] on input "checkbox" at bounding box center [0, 0] width 0 height 0
click at [1178, 126] on label at bounding box center [1178, 126] width 13 height 13
click at [0, 0] on input "checkbox" at bounding box center [0, 0] width 0 height 0
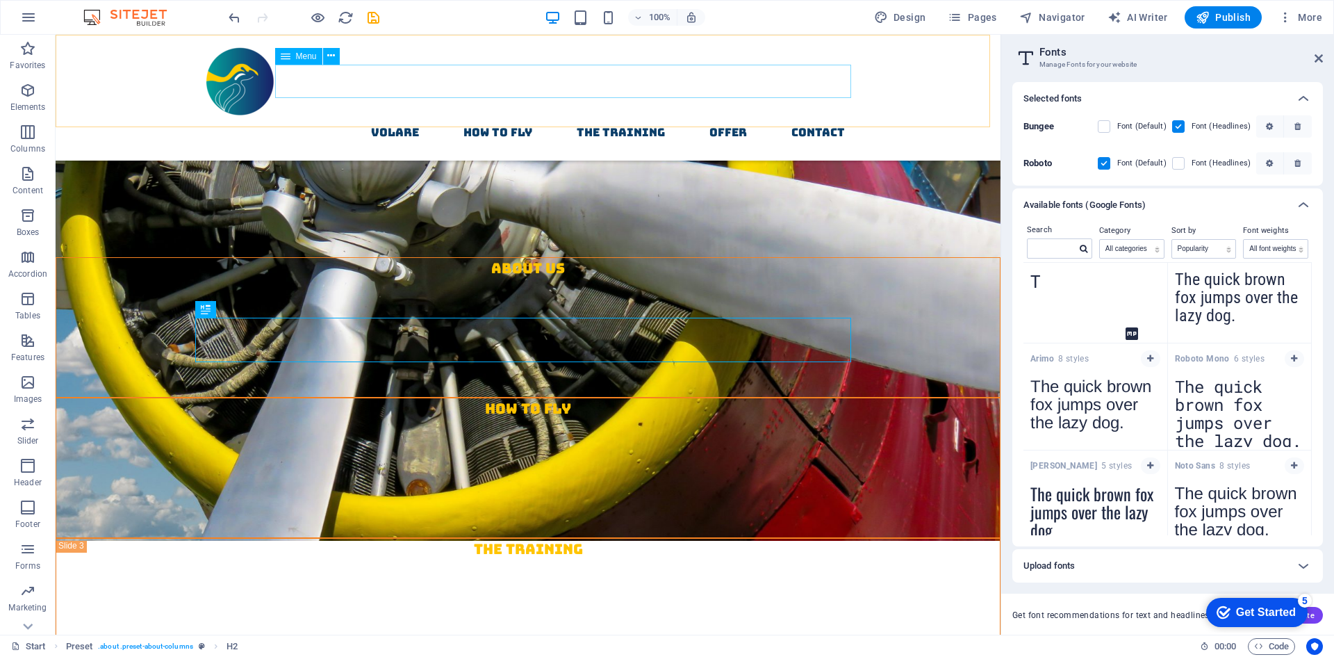
click at [389, 116] on nav "Volare How to fly The Training Offer contact" at bounding box center [528, 132] width 656 height 33
click at [1319, 56] on icon at bounding box center [1319, 58] width 8 height 11
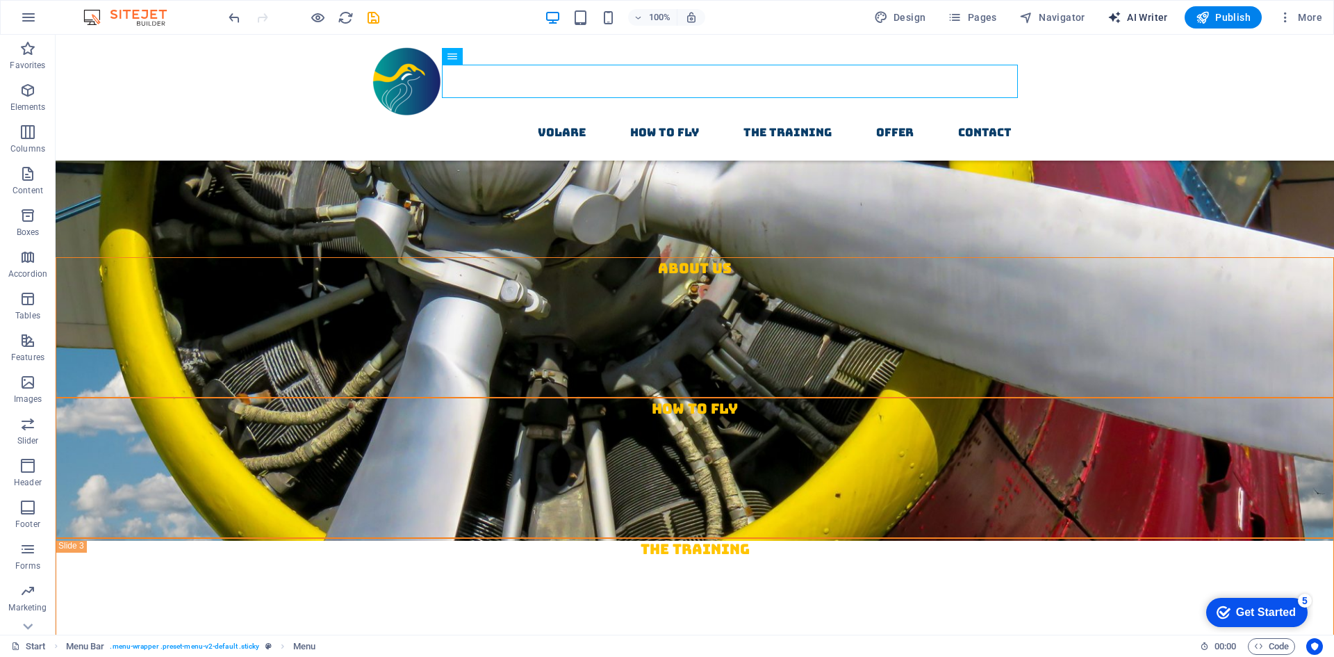
click at [1135, 17] on span "AI Writer" at bounding box center [1138, 17] width 60 height 14
select select "English"
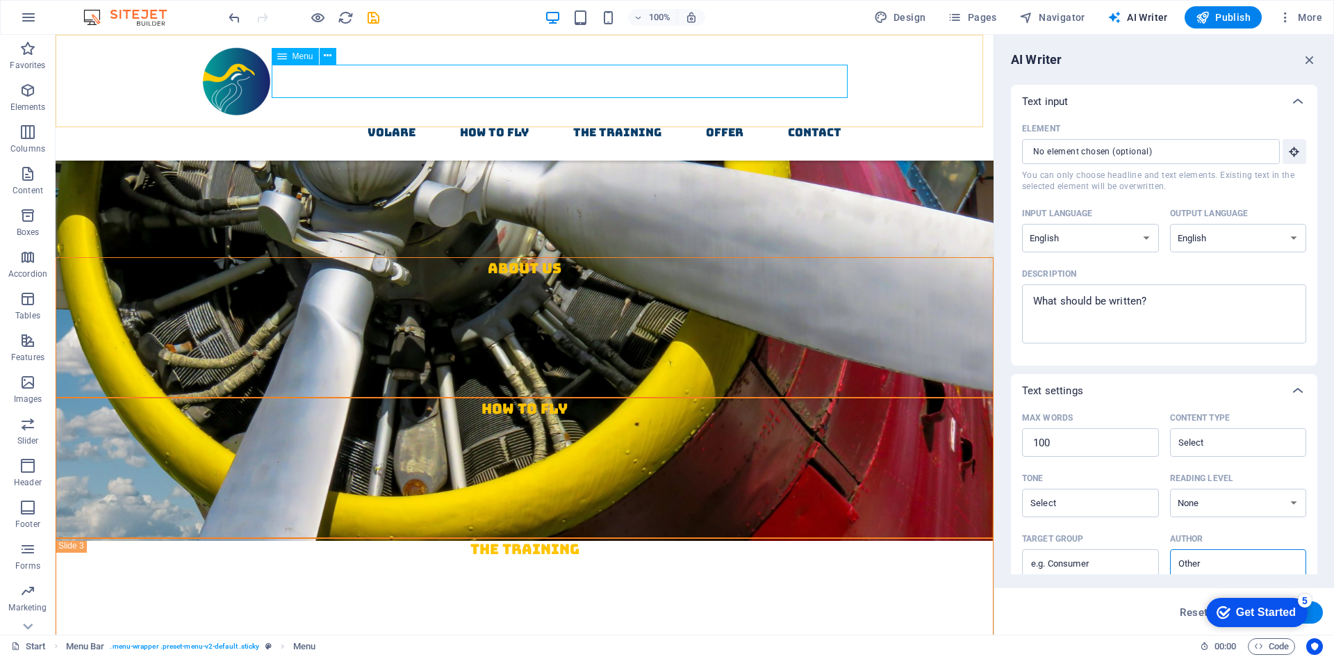
click at [395, 116] on nav "Volare How to fly The Training Offer contact" at bounding box center [525, 132] width 656 height 33
click at [1181, 151] on input "Element ​ You can only choose headline and text elements. Existing text in the …" at bounding box center [1146, 151] width 248 height 25
click at [294, 55] on span "Menu" at bounding box center [303, 56] width 21 height 8
click at [324, 55] on icon at bounding box center [328, 56] width 8 height 15
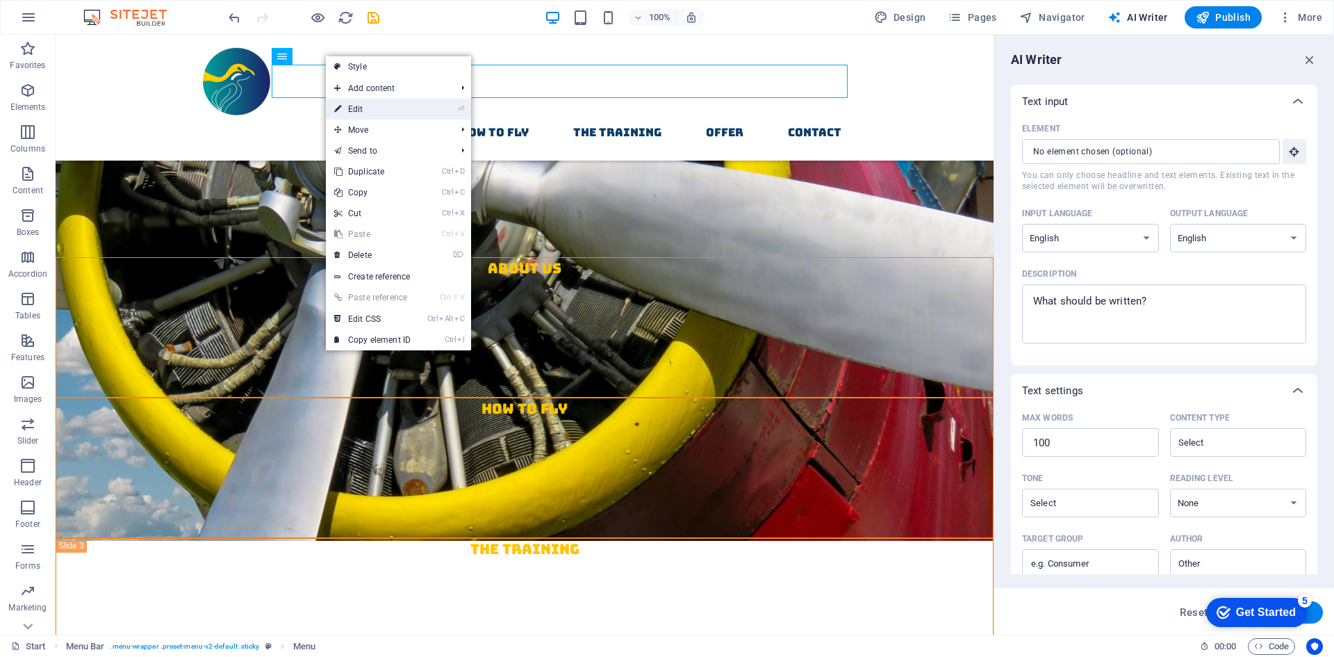
click at [416, 108] on link "⏎ Edit" at bounding box center [372, 109] width 93 height 21
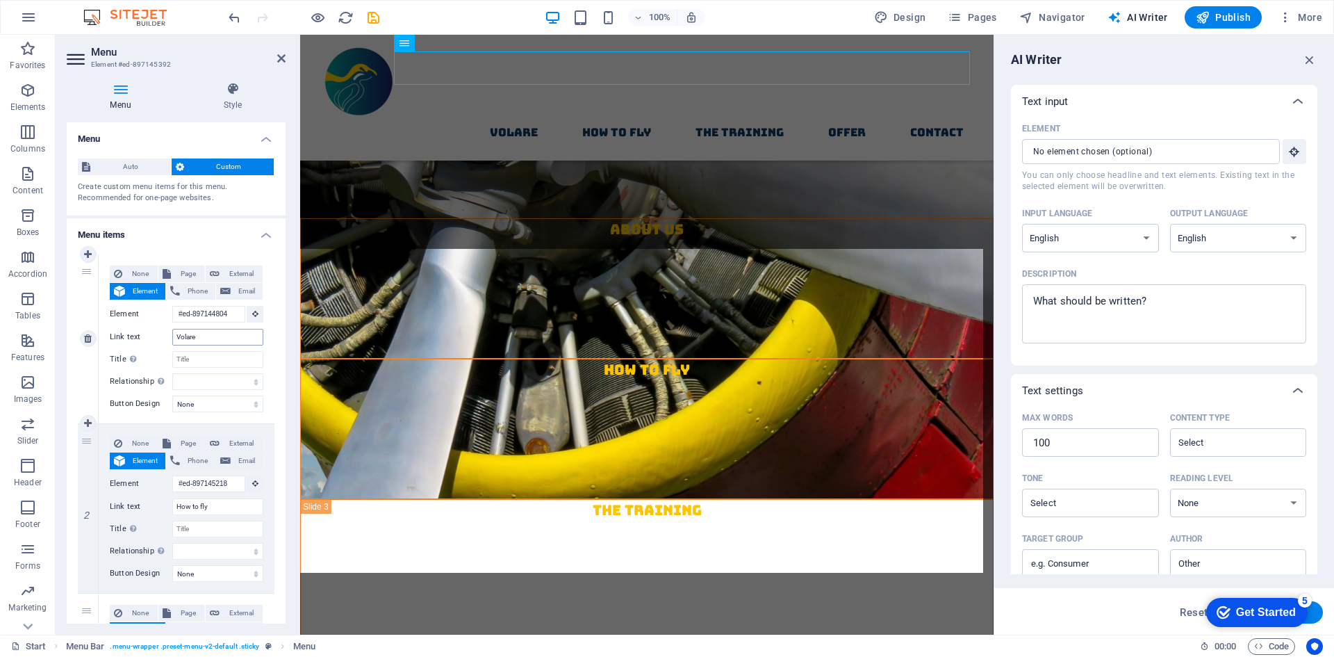
scroll to position [586, 0]
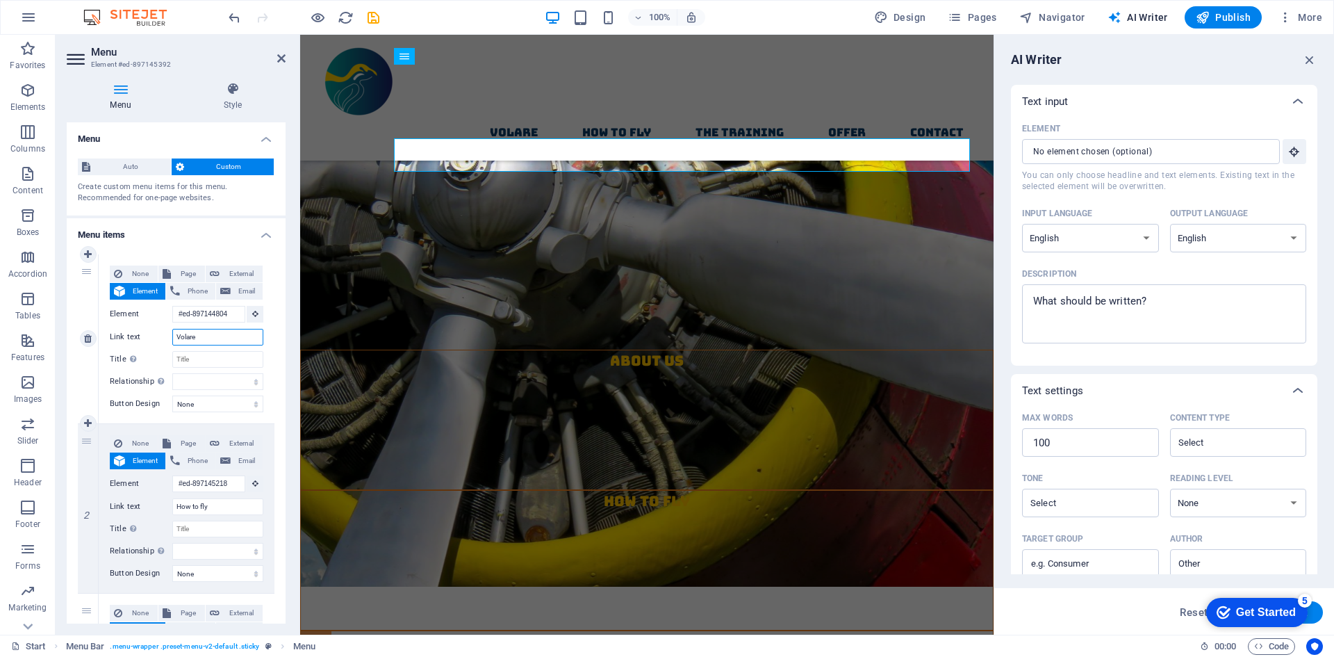
click at [215, 337] on input "Volare" at bounding box center [217, 337] width 91 height 17
click at [215, 336] on input "Volare" at bounding box center [217, 337] width 91 height 17
type input "P"
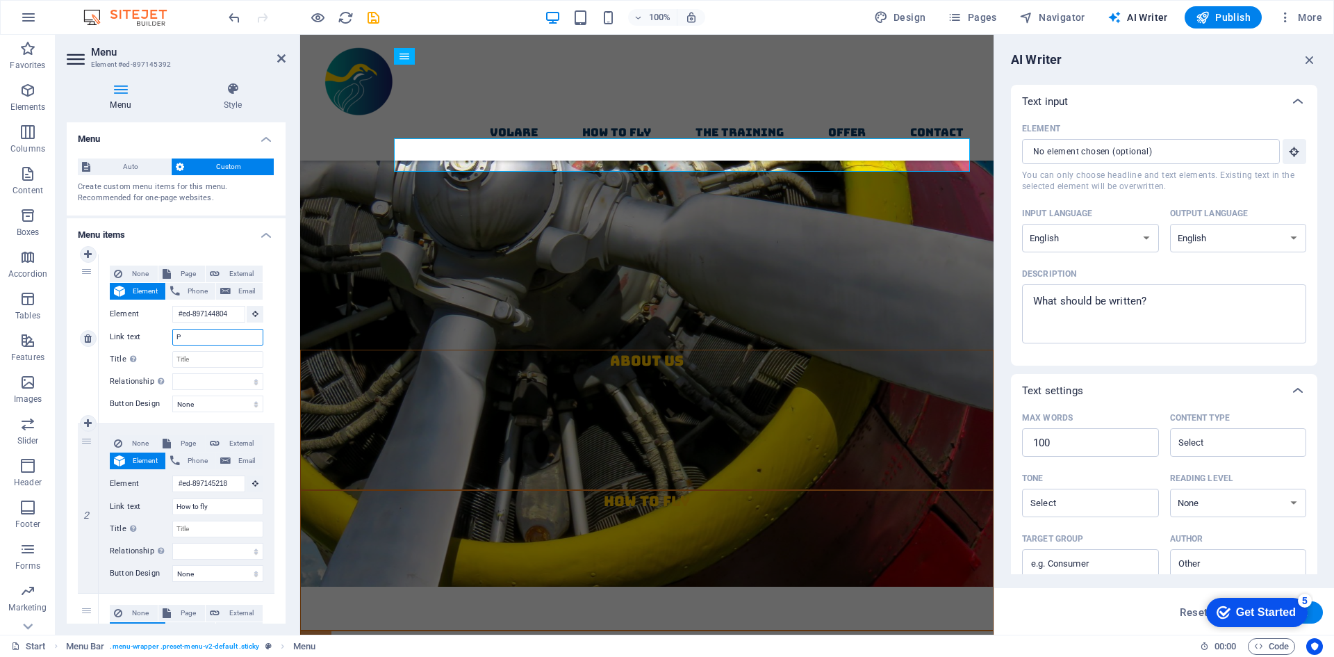
select select
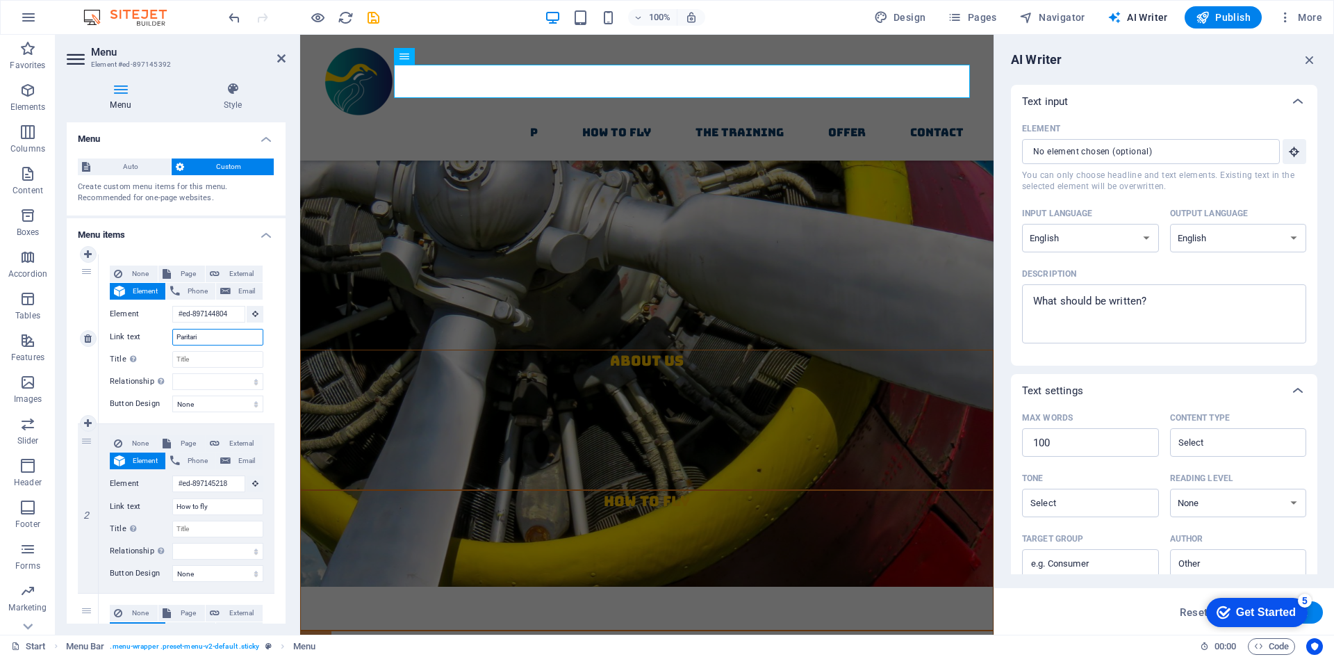
type input "Paritarie"
select select
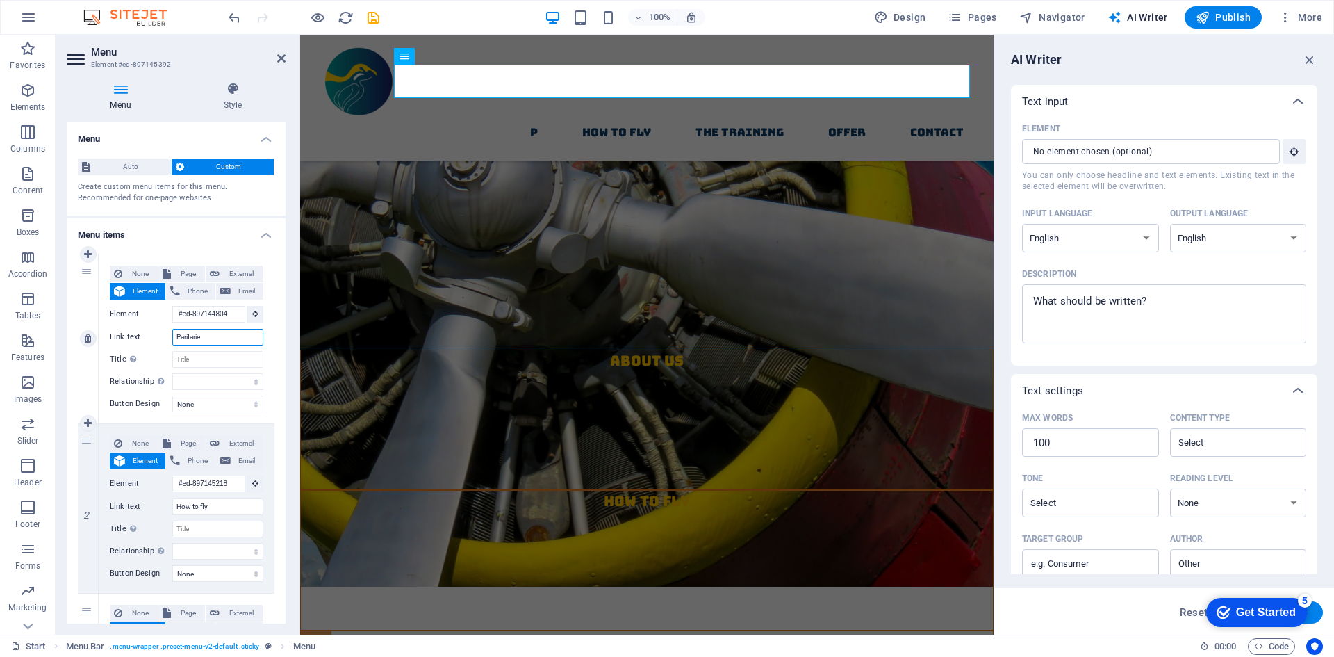
select select
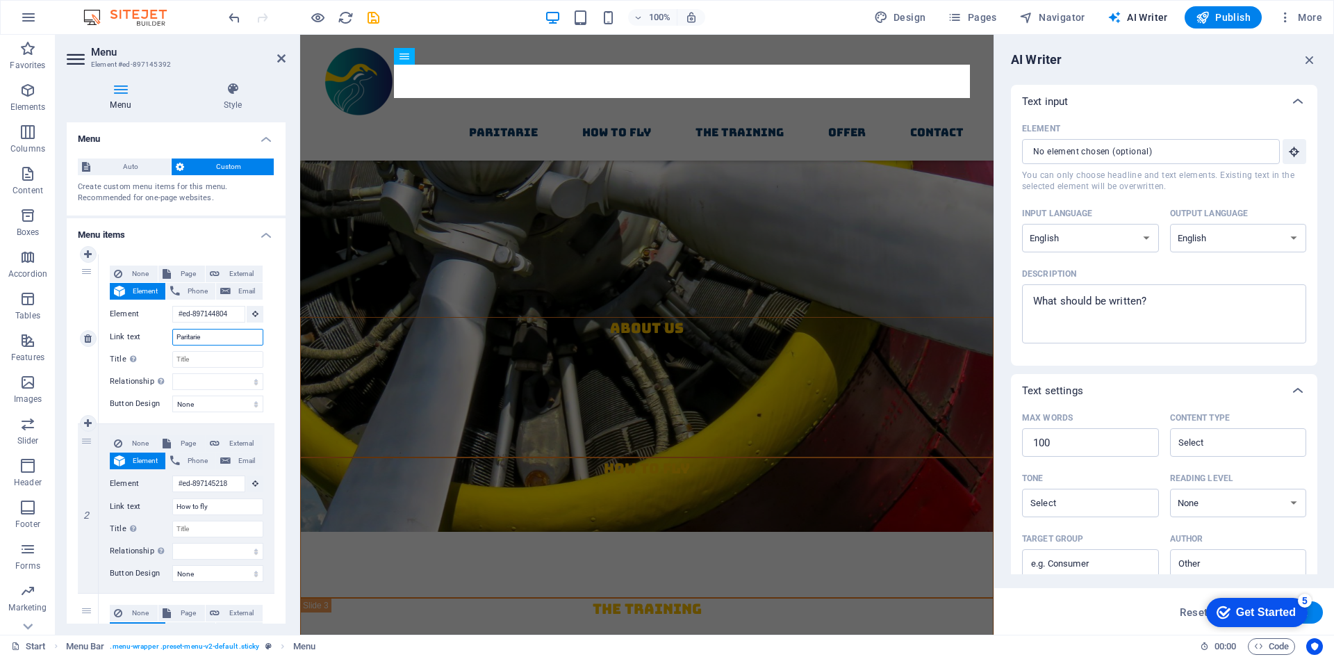
scroll to position [493, 0]
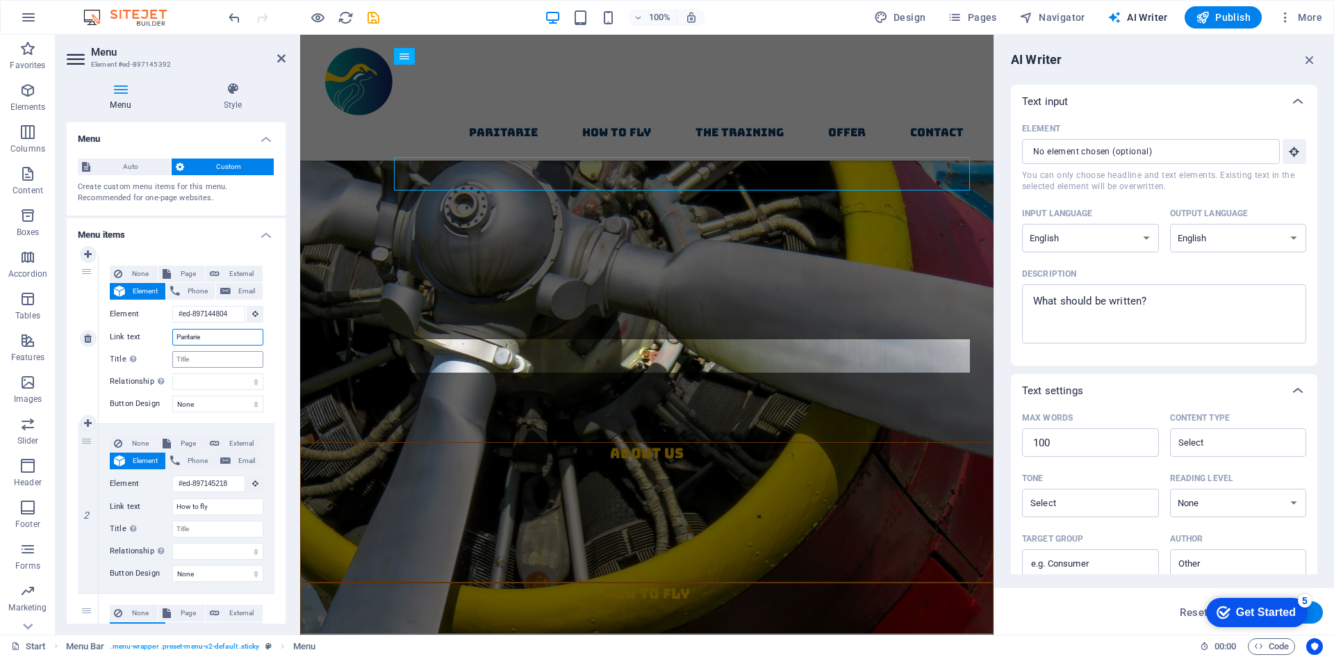
type input "Paritarie"
click at [217, 360] on input "Title Additional link description, should not be the same as the link text. The…" at bounding box center [217, 359] width 91 height 17
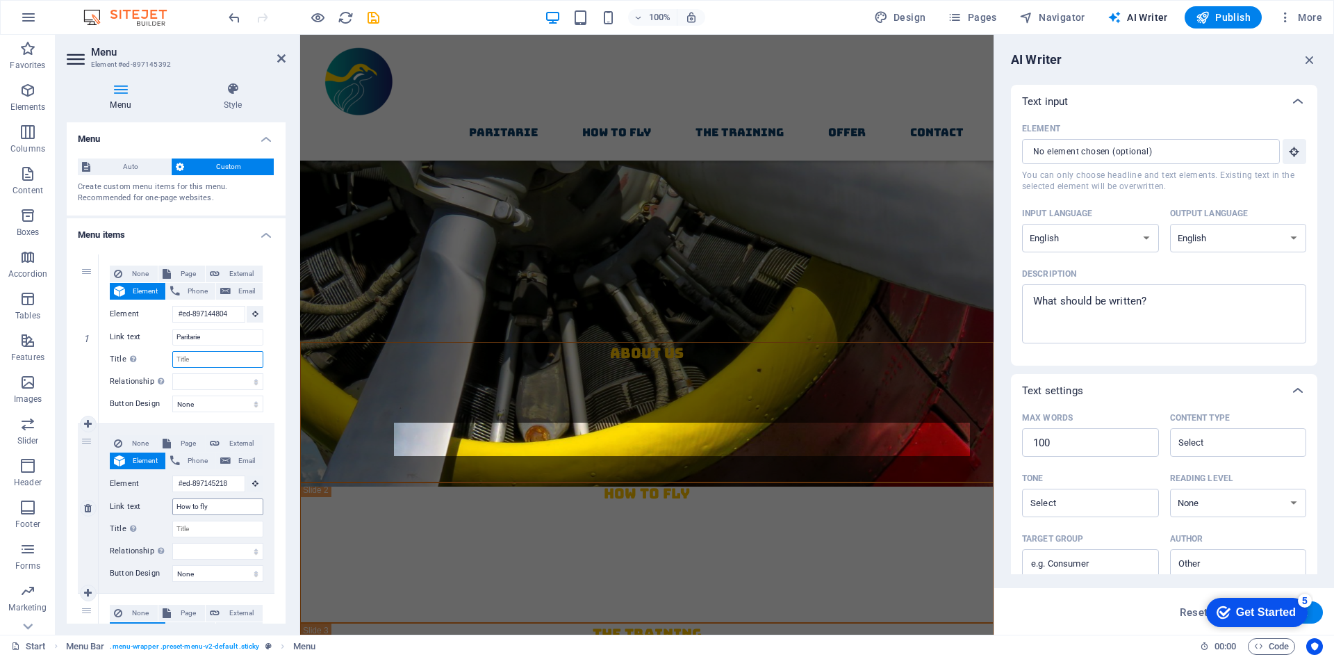
scroll to position [401, 0]
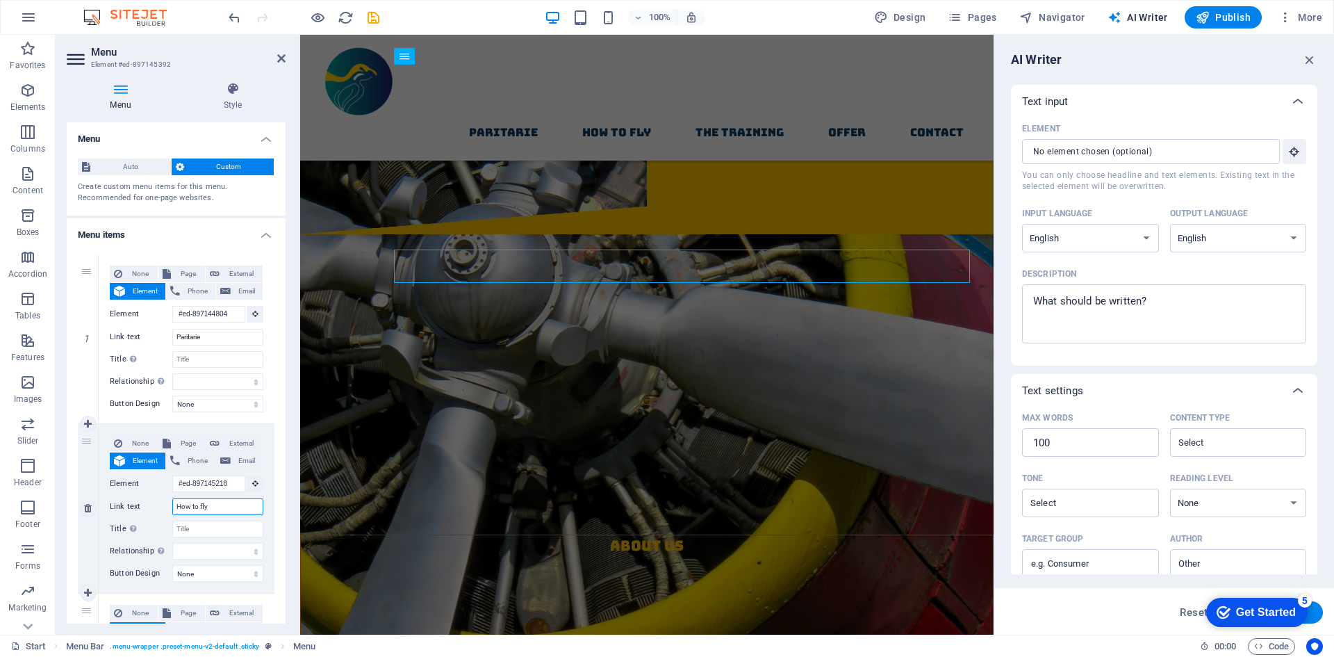
click at [224, 508] on input "How to fly" at bounding box center [217, 506] width 91 height 17
type input "Insegnare"
select select
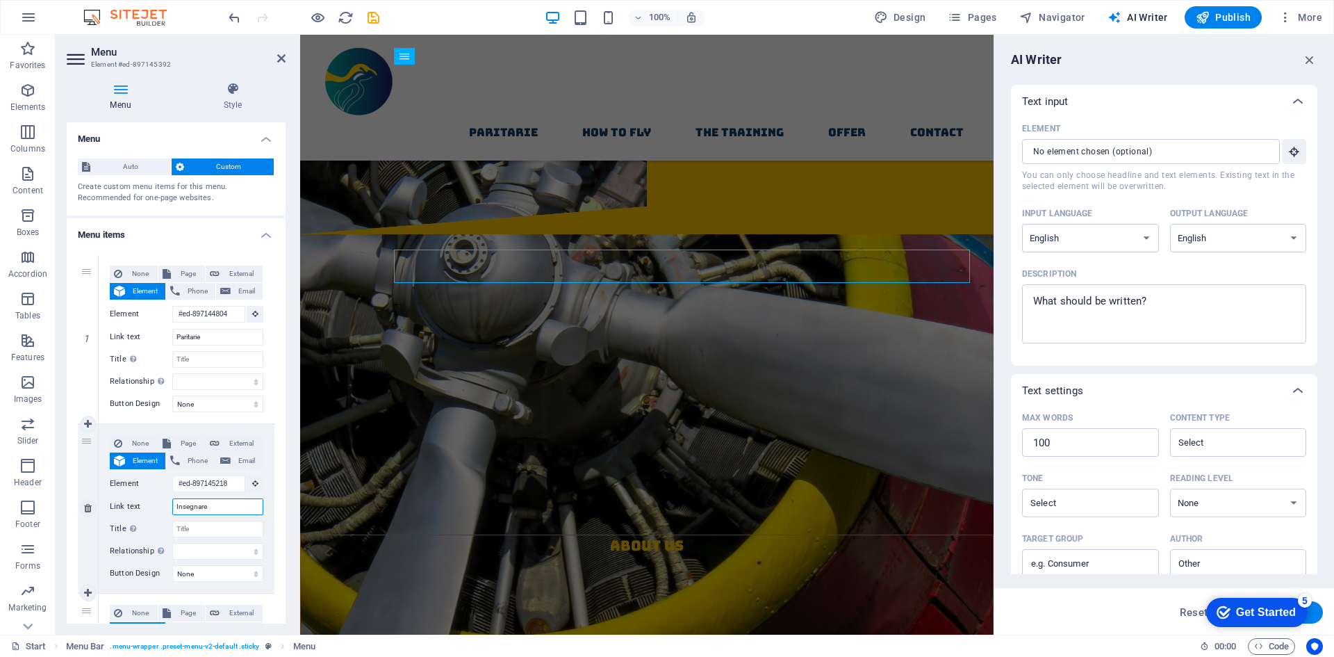
select select
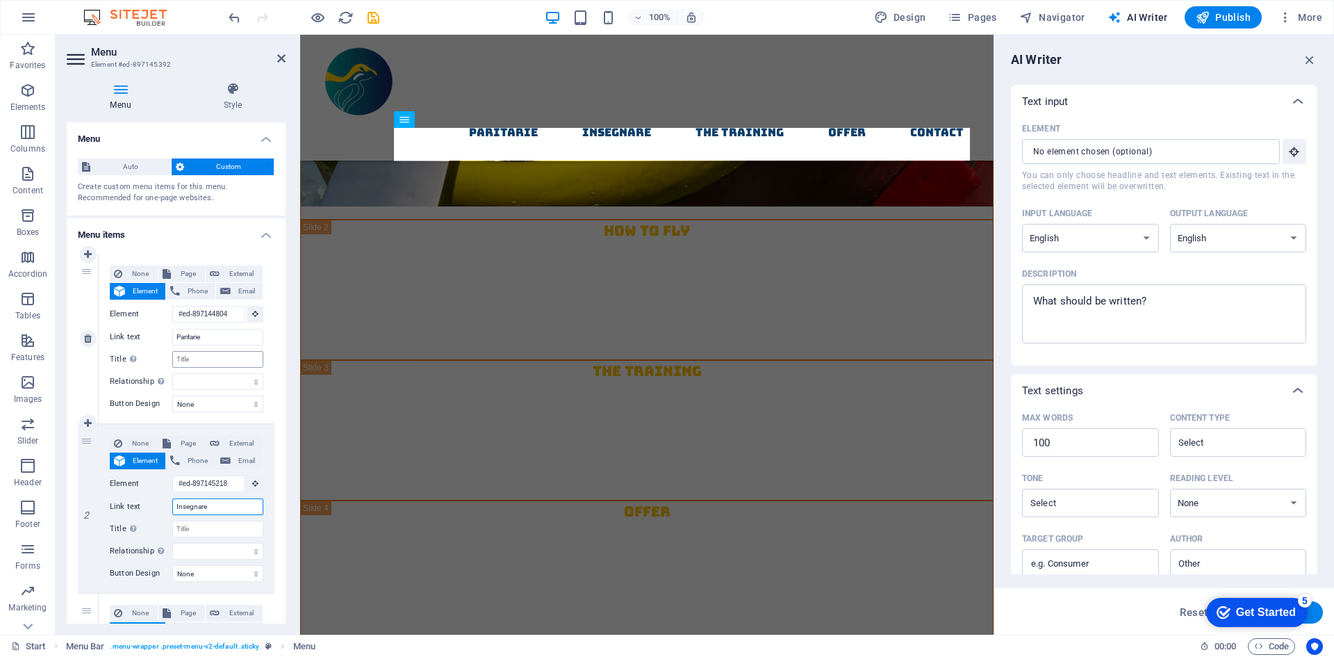
scroll to position [309, 0]
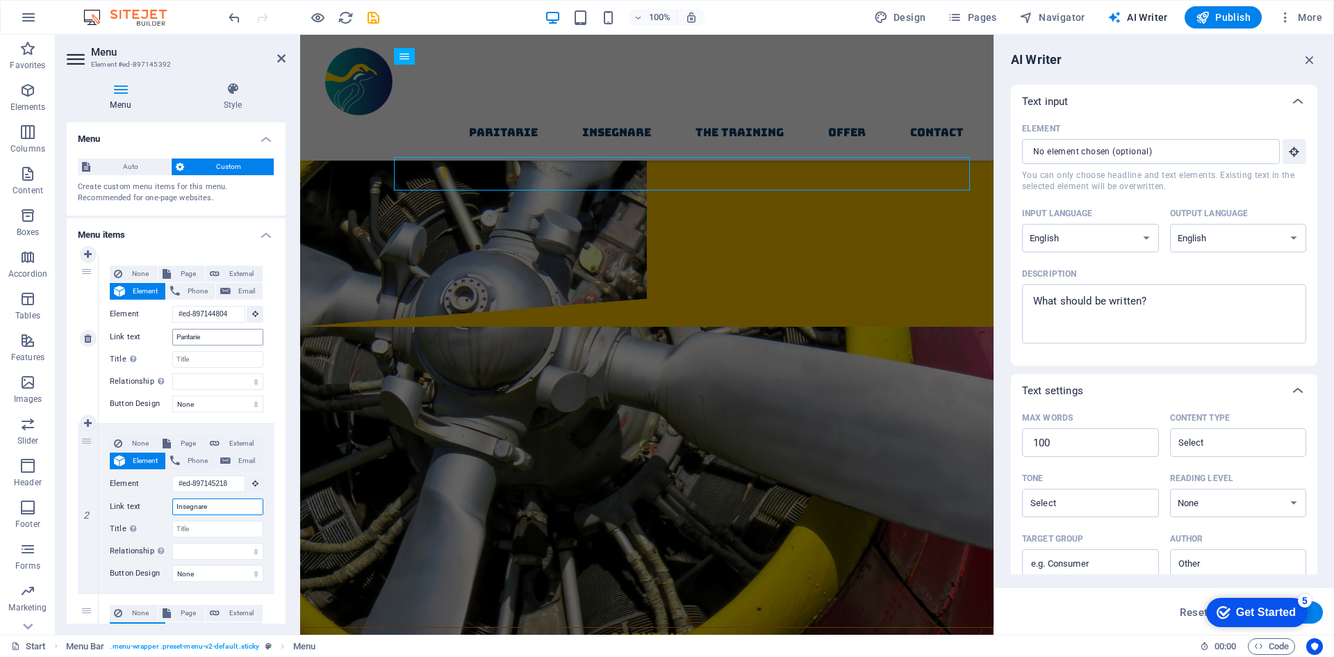
type input "Insegnare"
click at [183, 339] on input "Paritarie" at bounding box center [217, 337] width 91 height 17
type input "le"
select select
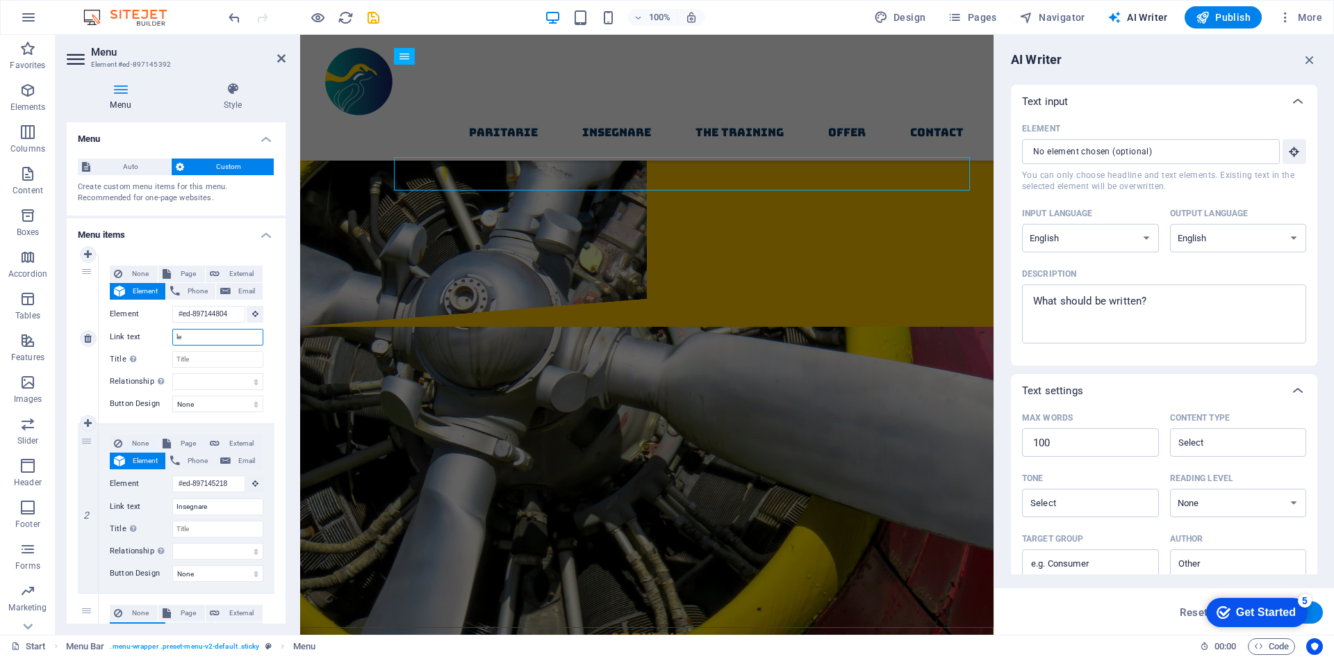
select select
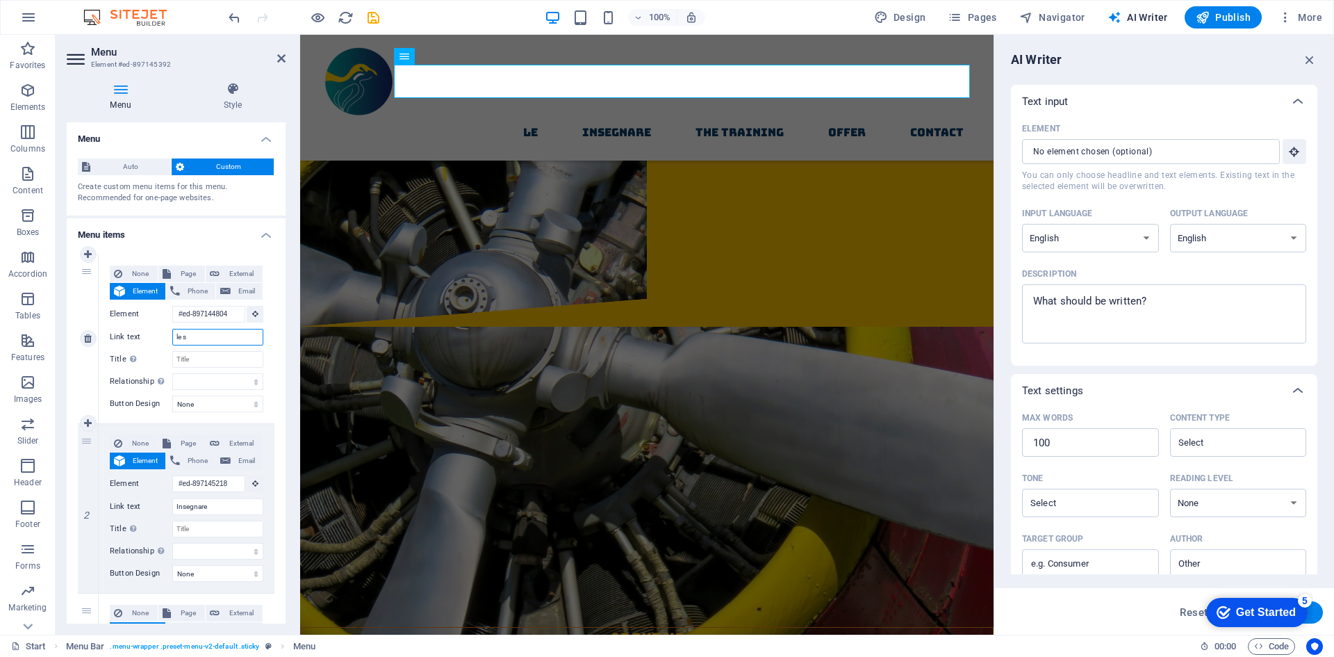
type input "le sc"
select select
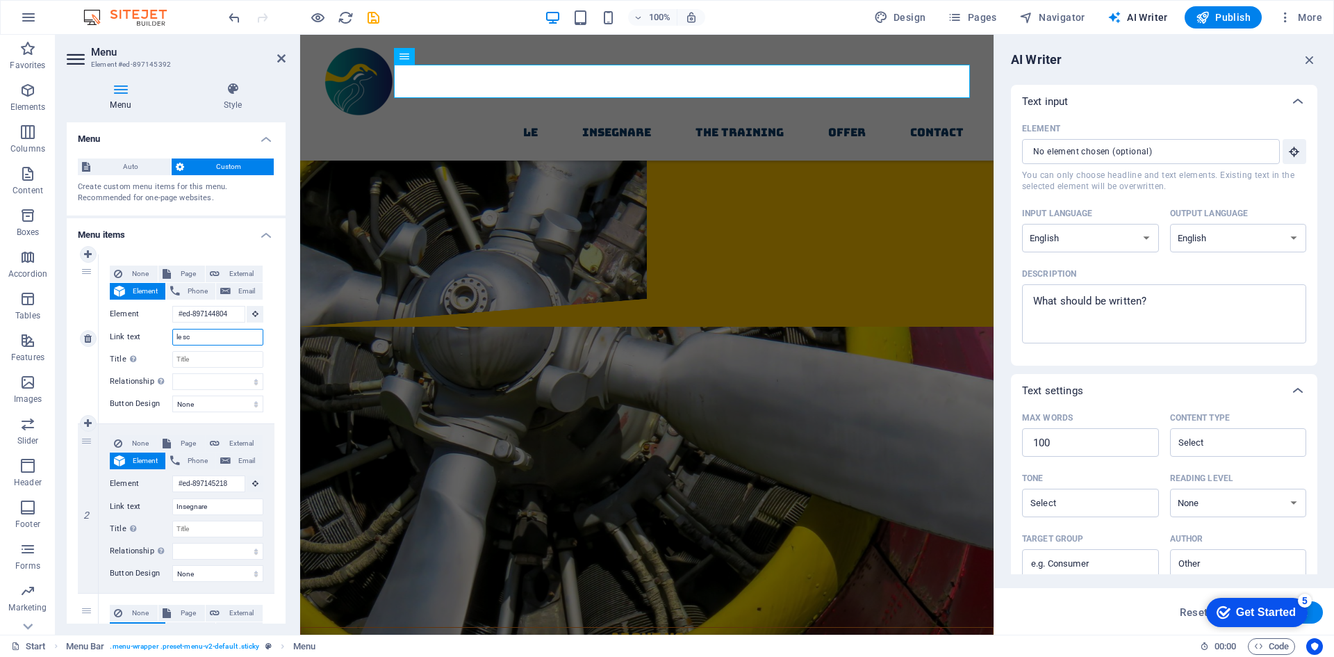
select select
type input "le scuolae"
select select
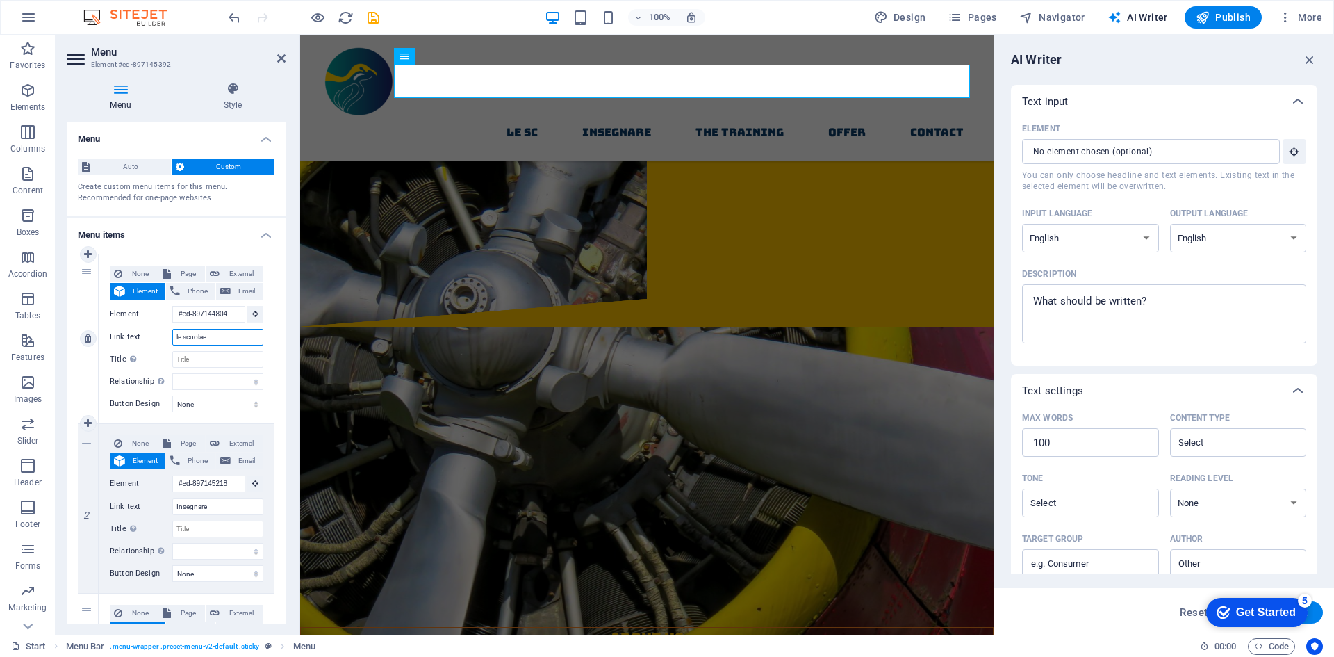
select select
type input "le scuole"
select select
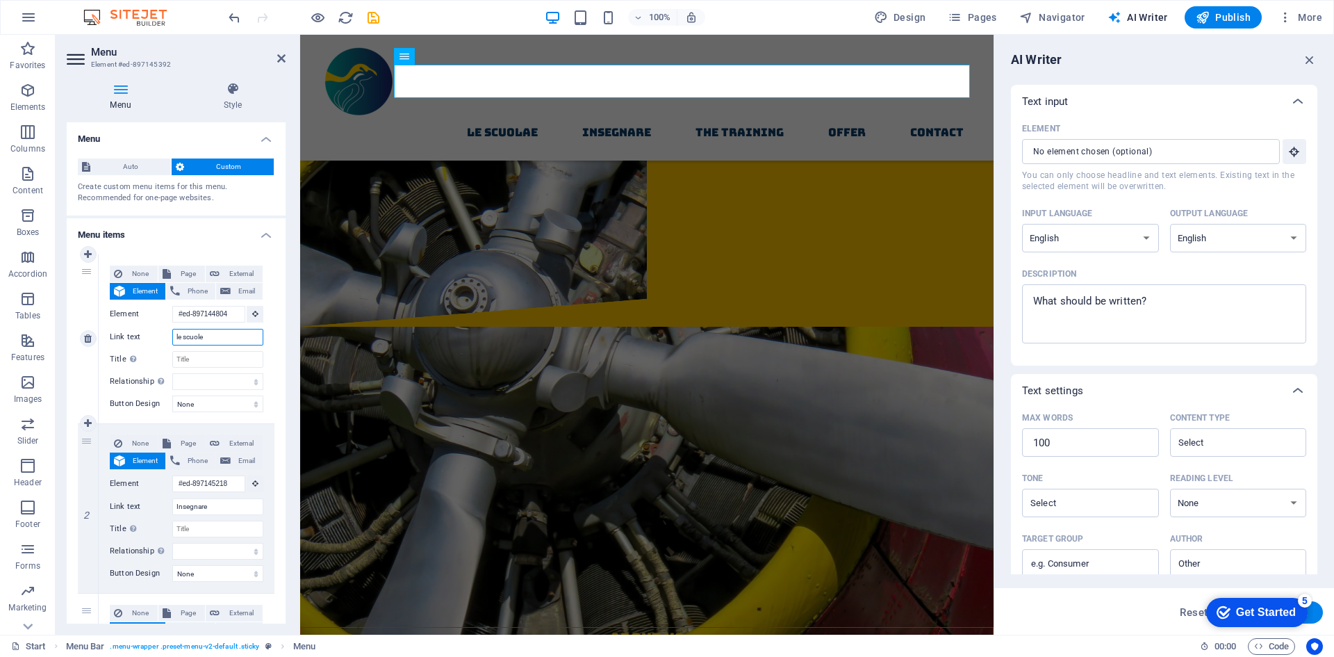
select select
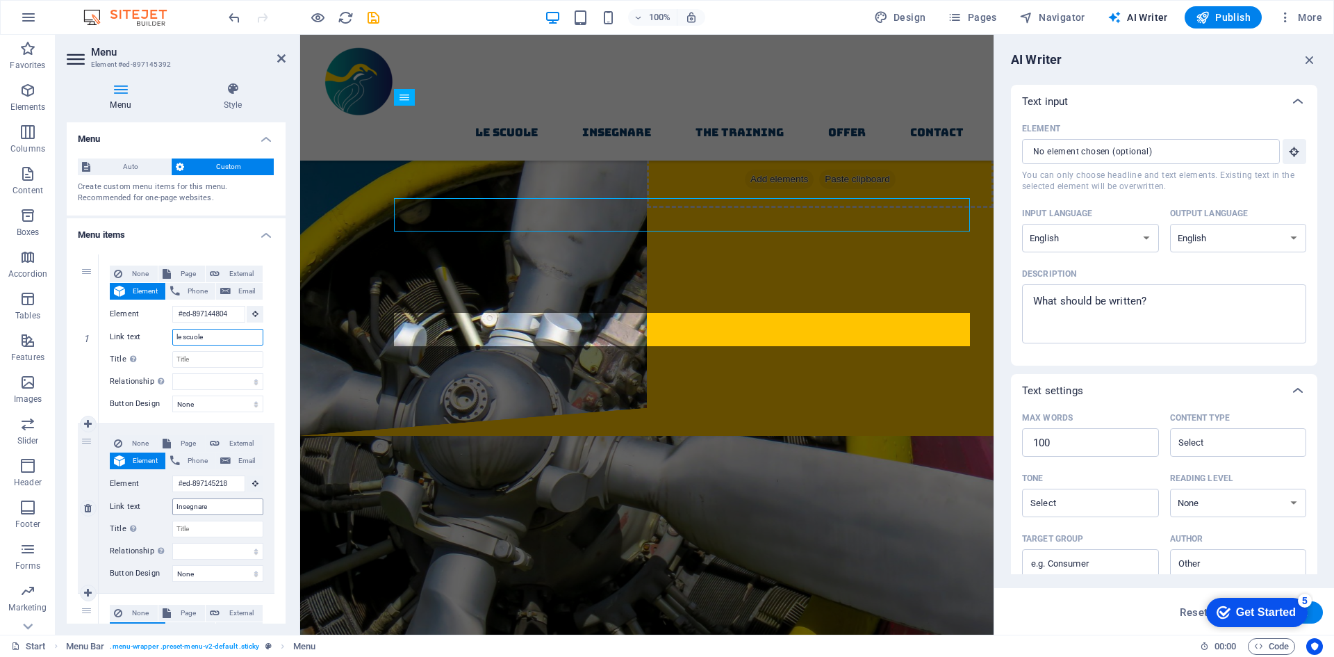
scroll to position [124, 0]
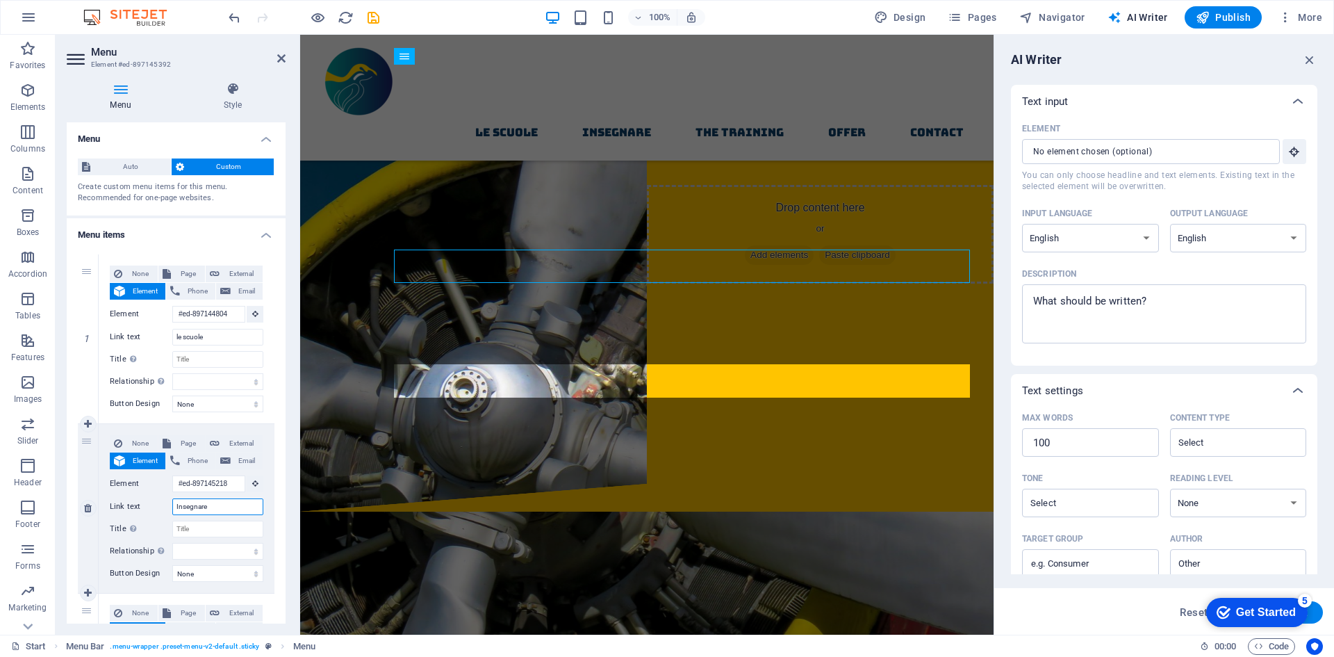
click at [215, 504] on input "Insegnare" at bounding box center [217, 506] width 91 height 17
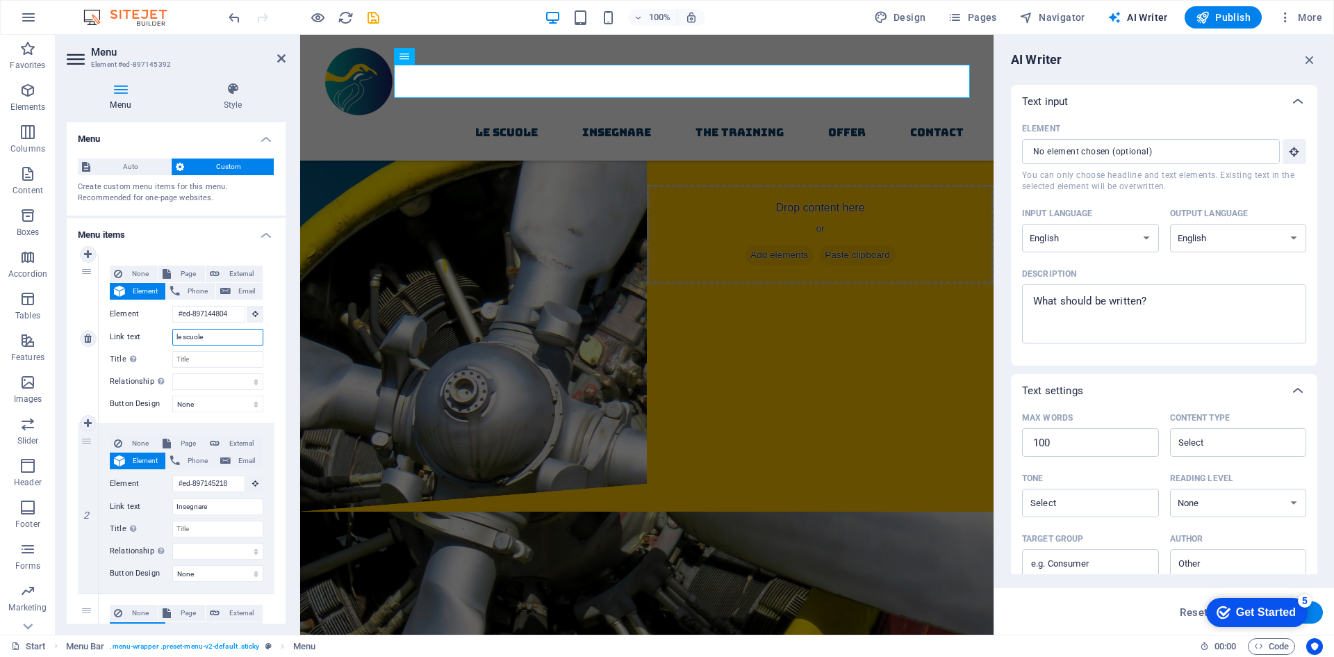
drag, startPoint x: 229, startPoint y: 337, endPoint x: 169, endPoint y: 328, distance: 61.1
click at [169, 329] on div "Link text le scuole" at bounding box center [187, 337] width 154 height 17
type input "scegli"
select select
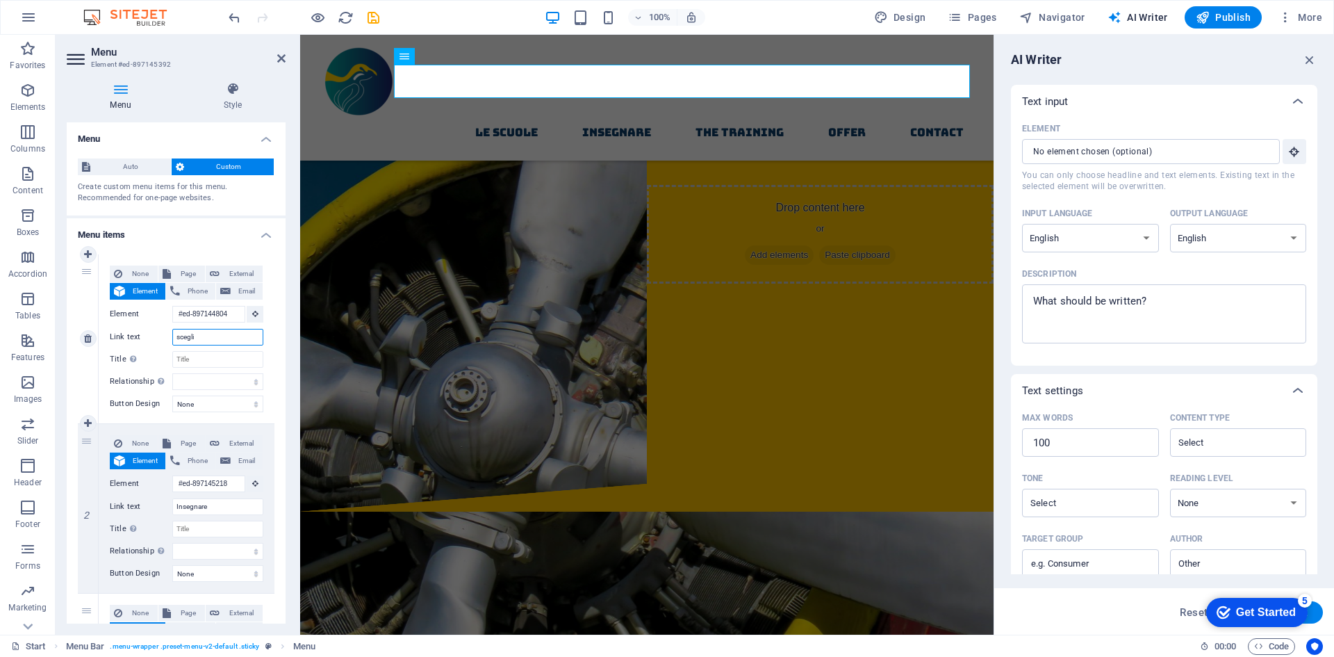
select select
drag, startPoint x: 220, startPoint y: 336, endPoint x: 176, endPoint y: 336, distance: 43.8
click at [176, 336] on input "scegli" at bounding box center [217, 337] width 91 height 17
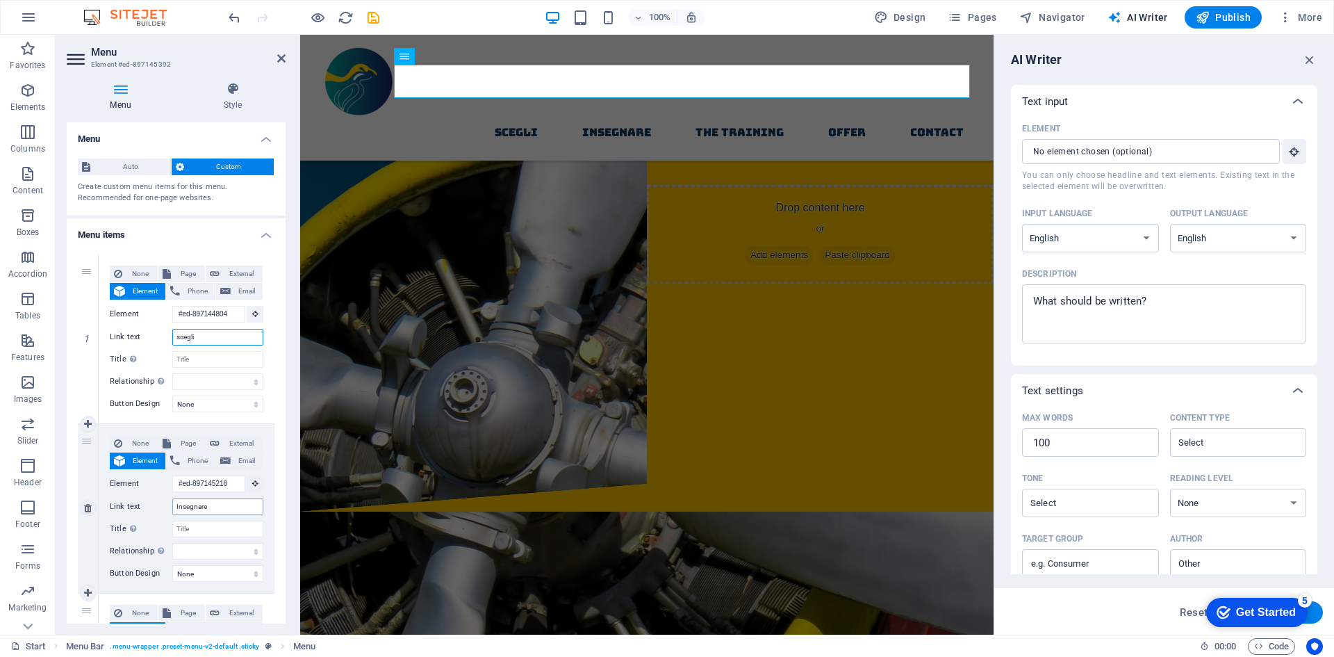
type input "scegli"
drag, startPoint x: 222, startPoint y: 504, endPoint x: 154, endPoint y: 502, distance: 68.8
click at [154, 502] on div "Link text Insegnare" at bounding box center [187, 506] width 154 height 17
type input "collabora"
select select
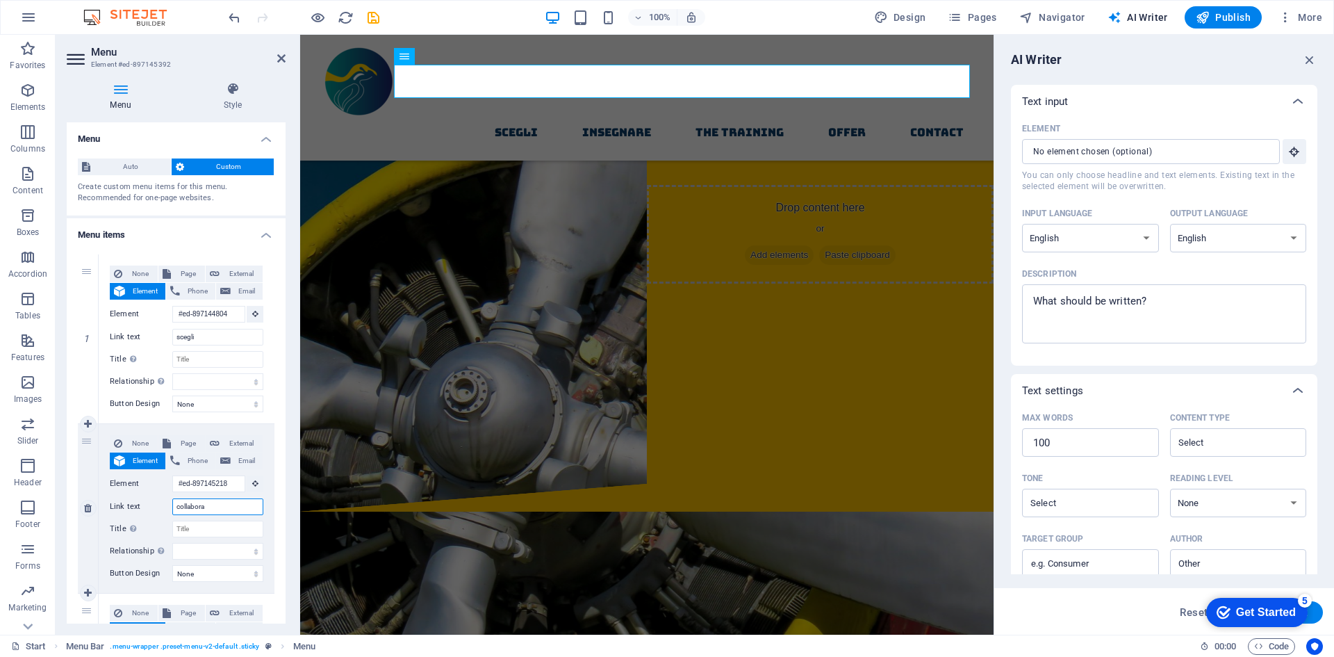
select select
type input "collabora"
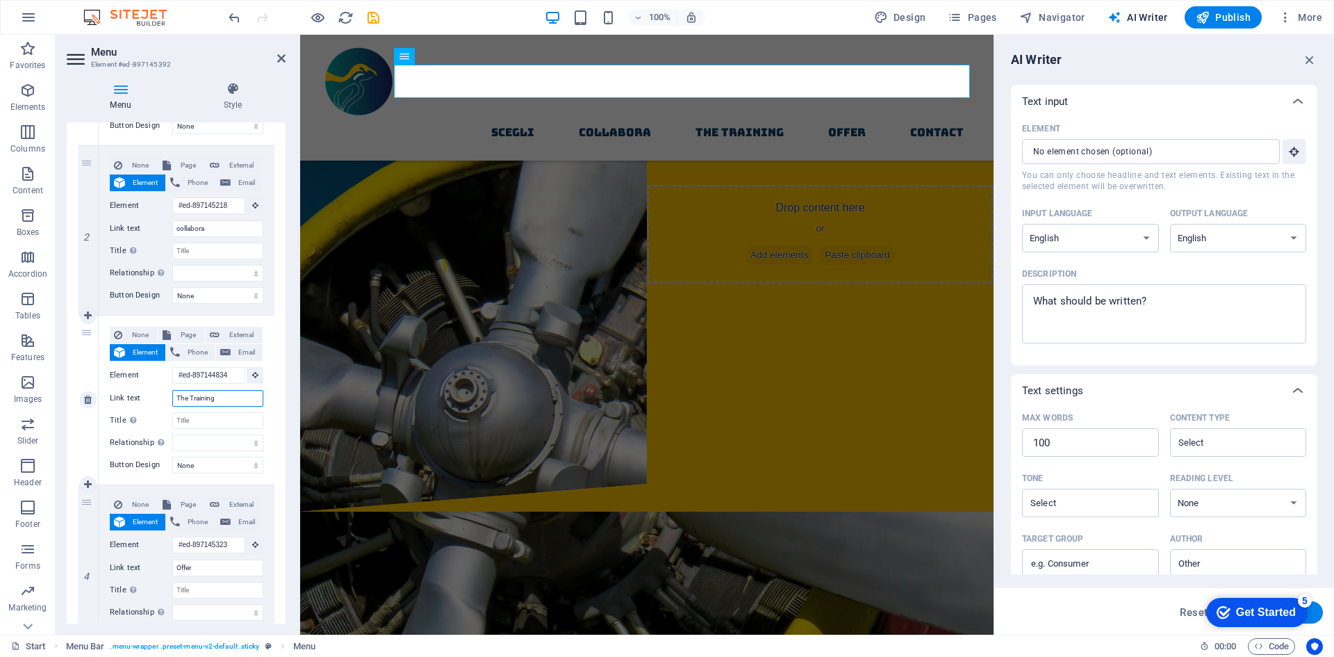
drag, startPoint x: 227, startPoint y: 398, endPoint x: 151, endPoint y: 395, distance: 75.8
click at [151, 395] on div "Link text The Training" at bounding box center [187, 398] width 154 height 17
type input "crea"
select select
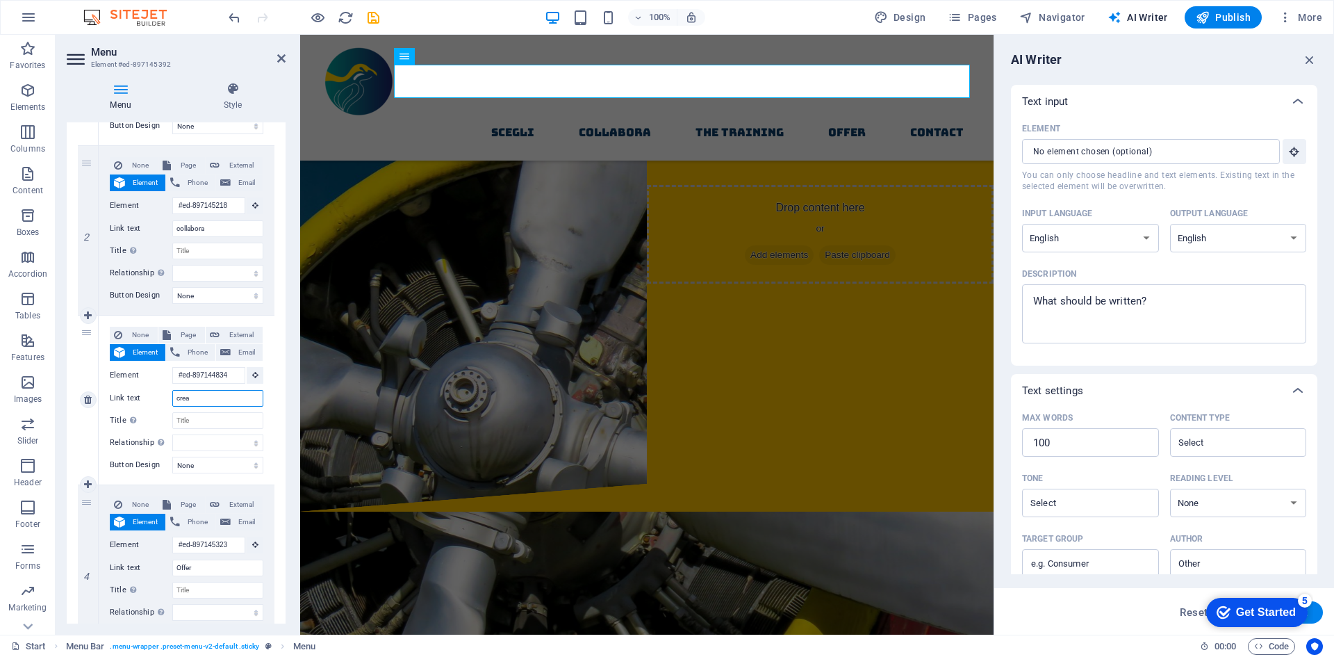
select select
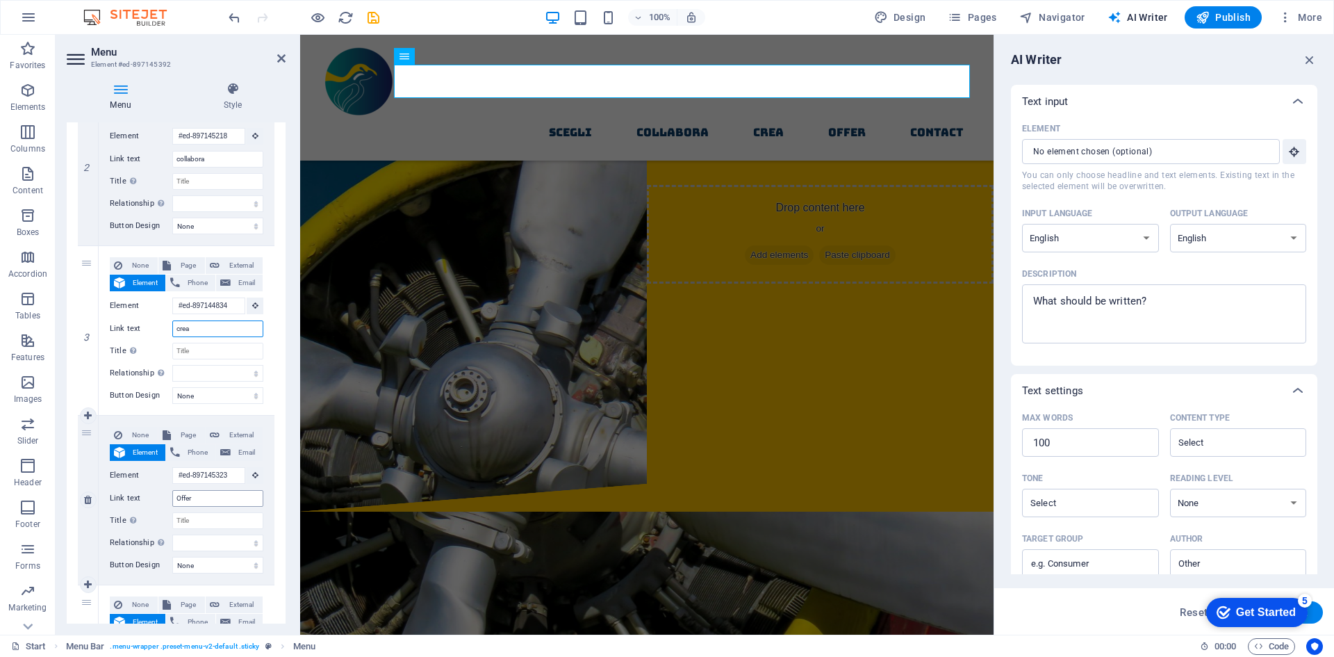
type input "crea"
drag, startPoint x: 217, startPoint y: 498, endPoint x: 163, endPoint y: 495, distance: 54.3
click at [163, 495] on div "Link text Offer" at bounding box center [187, 498] width 154 height 17
type input "forum"
select select
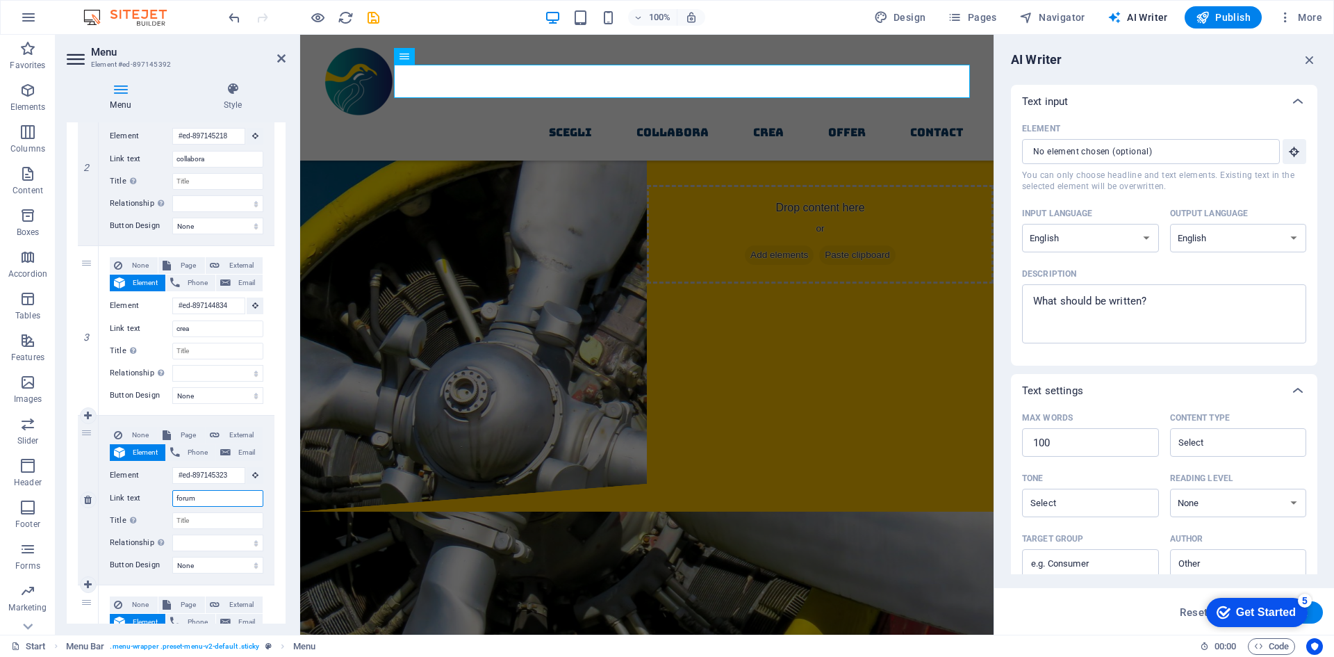
select select
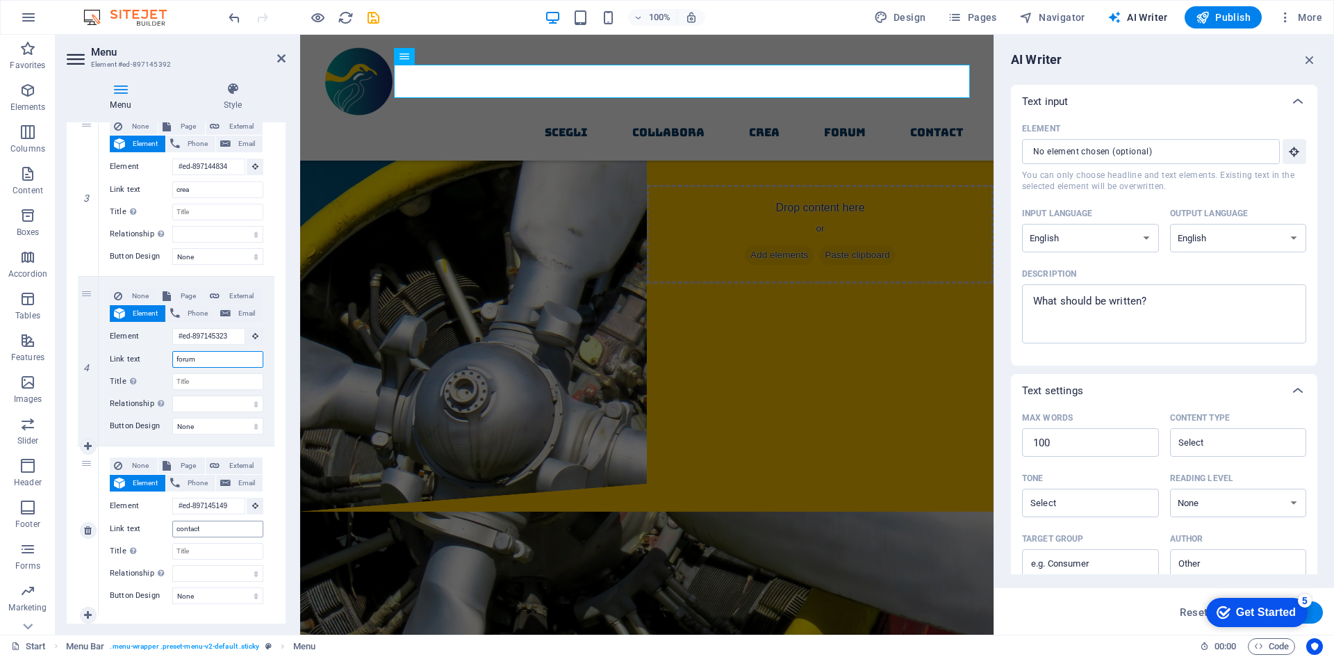
type input "forum"
drag, startPoint x: 221, startPoint y: 530, endPoint x: 145, endPoint y: 531, distance: 76.4
click at [145, 531] on div "Link text contact" at bounding box center [187, 528] width 154 height 17
type input "contatti"
select select
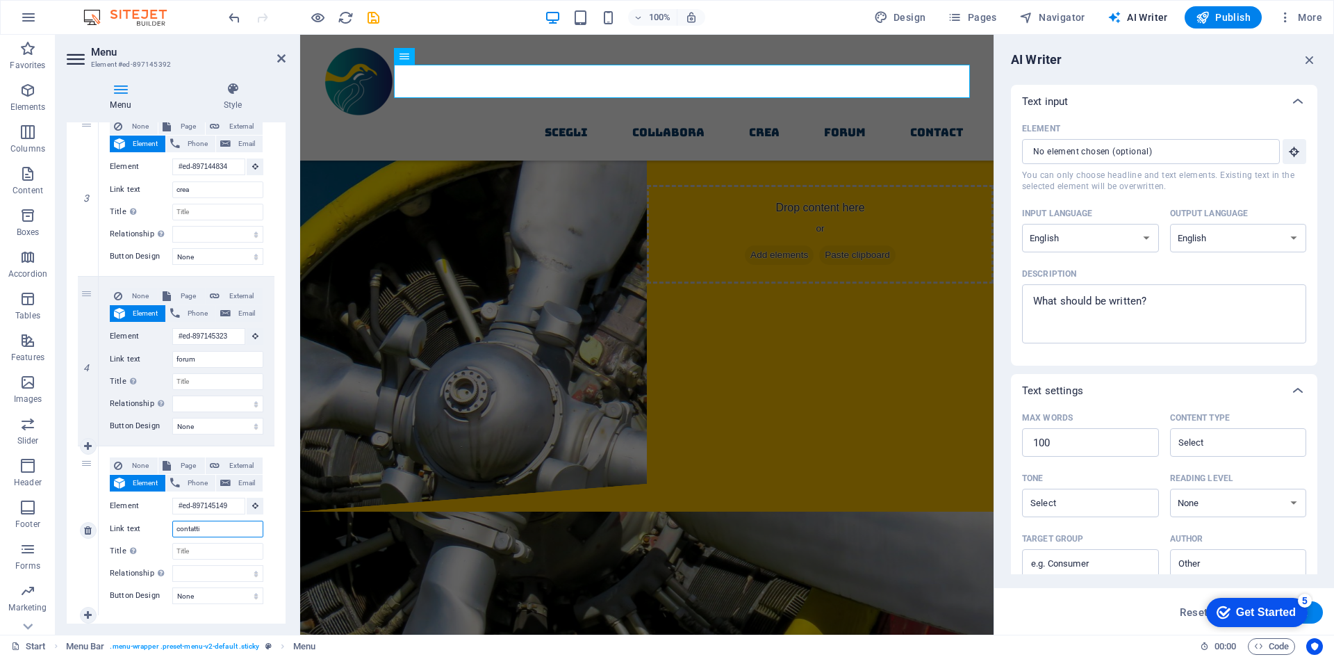
select select
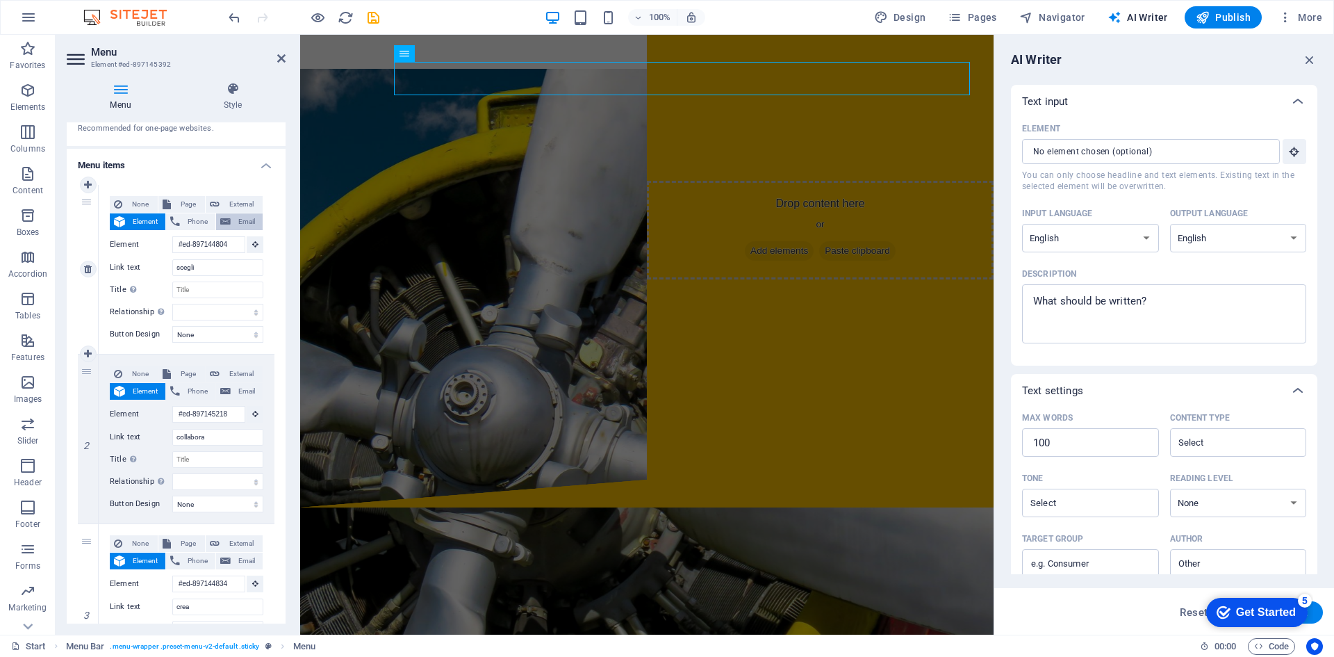
scroll to position [124, 0]
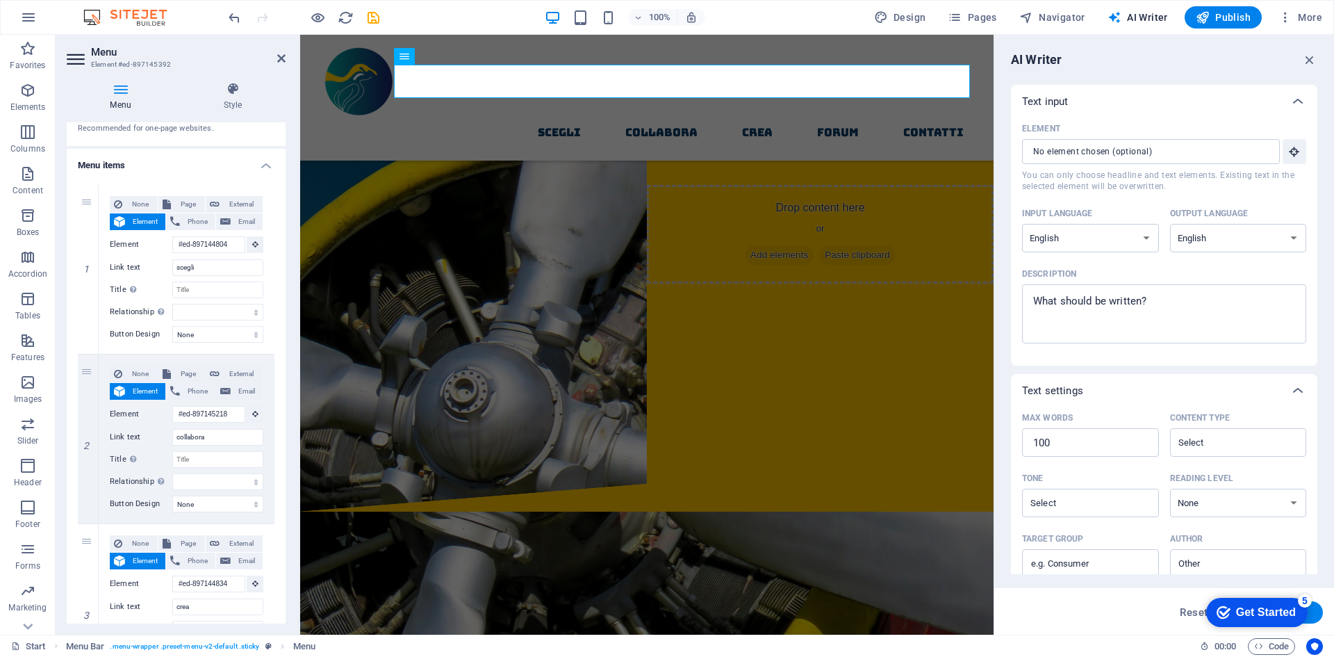
type input "contatti"
